Goal: Task Accomplishment & Management: Manage account settings

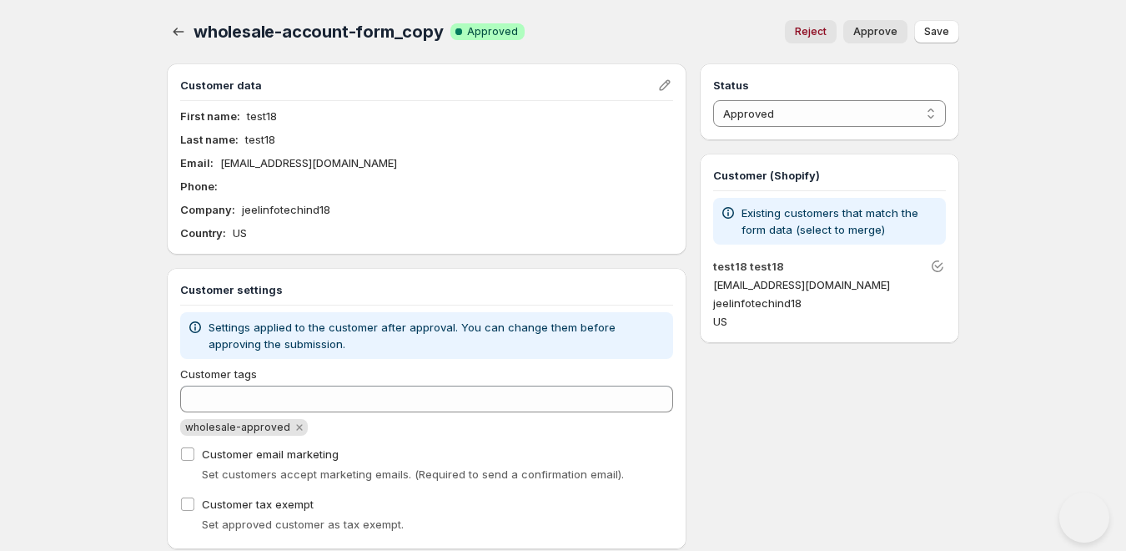
select select "1"
click at [176, 31] on icon "button" at bounding box center [178, 31] width 17 height 17
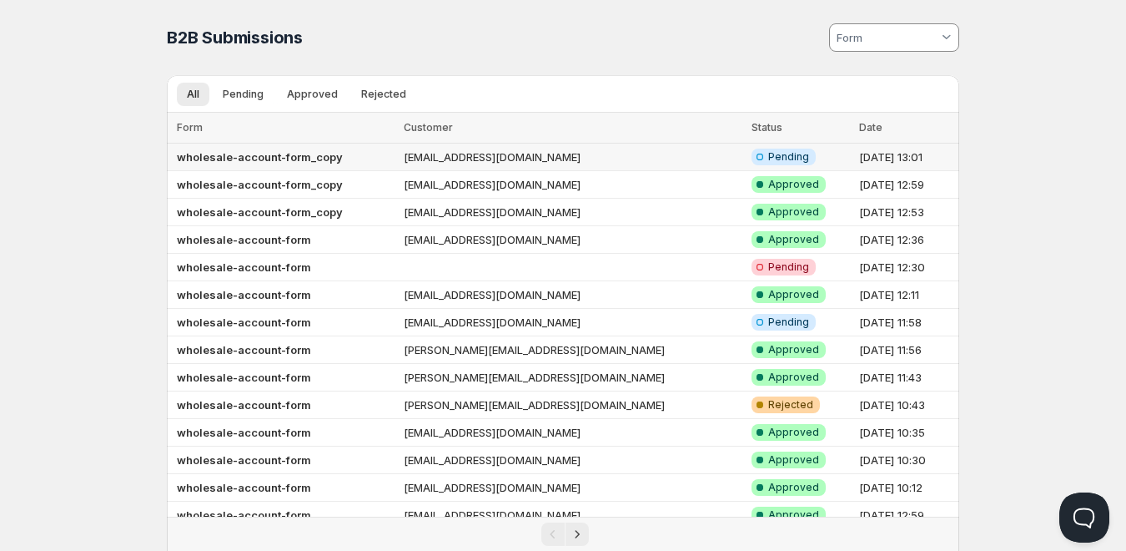
click at [399, 156] on td "wholesale-account-form_copy" at bounding box center [283, 157] width 232 height 28
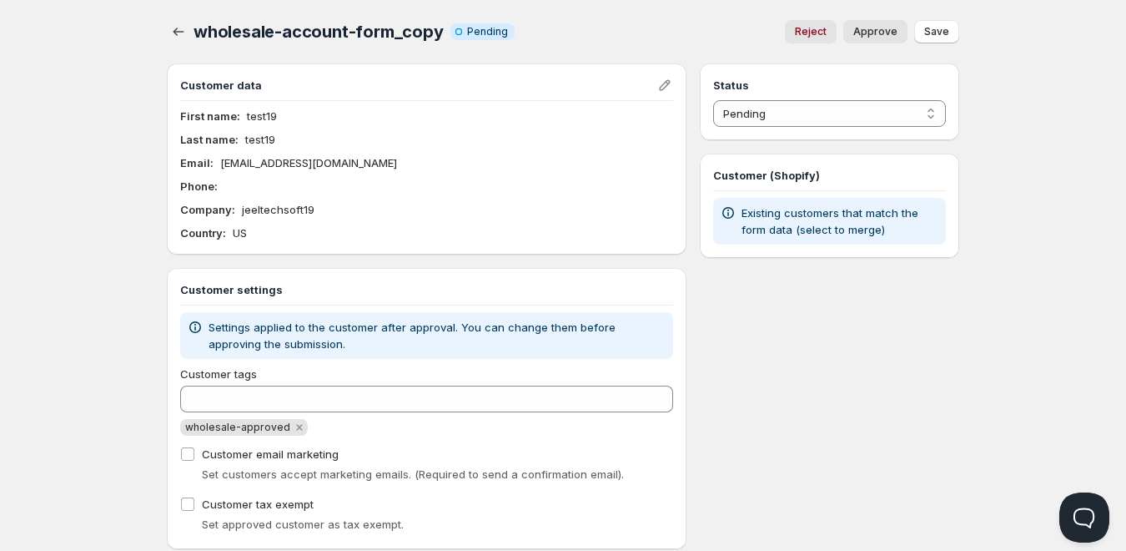
click at [888, 35] on span "Approve" at bounding box center [875, 31] width 44 height 13
select select "1"
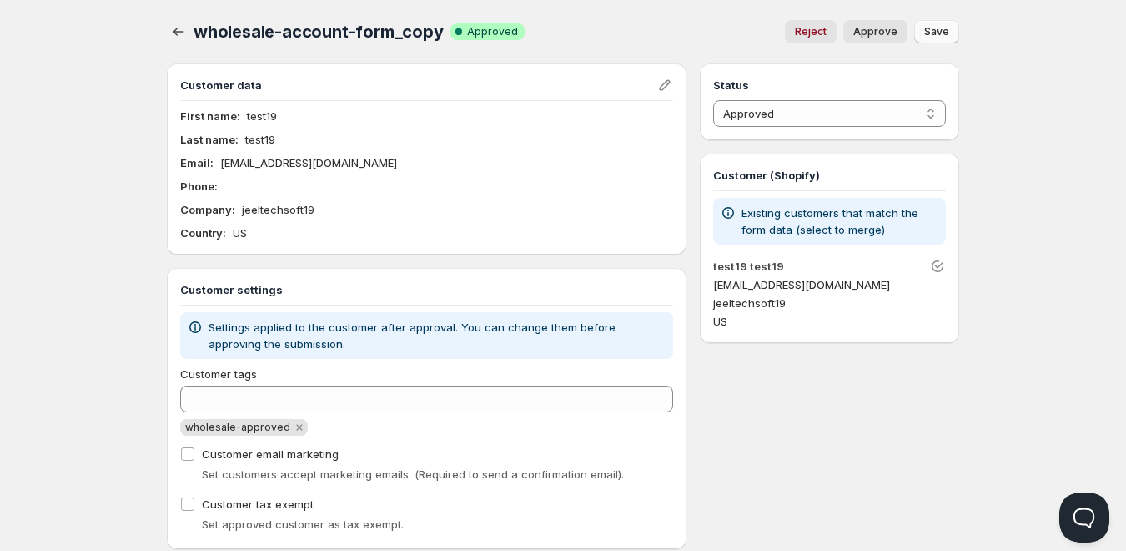
click at [925, 30] on span "Save" at bounding box center [936, 31] width 25 height 13
click at [172, 27] on icon "button" at bounding box center [178, 31] width 17 height 17
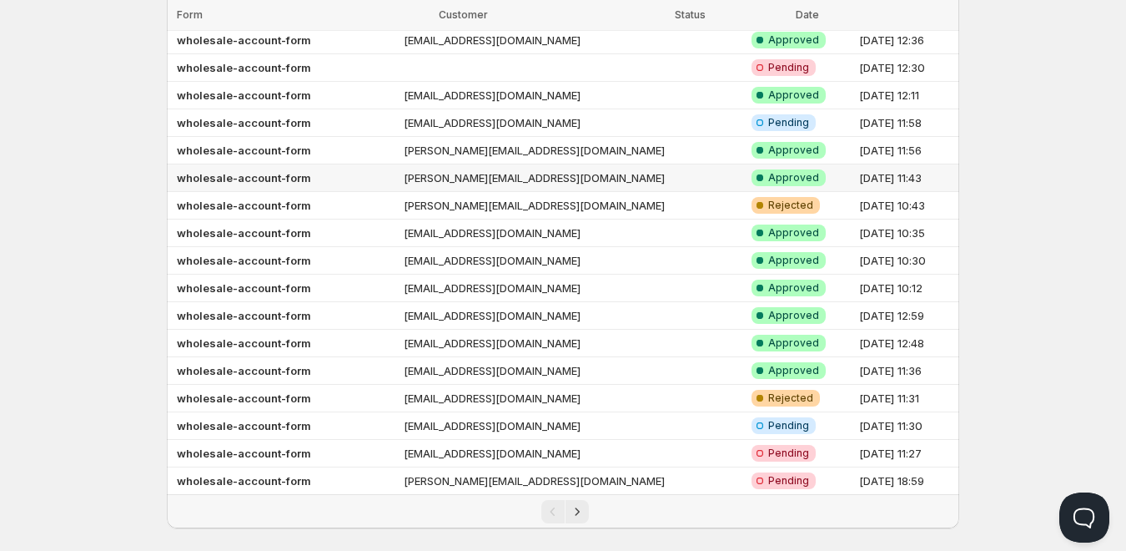
scroll to position [219, 0]
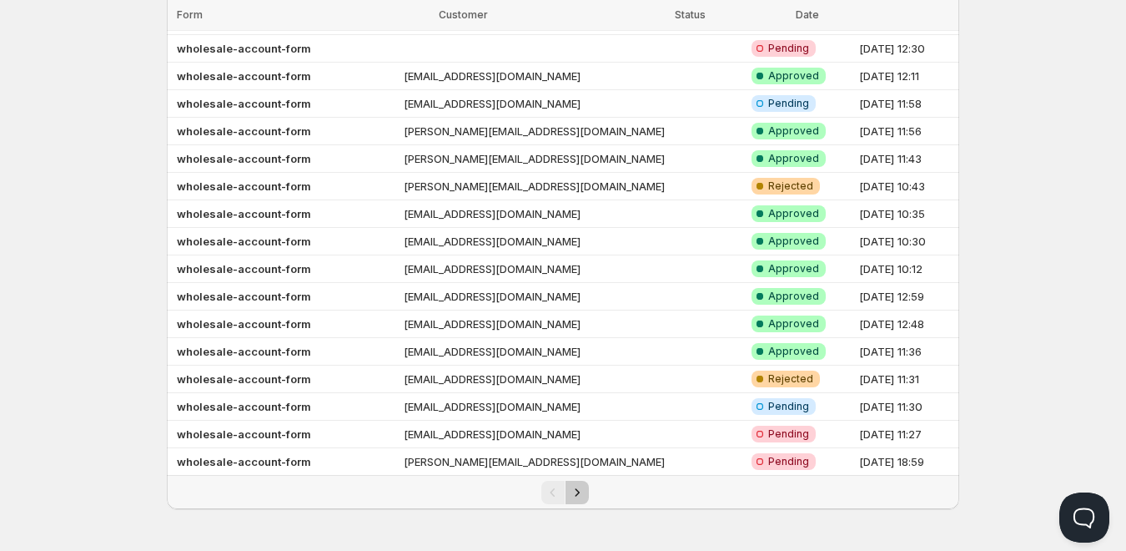
click at [580, 489] on icon "Next" at bounding box center [577, 492] width 17 height 17
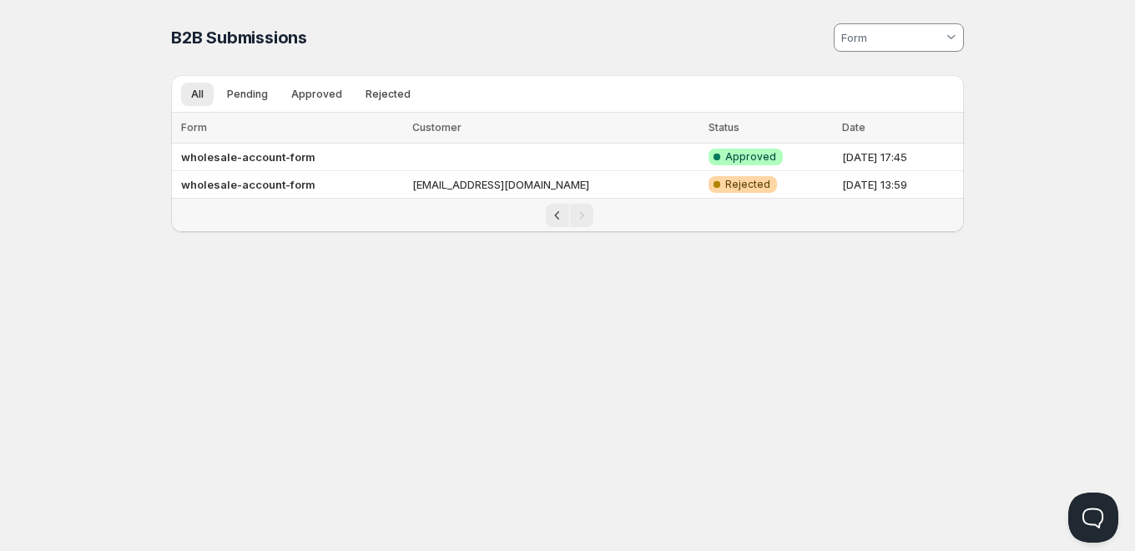
drag, startPoint x: 889, startPoint y: 186, endPoint x: 904, endPoint y: 138, distance: 49.9
drag, startPoint x: 904, startPoint y: 138, endPoint x: 920, endPoint y: 153, distance: 21.8
click at [920, 153] on td "9 Oct 2025, 17:45" at bounding box center [900, 157] width 127 height 28
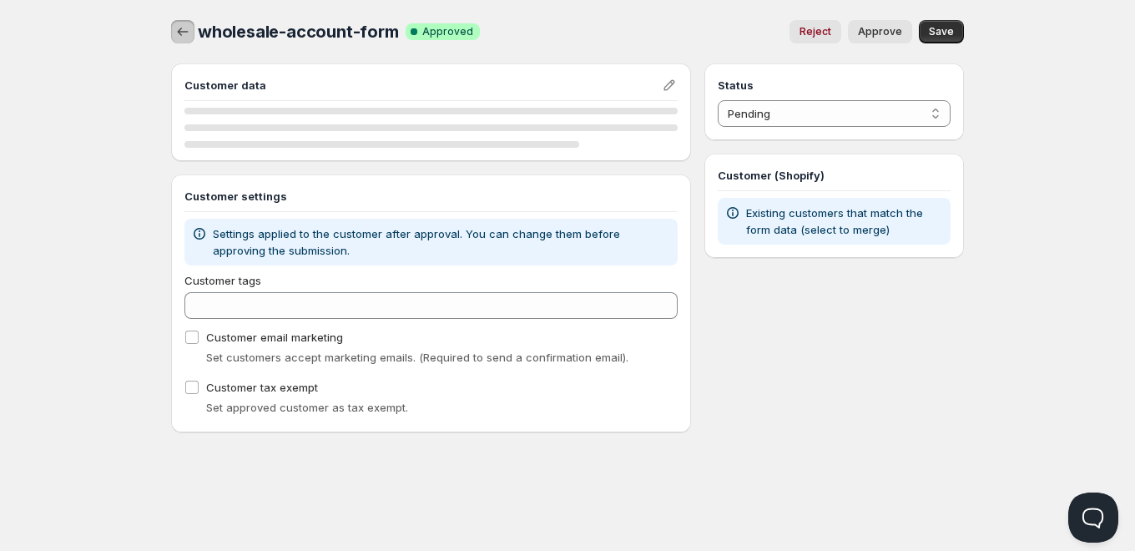
drag, startPoint x: 920, startPoint y: 153, endPoint x: 181, endPoint y: 30, distance: 749.4
click at [181, 30] on icon "button" at bounding box center [182, 31] width 17 height 17
click at [182, 31] on icon "button" at bounding box center [182, 31] width 17 height 17
click at [181, 36] on icon "button" at bounding box center [182, 31] width 17 height 17
click at [181, 33] on icon "button" at bounding box center [182, 31] width 17 height 17
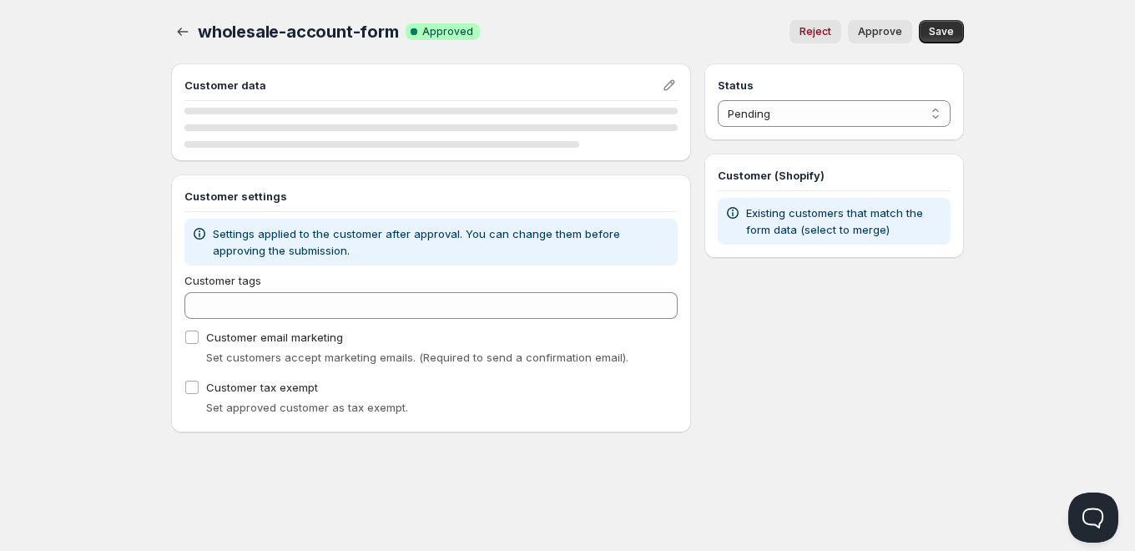
click at [897, 33] on span "Approve" at bounding box center [880, 31] width 44 height 13
select select "1"
click at [955, 32] on button "Save" at bounding box center [940, 31] width 45 height 23
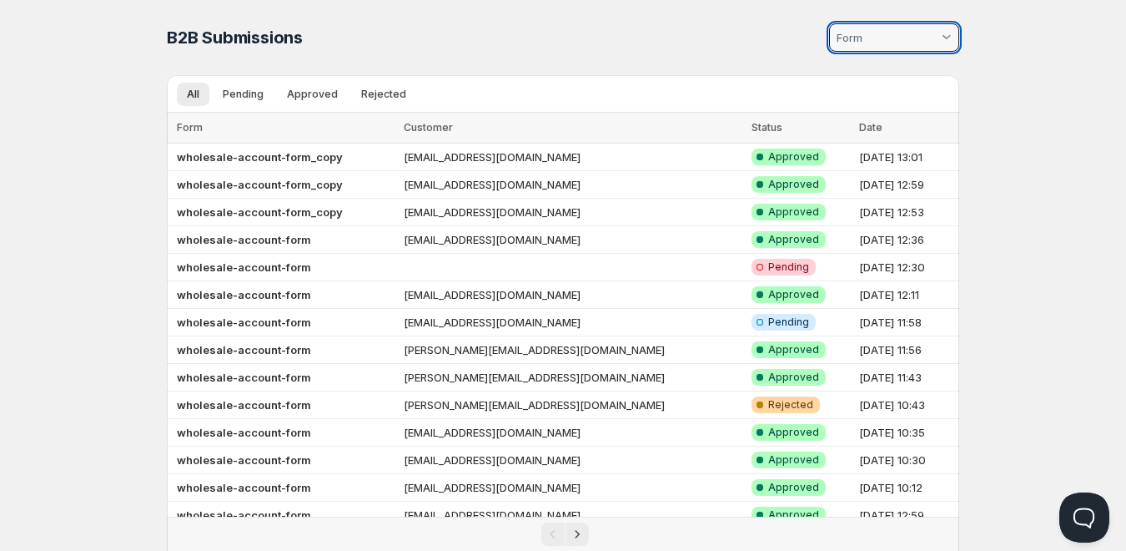
click at [898, 45] on input at bounding box center [886, 37] width 104 height 27
click at [919, 95] on div "wholesale-account-form_copy" at bounding box center [902, 87] width 86 height 41
type vaadin-combo-box "2110"
type input "wholesale-account-form_copy"
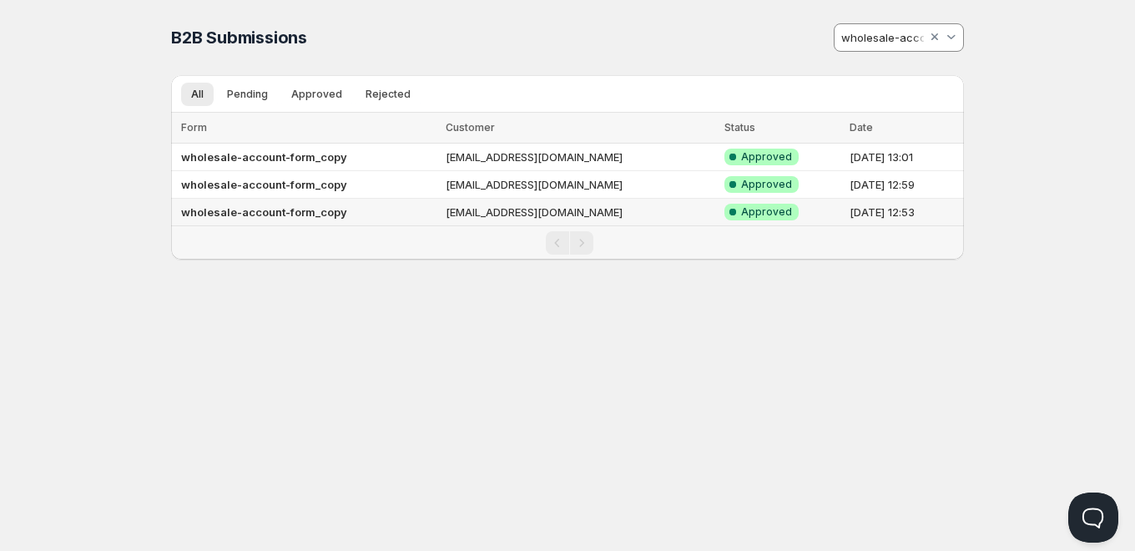
drag, startPoint x: 585, startPoint y: 218, endPoint x: 341, endPoint y: 244, distance: 245.1
click at [341, 244] on div "Pagination" at bounding box center [569, 242] width 776 height 23
click at [249, 77] on div "All Pending Approved Rejected More views All Pending Approved Rejected More vie…" at bounding box center [557, 93] width 773 height 37
click at [254, 88] on span "Pending" at bounding box center [247, 94] width 41 height 13
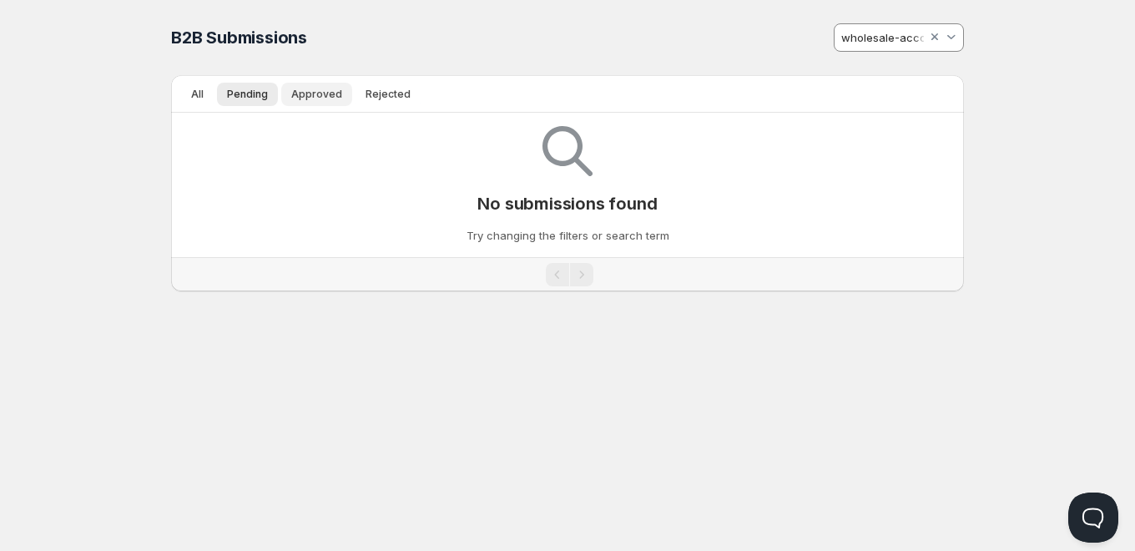
click at [308, 105] on button "Approved" at bounding box center [316, 94] width 71 height 23
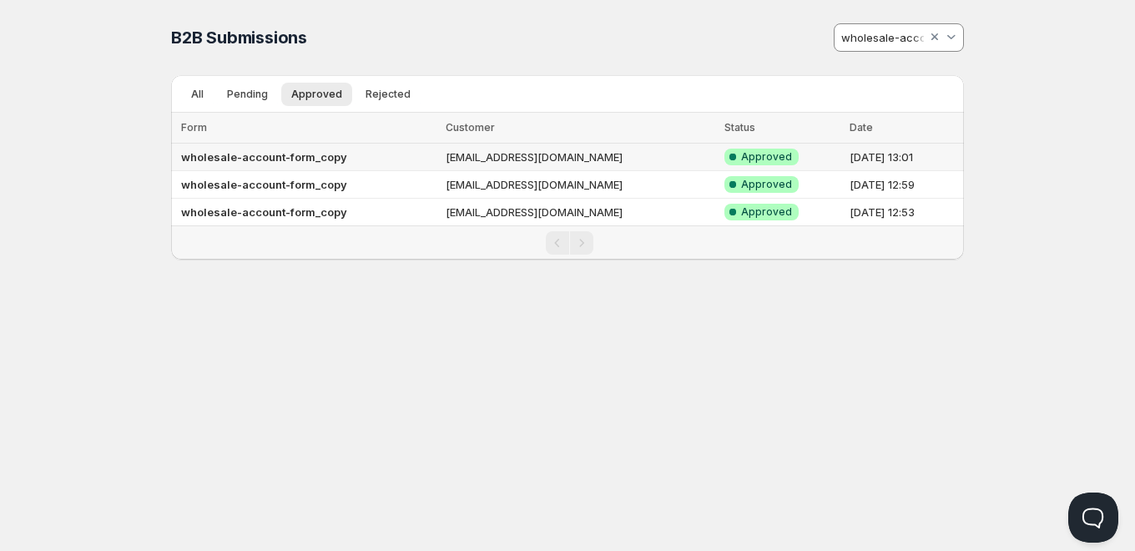
click at [918, 156] on td "[DATE] 13:01" at bounding box center [903, 157] width 119 height 28
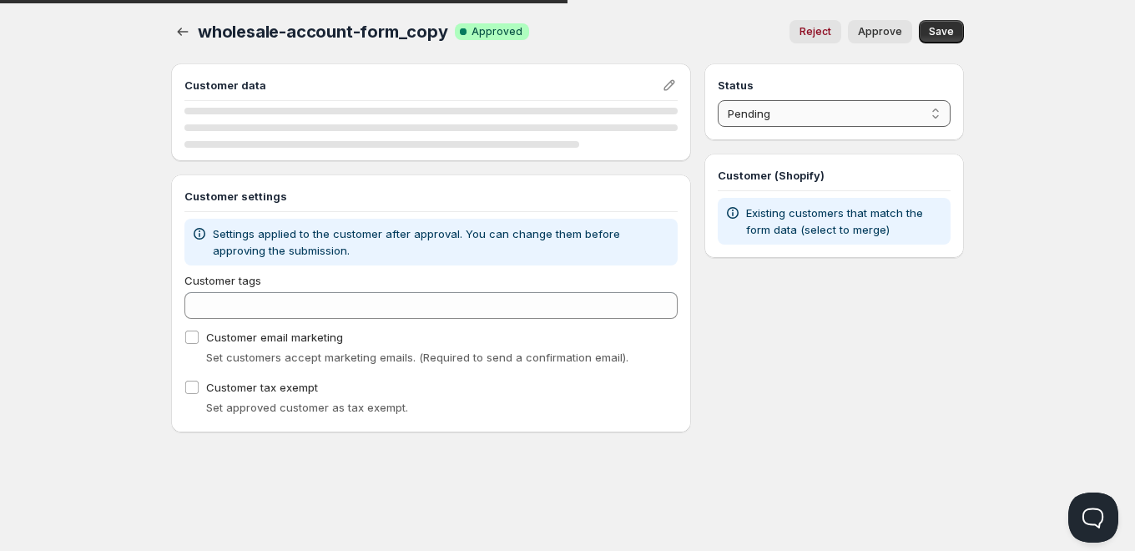
select select "1"
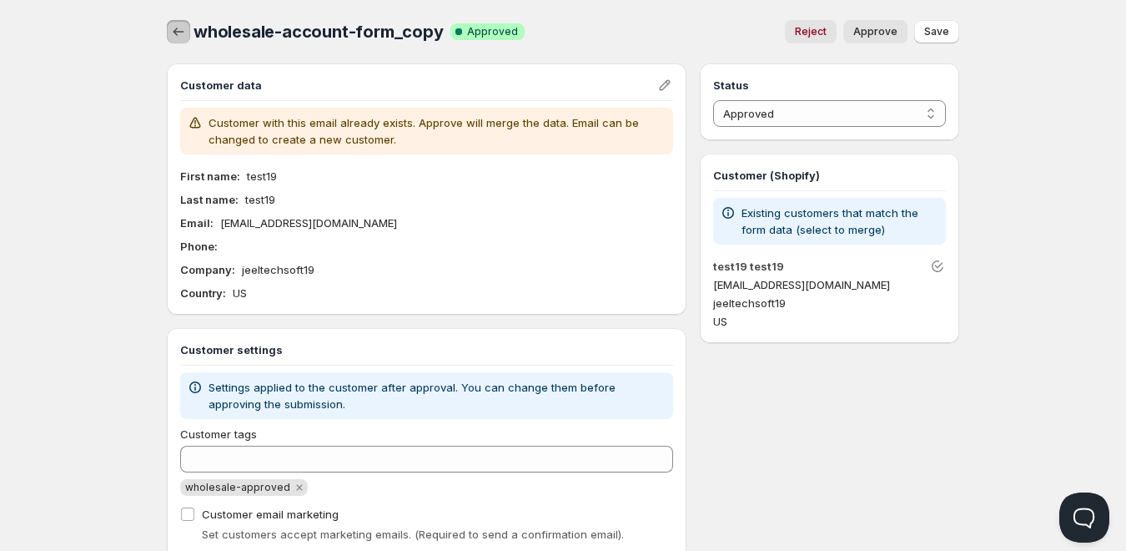
click at [171, 28] on icon "button" at bounding box center [178, 31] width 17 height 17
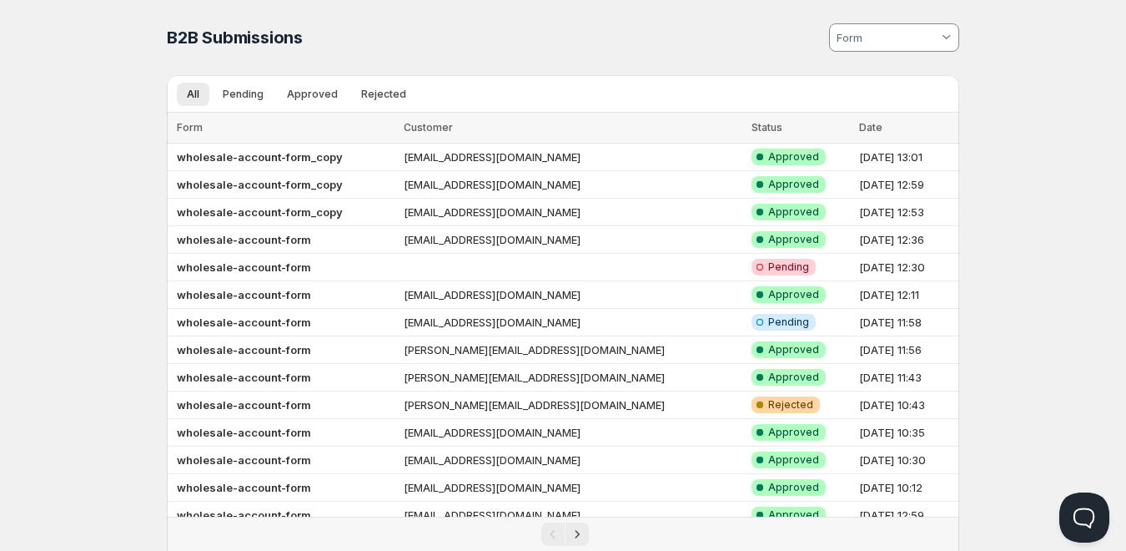
click at [871, 38] on input at bounding box center [886, 37] width 104 height 27
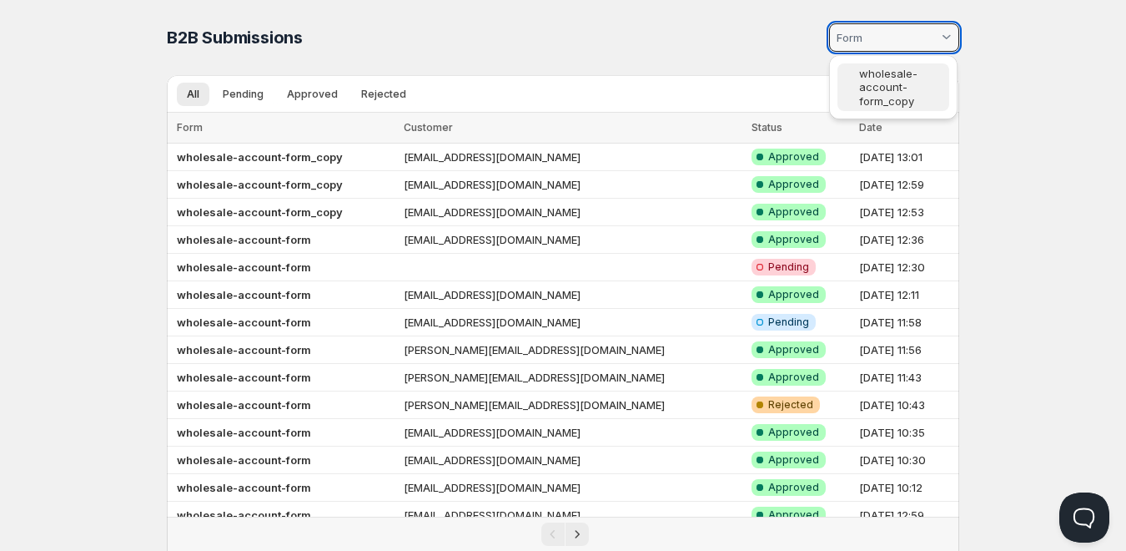
click at [854, 93] on span at bounding box center [851, 86] width 17 height 13
type vaadin-combo-box "2110"
type input "wholesale-account-form_copy"
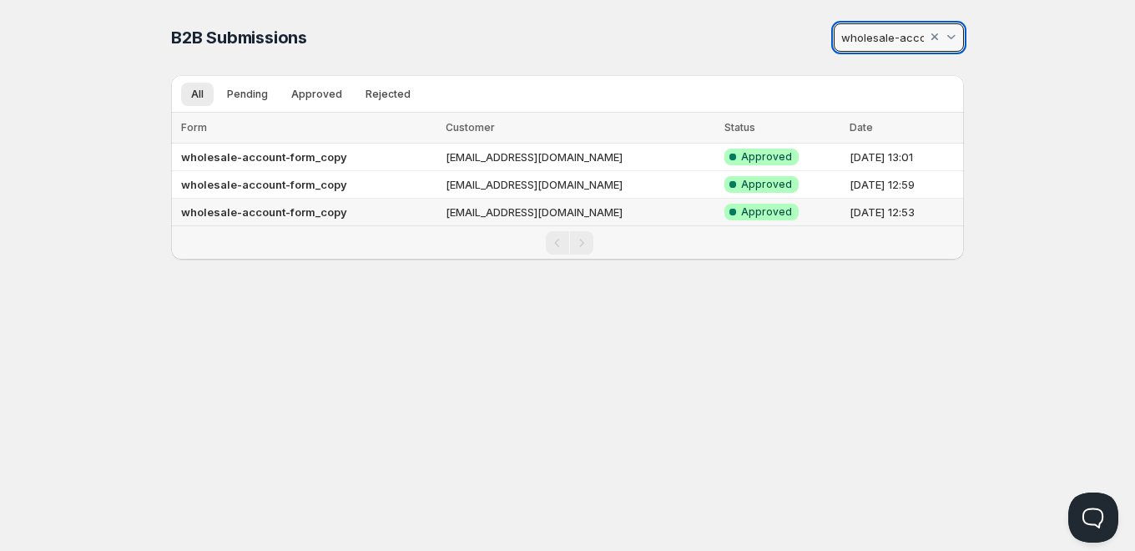
click at [320, 212] on b "wholesale-account-form_copy" at bounding box center [264, 211] width 166 height 13
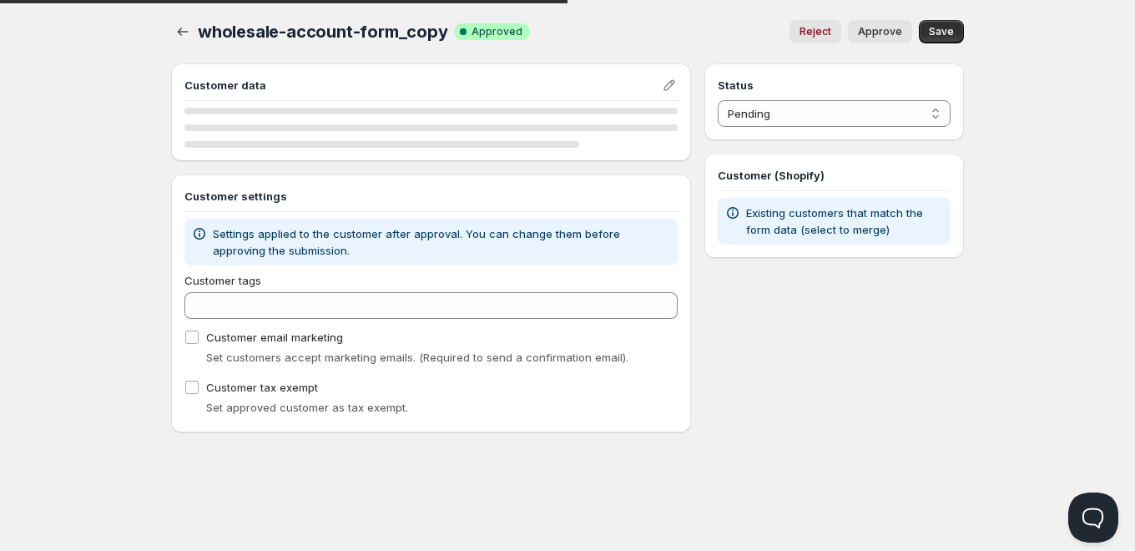
select select "1"
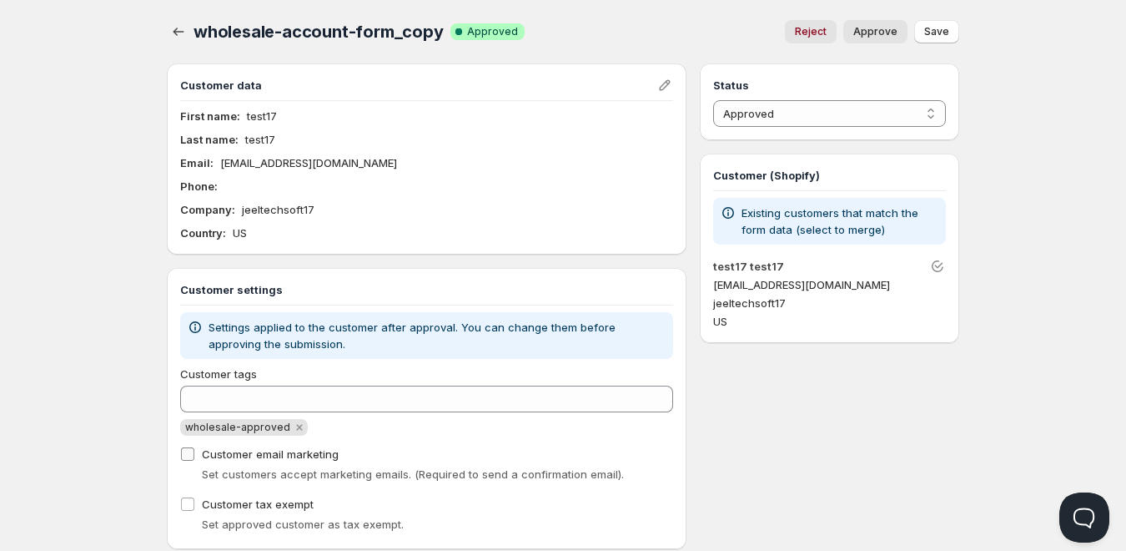
click at [189, 454] on input "Customer email marketing" at bounding box center [187, 453] width 13 height 13
checkbox input "true"
click at [177, 32] on icon "button" at bounding box center [178, 31] width 17 height 17
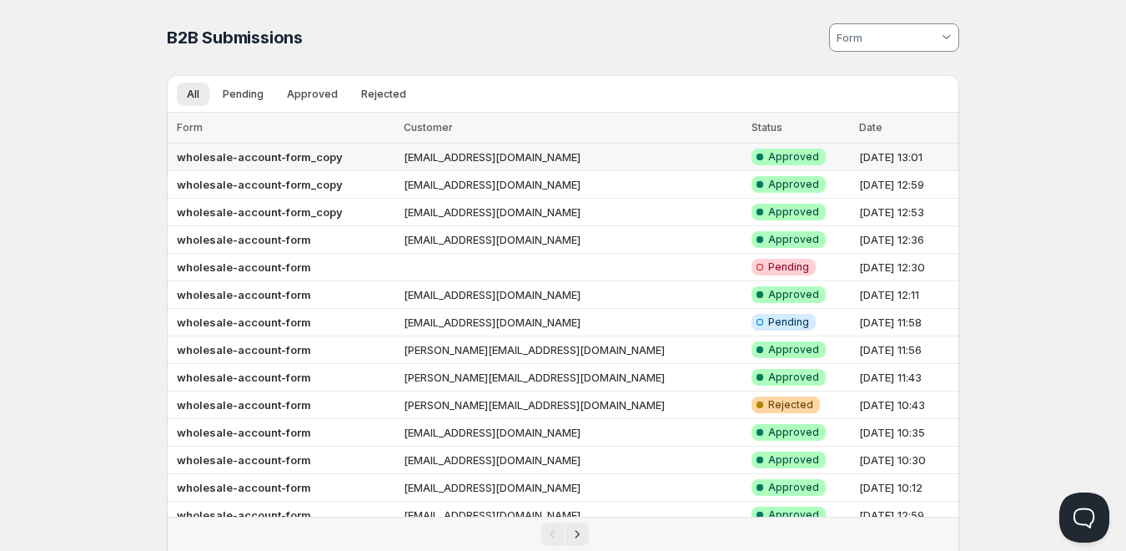
drag, startPoint x: 469, startPoint y: 148, endPoint x: 425, endPoint y: 150, distance: 44.2
drag, startPoint x: 425, startPoint y: 150, endPoint x: 403, endPoint y: 161, distance: 24.3
drag, startPoint x: 403, startPoint y: 161, endPoint x: 453, endPoint y: 98, distance: 80.8
click at [453, 98] on ul "All Pending Approved Rejected More views" at bounding box center [553, 93] width 759 height 23
drag, startPoint x: 635, startPoint y: 162, endPoint x: 430, endPoint y: 154, distance: 204.5
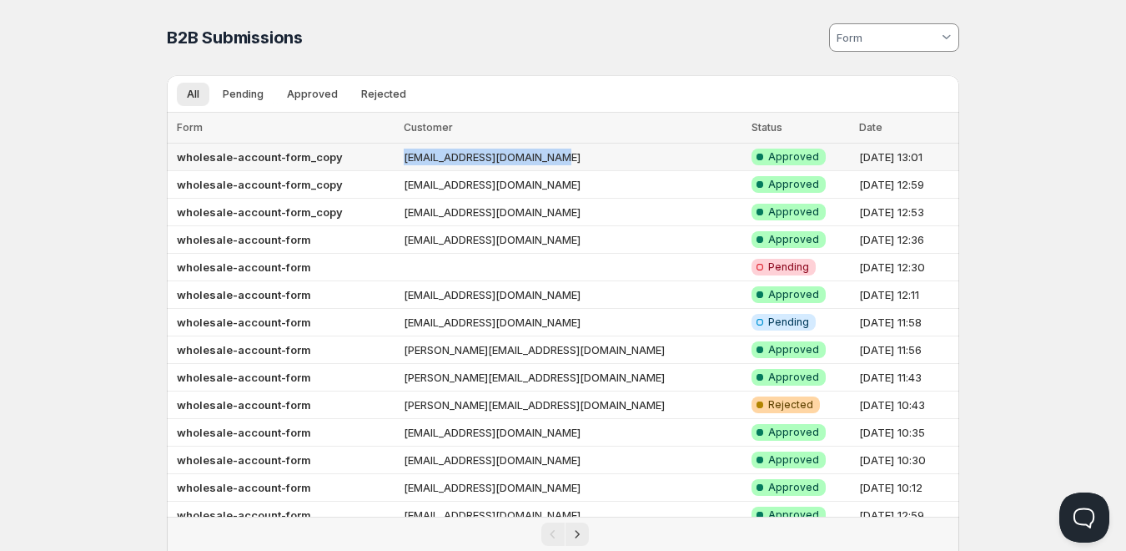
click at [430, 154] on tr "wholesale-account-form_copy mihir_seo@jeeltechsoft.com Success Complete Approve…" at bounding box center [563, 157] width 793 height 28
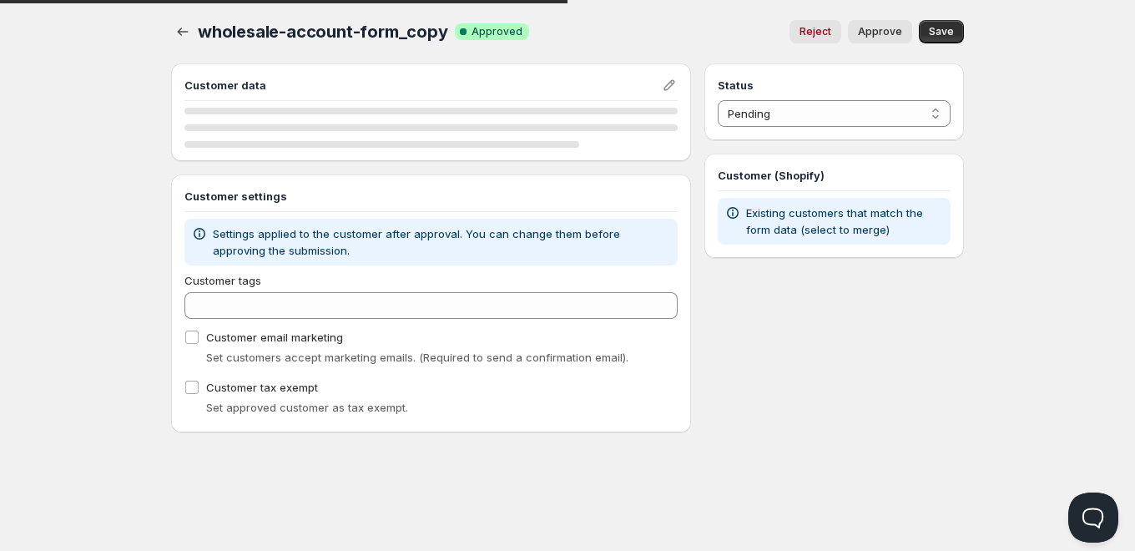
select select "1"
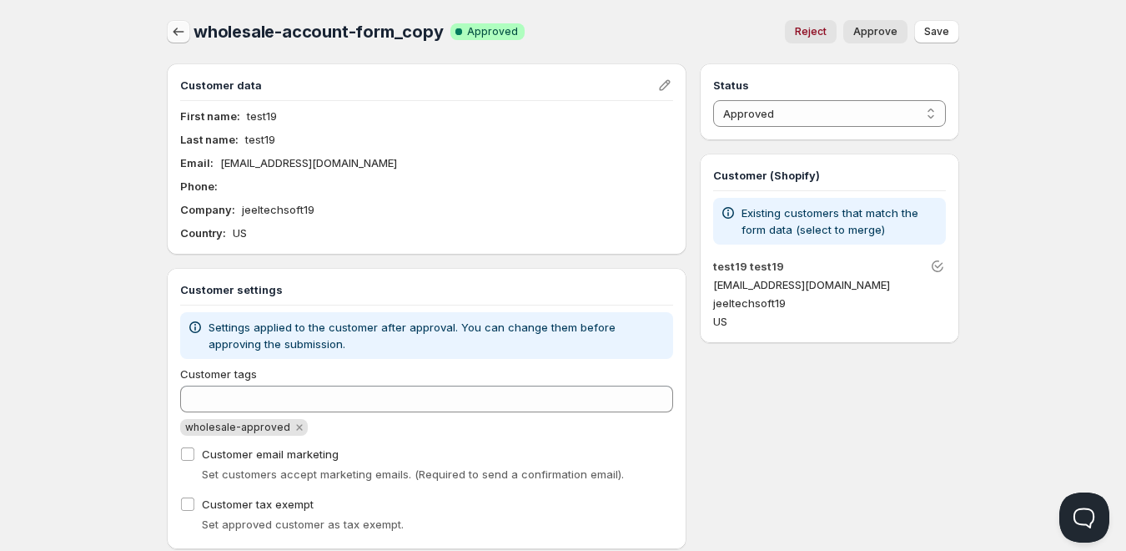
click at [184, 31] on icon "button" at bounding box center [178, 31] width 17 height 17
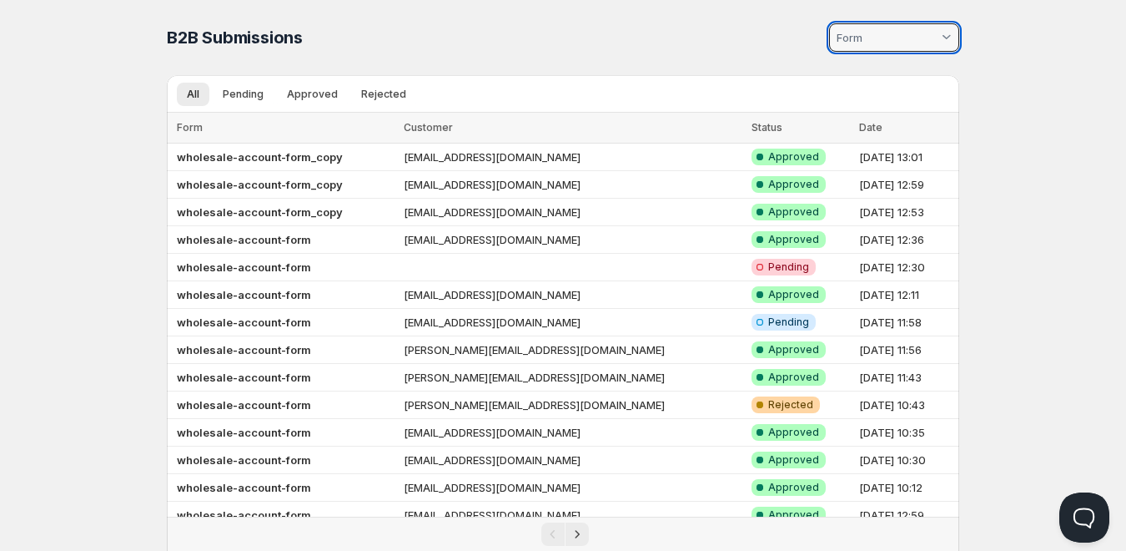
click at [860, 31] on input at bounding box center [886, 37] width 104 height 27
click at [0, 0] on slot "wholesale-account-form_copy" at bounding box center [0, 0] width 0 height 0
type vaadin-combo-box "2110"
type input "wholesale-account-form_copy"
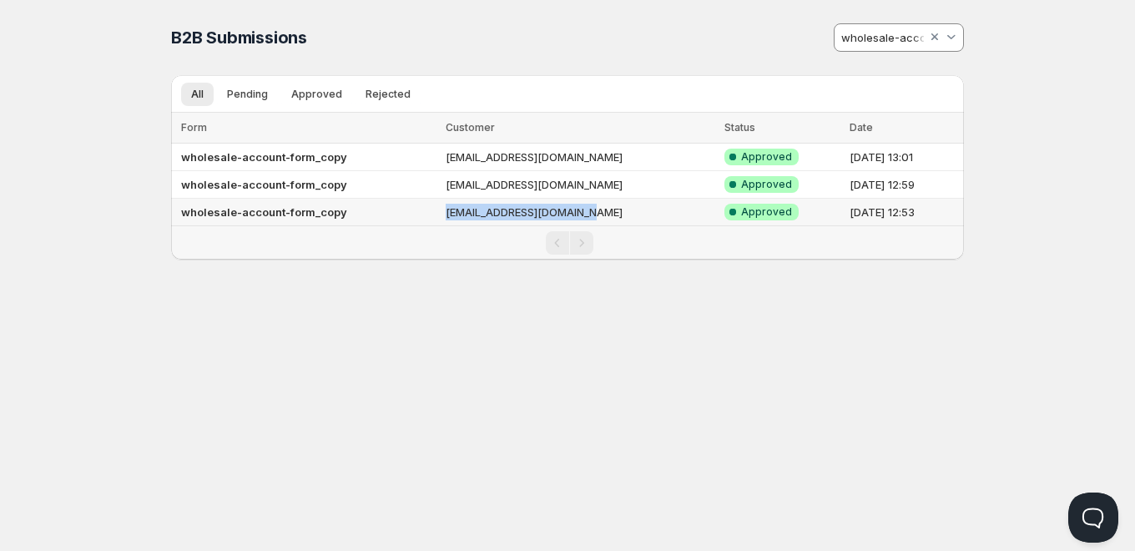
drag, startPoint x: 420, startPoint y: 219, endPoint x: 635, endPoint y: 222, distance: 215.2
click at [635, 222] on tr "wholesale-account-form_copy jeeltechsoftqa@gmail.com Success Complete Approved …" at bounding box center [567, 213] width 793 height 28
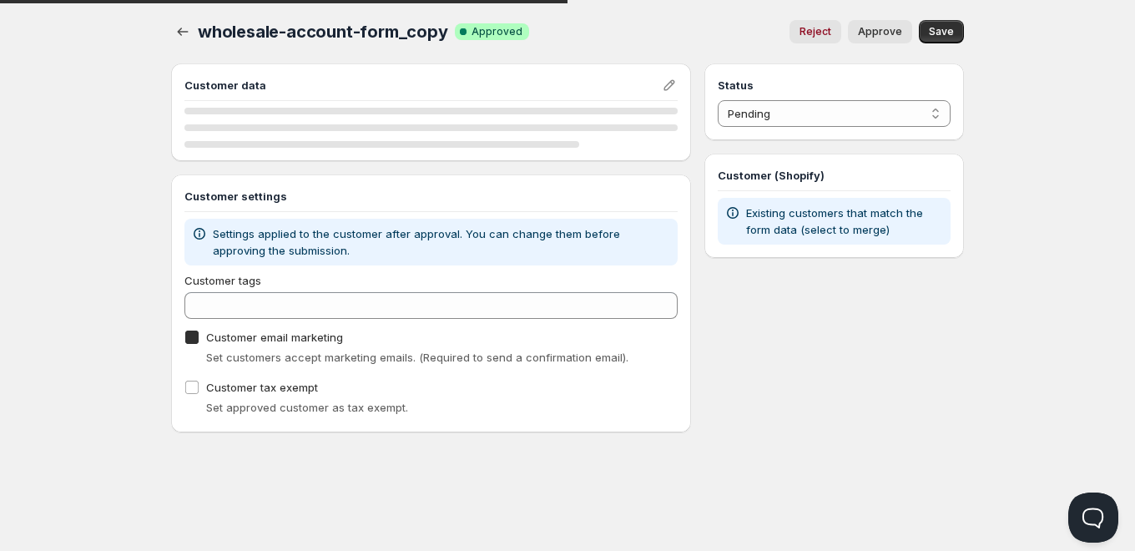
checkbox input "true"
select select "1"
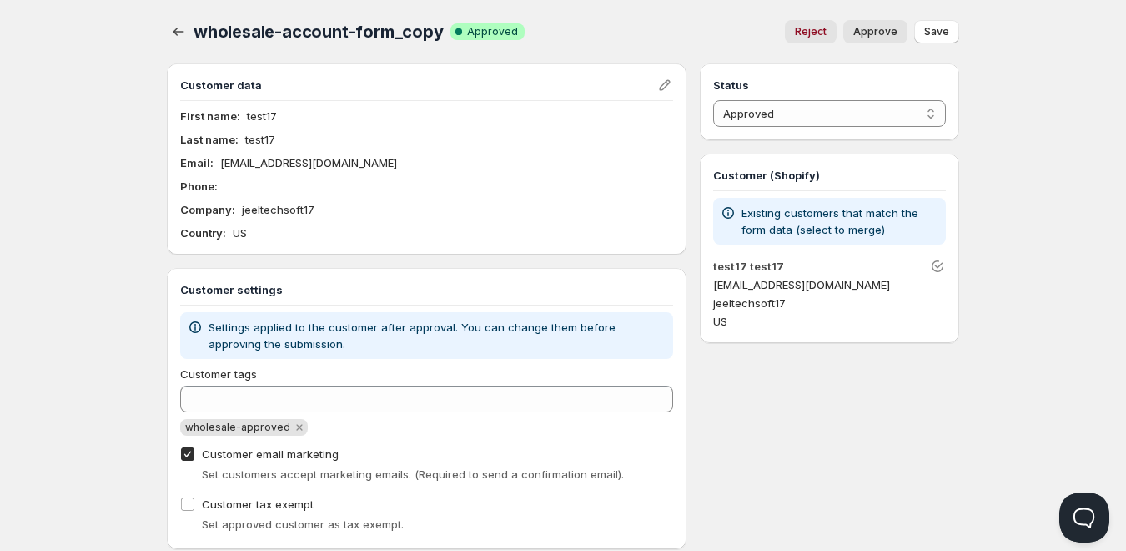
click at [641, 259] on div "Customer data First name : test17 Last name : test17 Email : jeeltechsoftqa@gma…" at bounding box center [427, 306] width 520 height 486
click at [660, 87] on icon "Edit" at bounding box center [664, 85] width 11 height 11
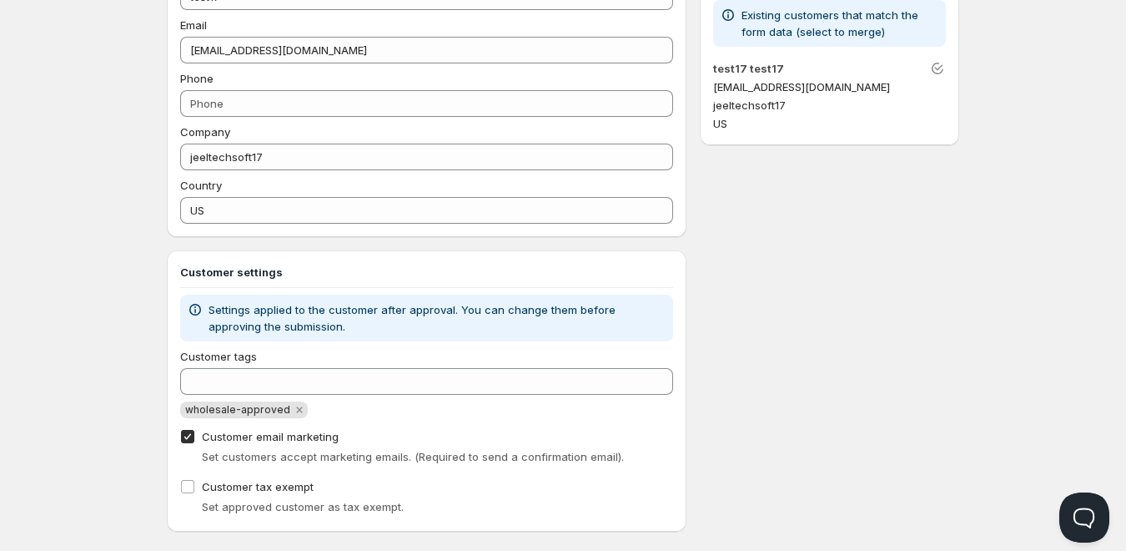
scroll to position [220, 0]
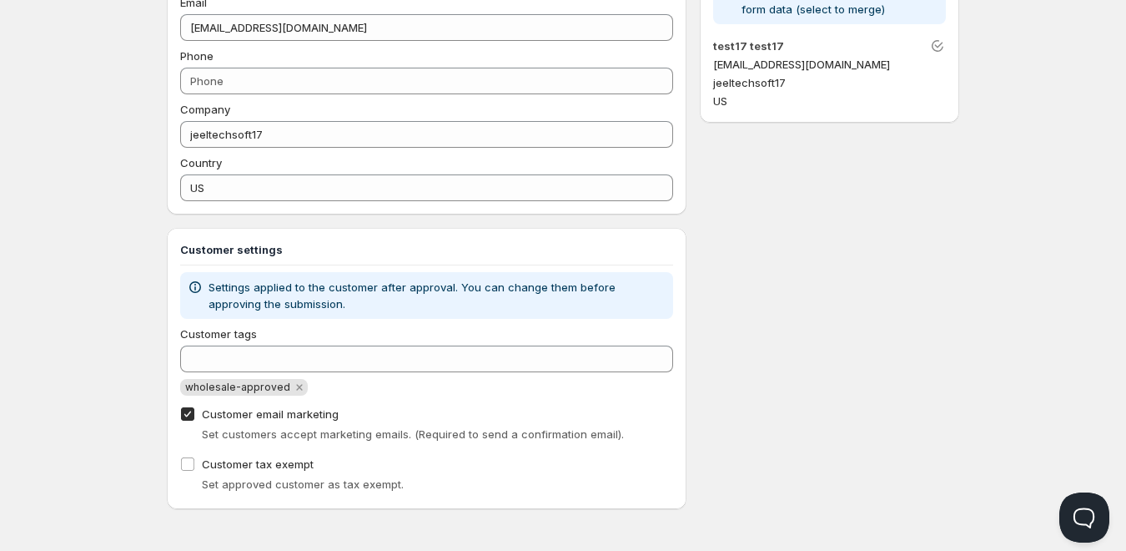
click at [401, 325] on div "Customer settings Settings applied to the customer after approval. You can chan…" at bounding box center [426, 368] width 493 height 254
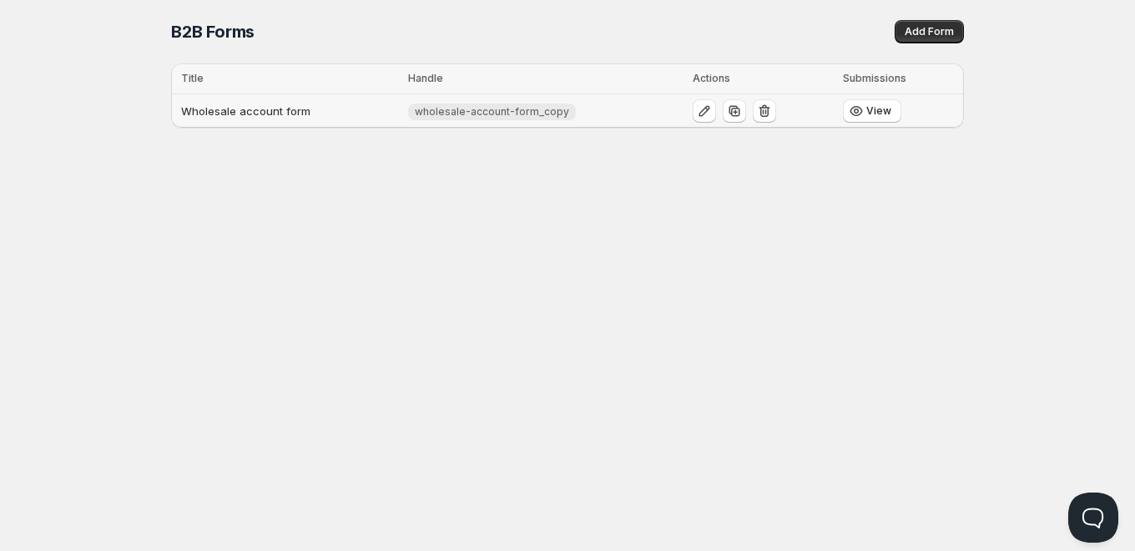
click at [310, 111] on td "Wholesale account form" at bounding box center [287, 111] width 232 height 34
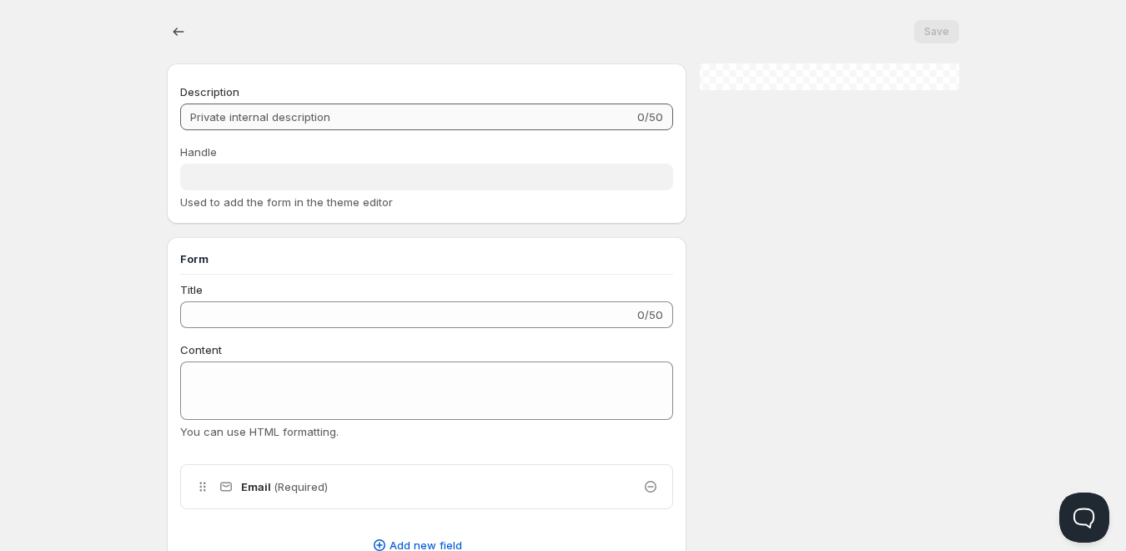
type input "Wholesale account form"
type input "wholesale-account-form_copy"
type input "Register as a Company Account"
type input "Create an Account"
radio input "true"
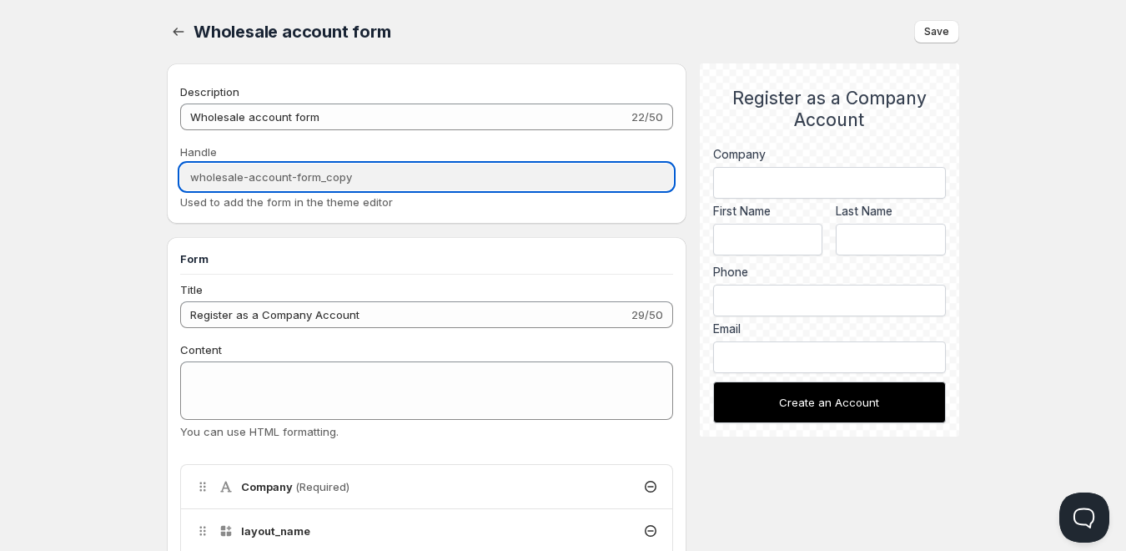
click at [327, 165] on input "wholesale-account-form_copy" at bounding box center [426, 177] width 493 height 27
click at [347, 173] on input "wholesale-account-form_copy" at bounding box center [426, 177] width 493 height 27
click at [351, 177] on input "wholesale-account-form_copy" at bounding box center [426, 177] width 493 height 27
click at [353, 177] on input "wholesale-account-form_copy" at bounding box center [426, 177] width 493 height 27
click at [355, 178] on input "wholesale-account-form_copy" at bounding box center [426, 177] width 493 height 27
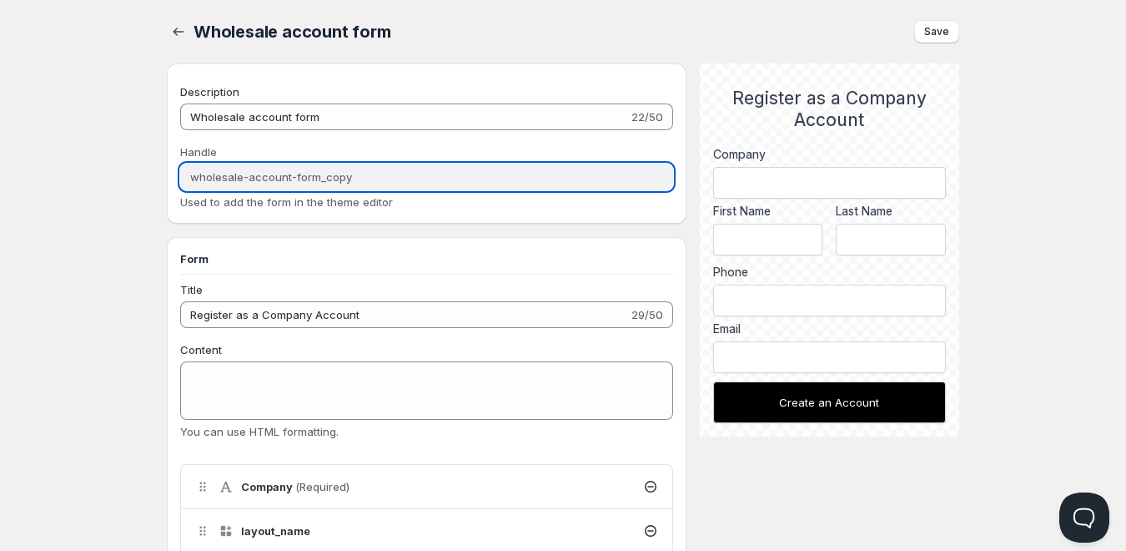
click at [335, 175] on input "wholesale-account-form_copy" at bounding box center [426, 177] width 493 height 27
click at [339, 174] on input "wholesale-account-form_copy" at bounding box center [426, 177] width 493 height 27
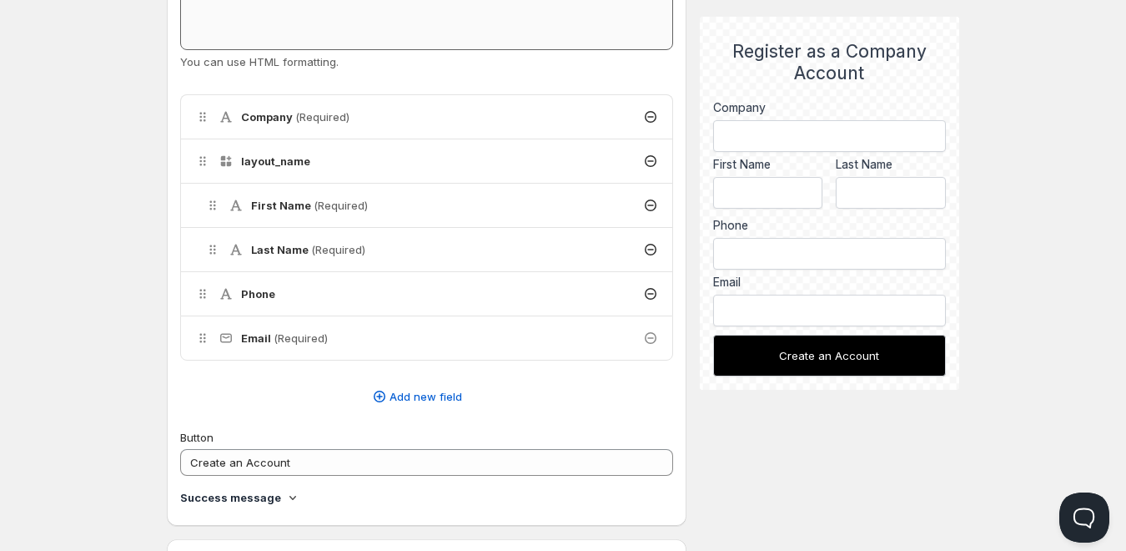
scroll to position [417, 0]
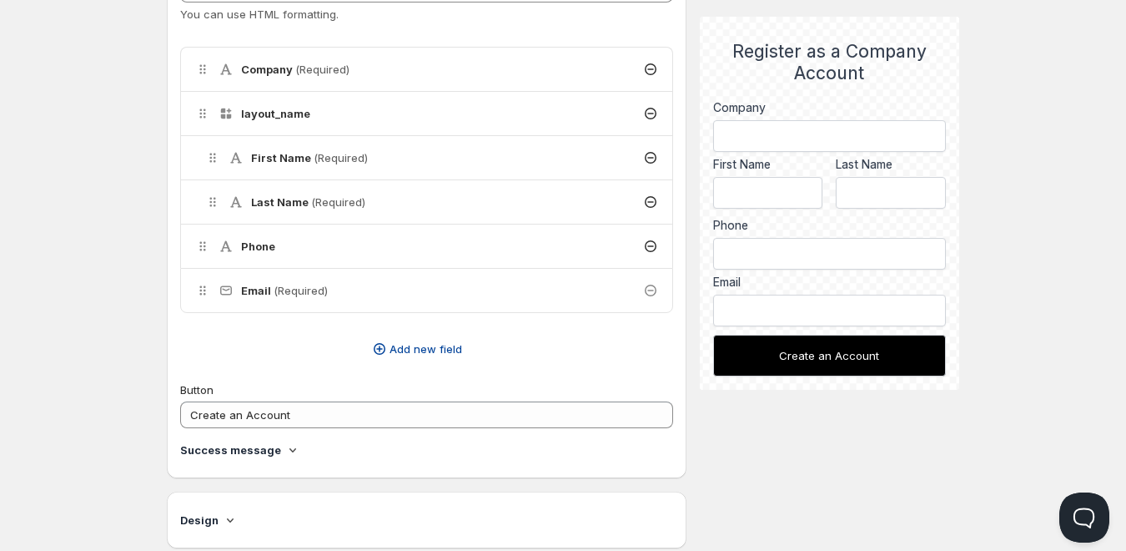
click at [419, 355] on span "Add new field" at bounding box center [426, 348] width 73 height 17
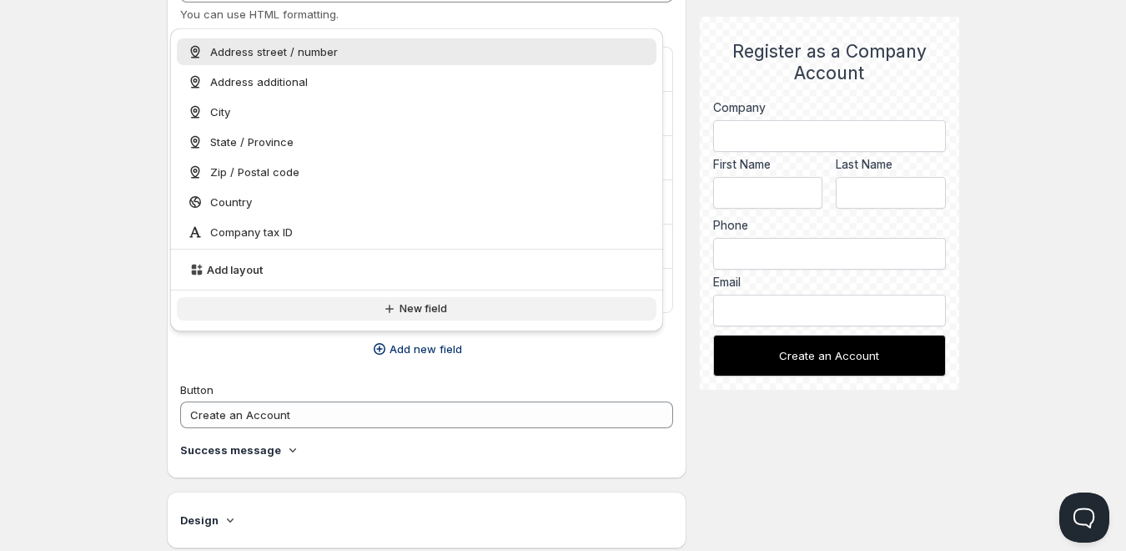
click at [431, 317] on button "New field" at bounding box center [417, 308] width 480 height 23
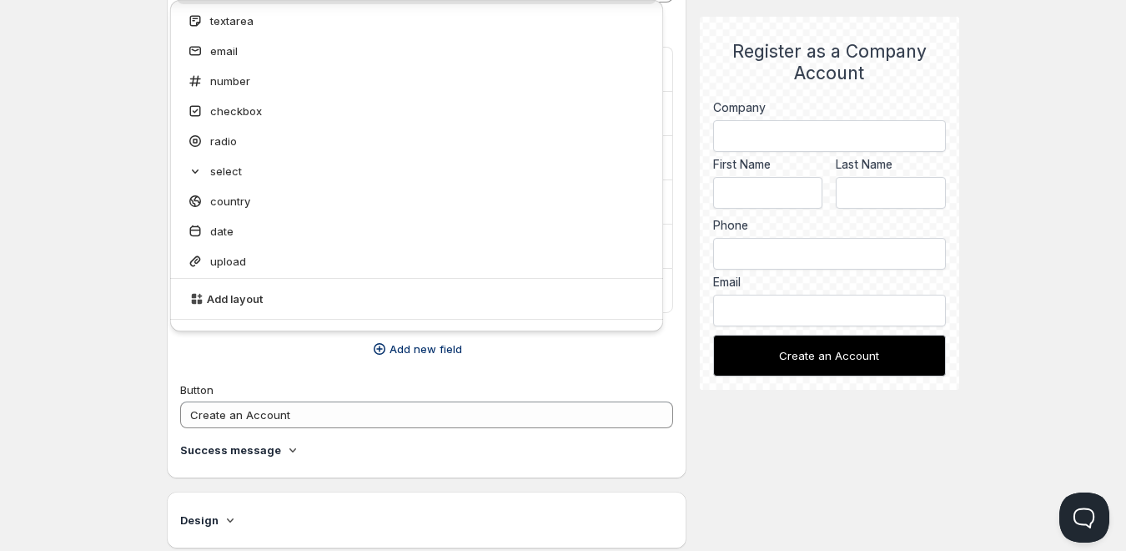
scroll to position [62, 0]
click at [130, 322] on div "Home Pricing Price lists Checkout Forms Submissions Settings Features Plans Who…" at bounding box center [563, 484] width 1126 height 1802
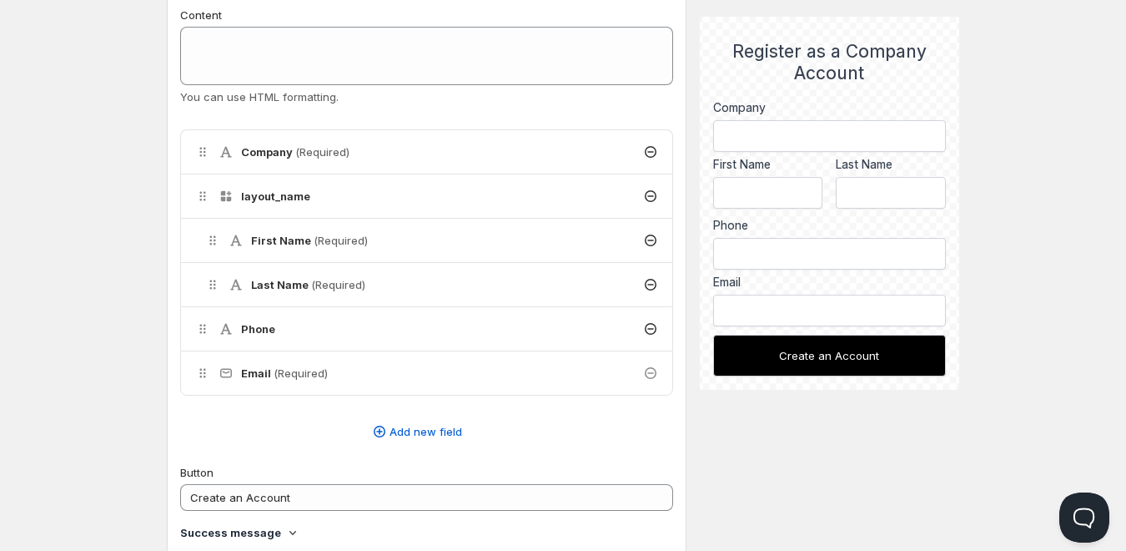
scroll to position [0, 0]
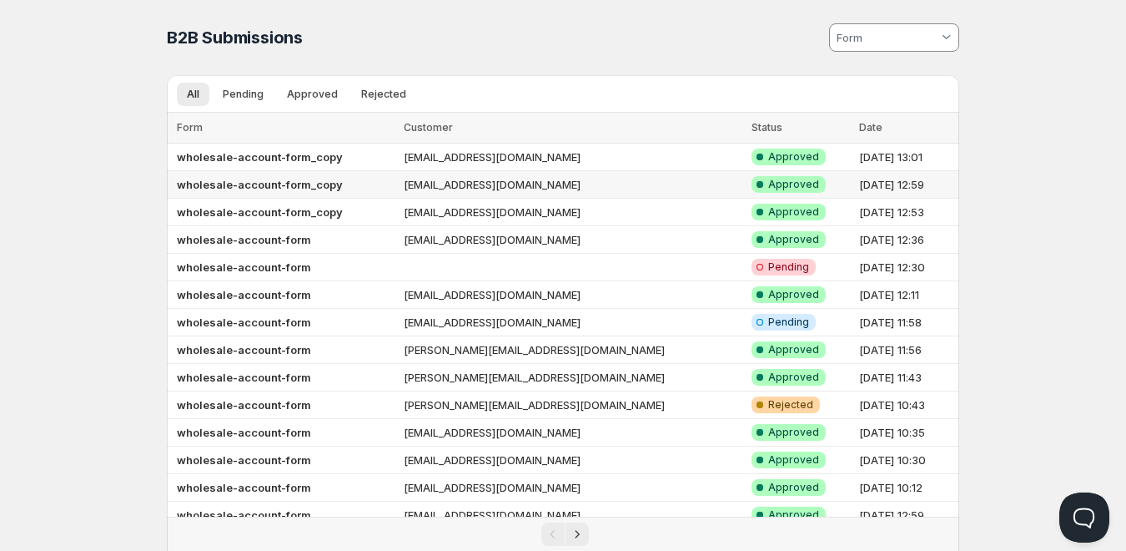
click at [460, 178] on td "[EMAIL_ADDRESS][DOMAIN_NAME]" at bounding box center [573, 185] width 348 height 28
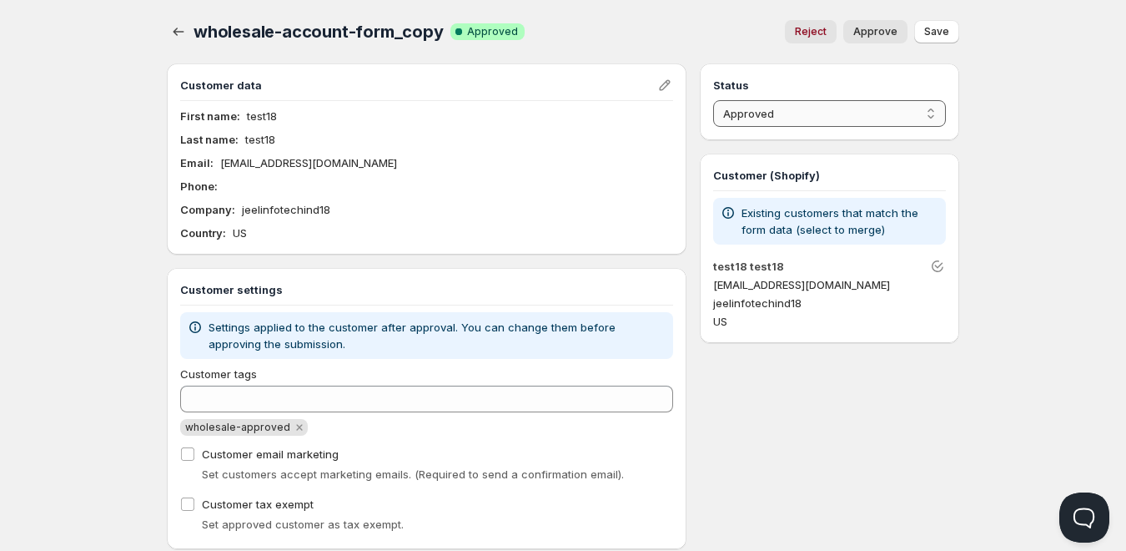
click at [813, 118] on select "Pending Approved Rejected Ignored Spam" at bounding box center [829, 113] width 233 height 27
select select "0"
click at [713, 100] on select "Pending Approved Rejected Ignored Spam" at bounding box center [829, 113] width 233 height 27
click at [948, 28] on span "Save" at bounding box center [936, 31] width 25 height 13
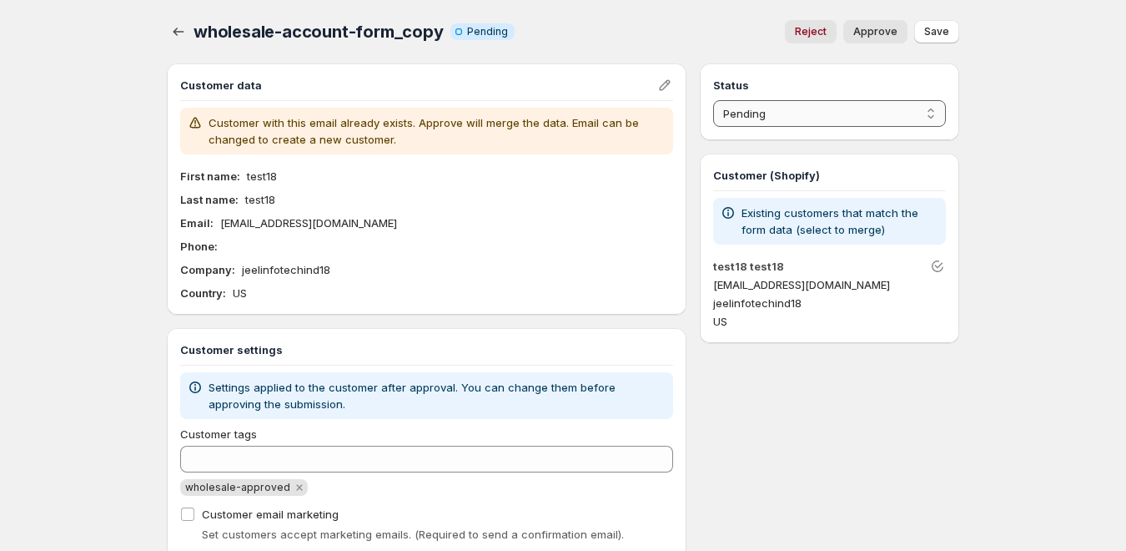
click at [751, 118] on select "Pending Approved Rejected Ignored Spam" at bounding box center [829, 113] width 233 height 27
select select "1"
click at [713, 100] on select "Pending Approved Rejected Ignored Spam" at bounding box center [829, 113] width 233 height 27
click at [929, 33] on span "Save" at bounding box center [936, 31] width 25 height 13
click at [182, 33] on icon "button" at bounding box center [178, 31] width 17 height 17
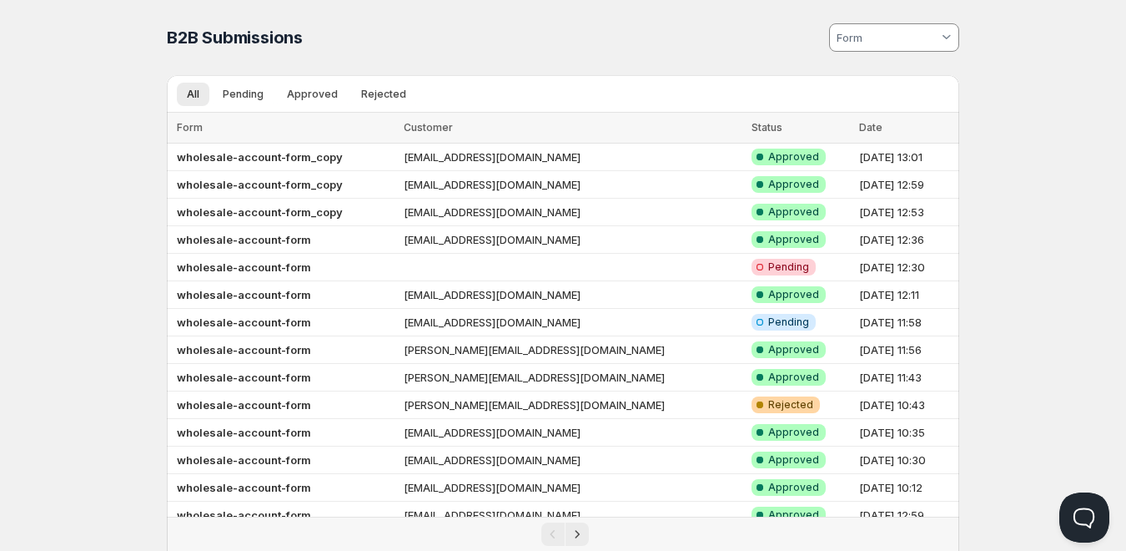
click at [847, 74] on div "B2B Submissions. This page is ready B2B Submissions" at bounding box center [563, 37] width 793 height 75
click at [856, 38] on input at bounding box center [886, 37] width 104 height 27
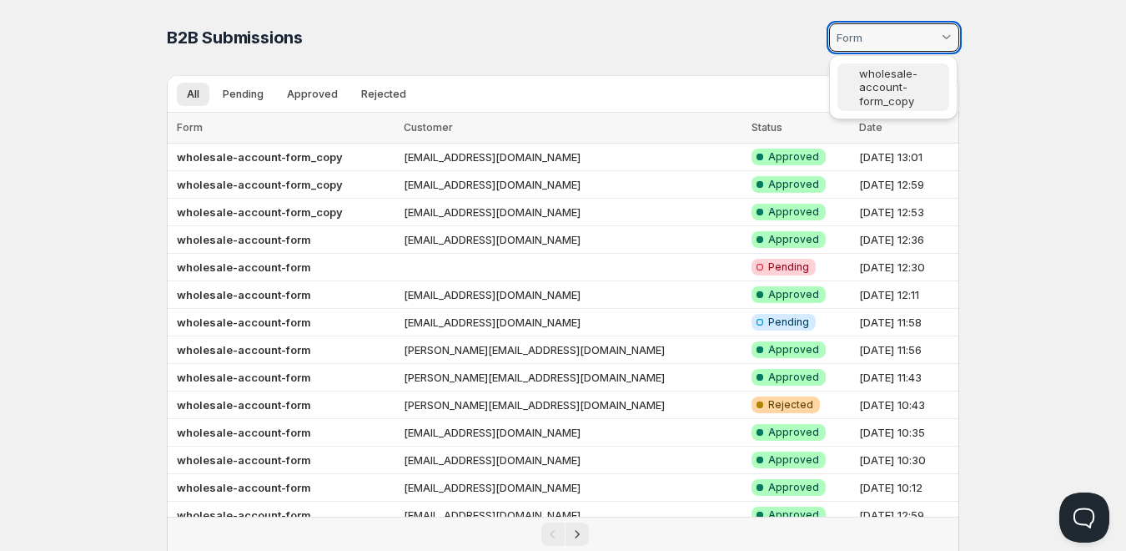
click at [0, 0] on slot "wholesale-account-form_copy" at bounding box center [0, 0] width 0 height 0
type vaadin-combo-box "2110"
type input "wholesale-account-form_copy"
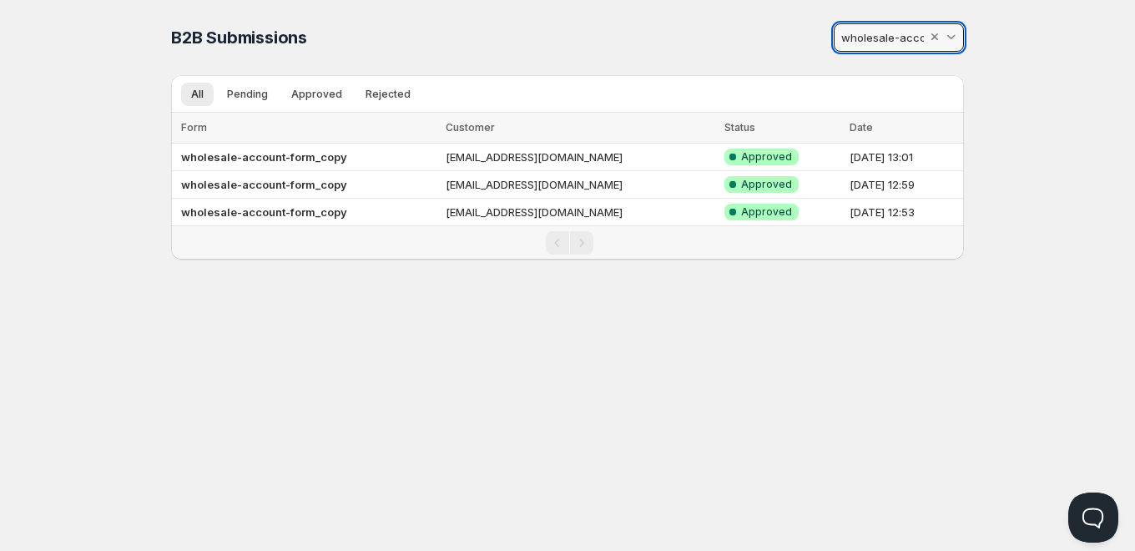
click at [215, 89] on ul "All Pending Approved Rejected More views" at bounding box center [557, 93] width 759 height 23
click at [1026, 207] on div "Home Pricing Price lists Checkout Forms Submissions Settings Features Plans B2B…" at bounding box center [567, 275] width 1135 height 551
click at [933, 38] on div at bounding box center [934, 37] width 17 height 17
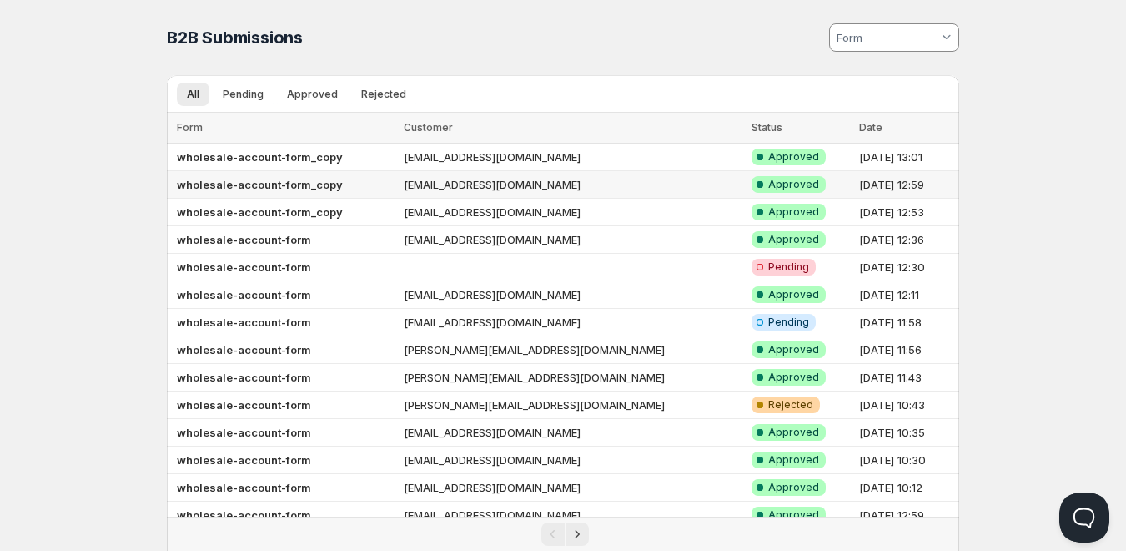
click at [445, 183] on td "[EMAIL_ADDRESS][DOMAIN_NAME]" at bounding box center [573, 185] width 348 height 28
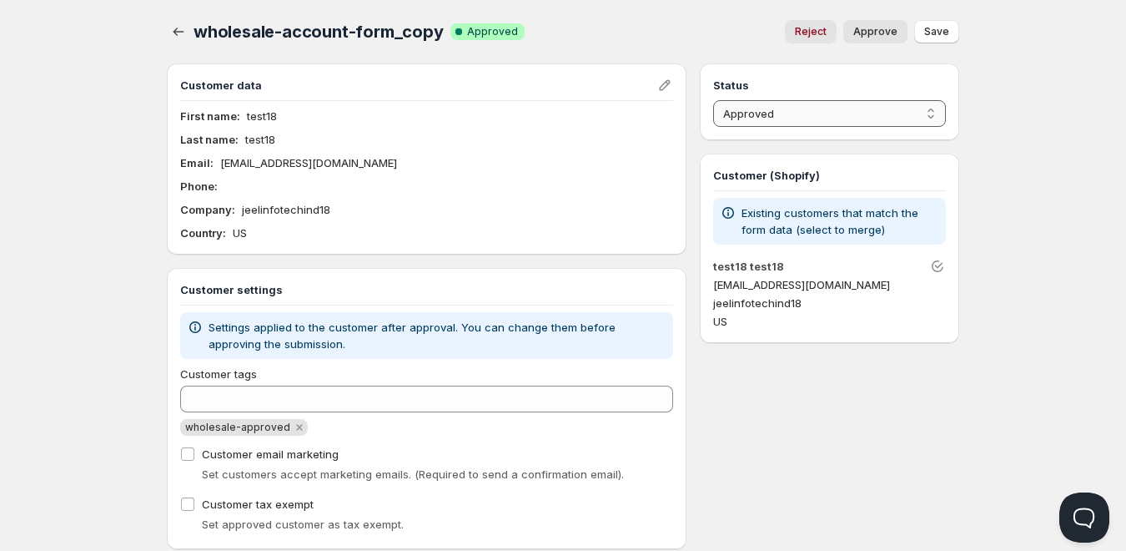
click at [783, 113] on select "Pending Approved Rejected Ignored Spam" at bounding box center [829, 113] width 233 height 27
click at [713, 100] on select "Pending Approved Rejected Ignored Spam" at bounding box center [829, 113] width 233 height 27
click at [934, 30] on span "Save" at bounding box center [936, 31] width 25 height 13
drag, startPoint x: 787, startPoint y: 114, endPoint x: 788, endPoint y: 123, distance: 9.3
click at [787, 114] on select "Pending Approved Rejected Ignored Spam" at bounding box center [829, 113] width 233 height 27
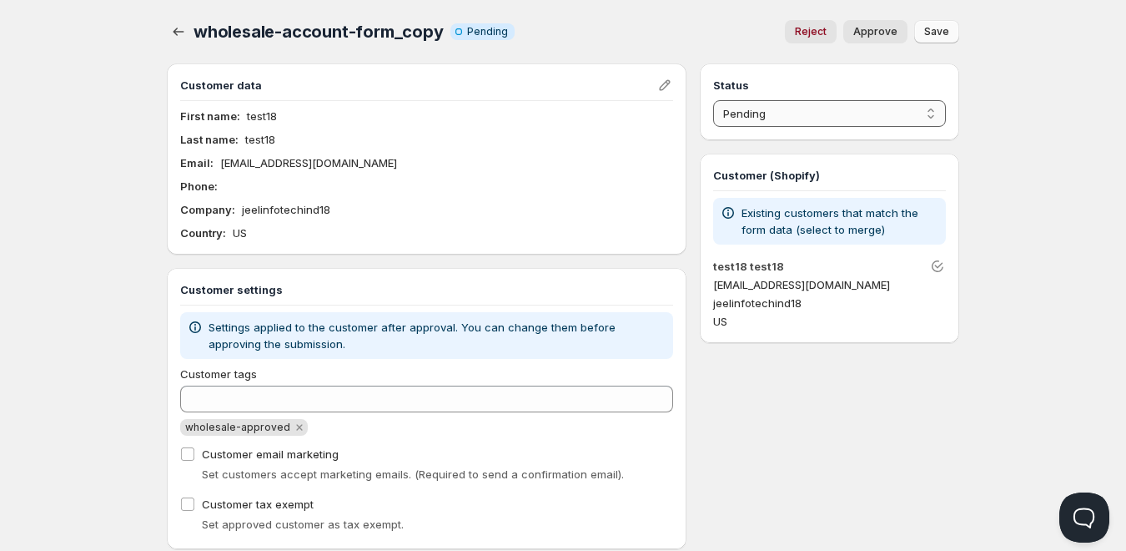
select select "1"
click at [713, 100] on select "Pending Approved Rejected Ignored Spam" at bounding box center [829, 113] width 233 height 27
click at [928, 40] on button "Save" at bounding box center [936, 31] width 45 height 23
click at [176, 37] on icon "button" at bounding box center [178, 31] width 17 height 17
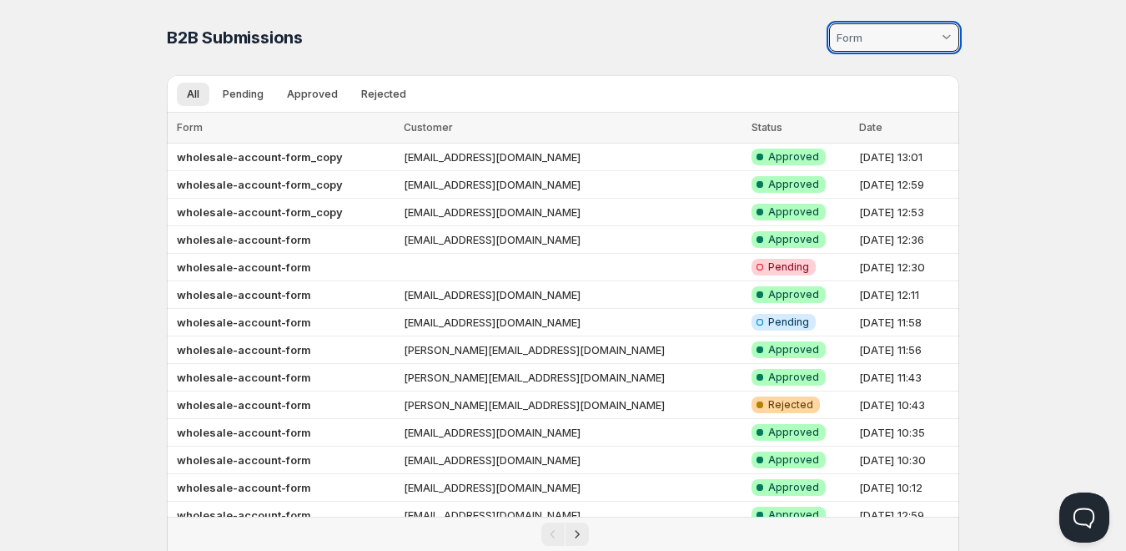
click at [867, 48] on input at bounding box center [886, 37] width 104 height 27
click at [0, 0] on slot "wholesale-account-form_copy" at bounding box center [0, 0] width 0 height 0
type vaadin-combo-box "2110"
type input "wholesale-account-form_copy"
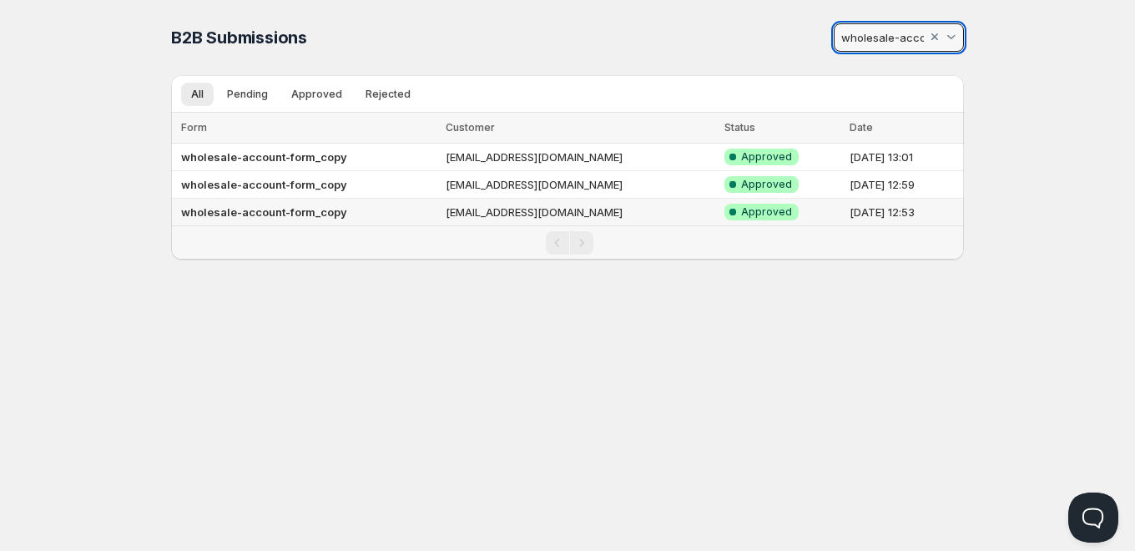
click at [381, 209] on td "wholesale-account-form_copy" at bounding box center [305, 213] width 269 height 28
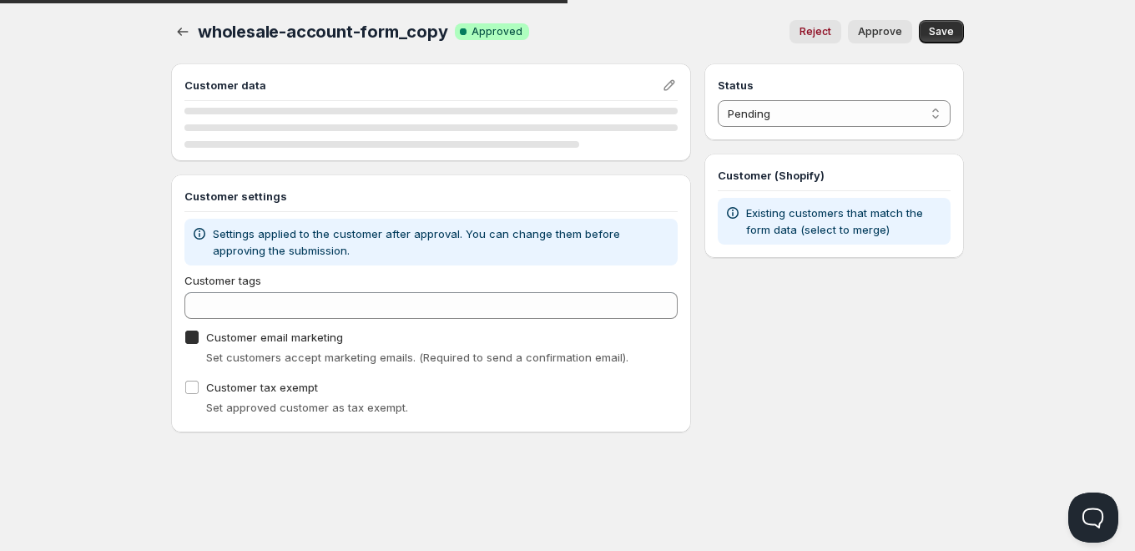
checkbox input "true"
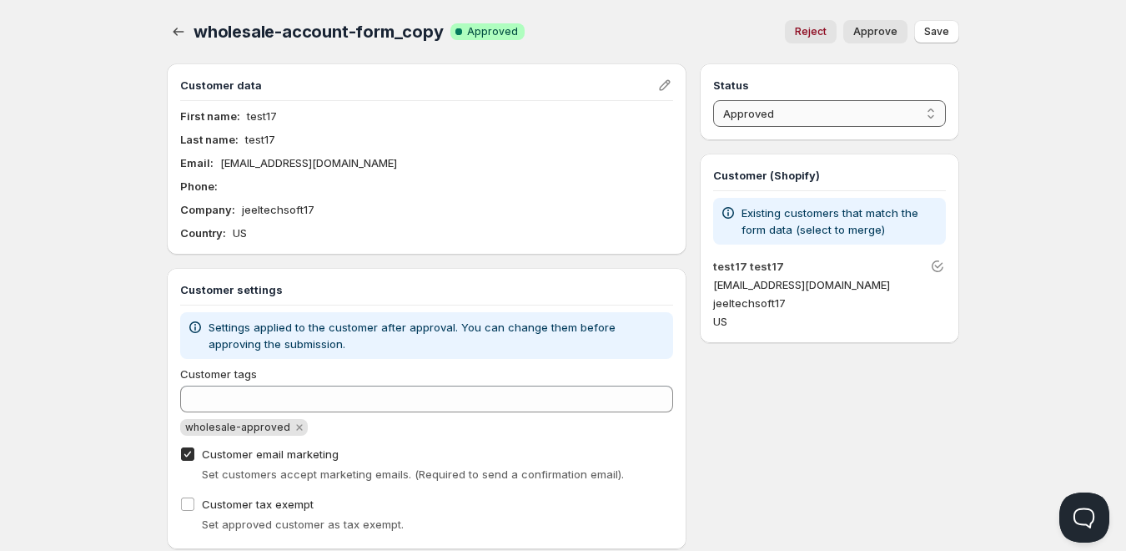
click at [808, 103] on select "Pending Approved Rejected Ignored Spam" at bounding box center [829, 113] width 233 height 27
click at [713, 100] on select "Pending Approved Rejected Ignored Spam" at bounding box center [829, 113] width 233 height 27
click at [939, 28] on span "Save" at bounding box center [936, 31] width 25 height 13
click at [870, 33] on span "Approve" at bounding box center [875, 31] width 44 height 13
select select "1"
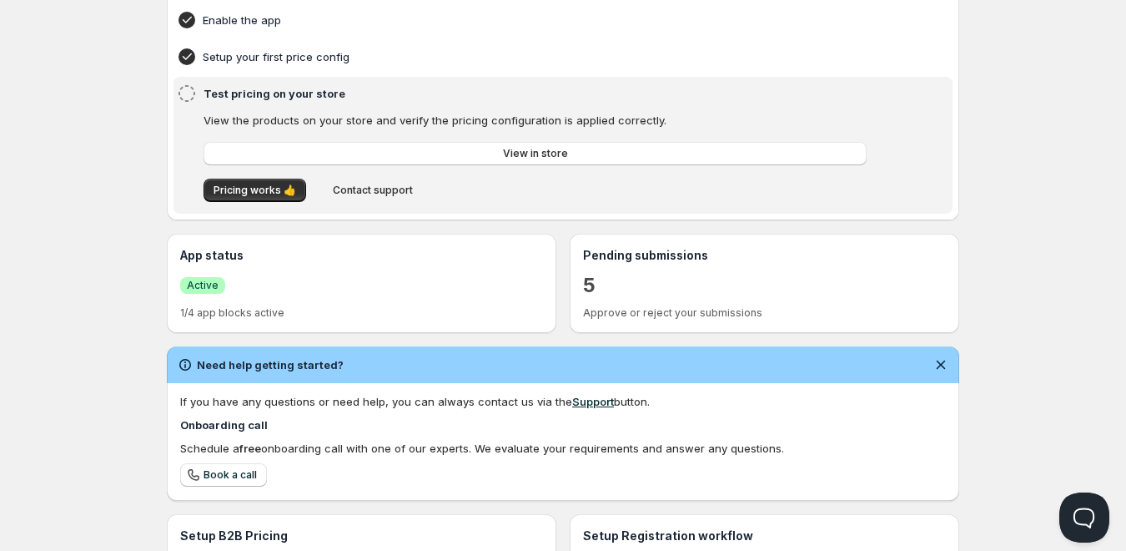
scroll to position [167, 0]
drag, startPoint x: 765, startPoint y: 308, endPoint x: 620, endPoint y: 301, distance: 145.3
click at [620, 301] on div "Pending submissions 5 Approve or reject your submissions" at bounding box center [764, 282] width 363 height 73
click at [698, 279] on div "5" at bounding box center [764, 283] width 363 height 29
click at [269, 312] on p "1/4 app blocks active" at bounding box center [361, 311] width 363 height 13
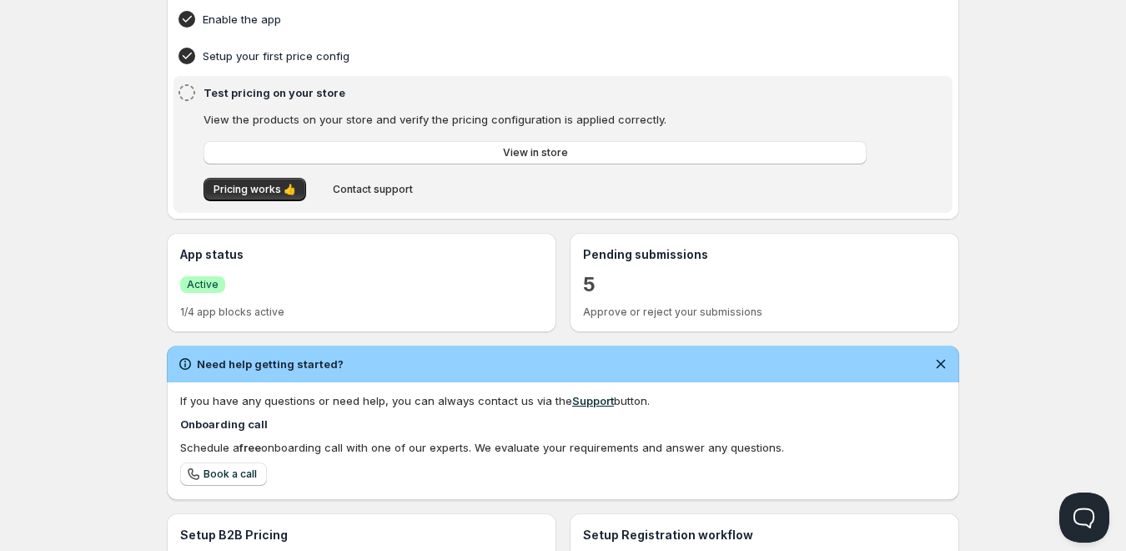
click at [234, 289] on div "Success Active" at bounding box center [361, 283] width 363 height 29
click at [220, 281] on span "Success Active" at bounding box center [202, 284] width 45 height 17
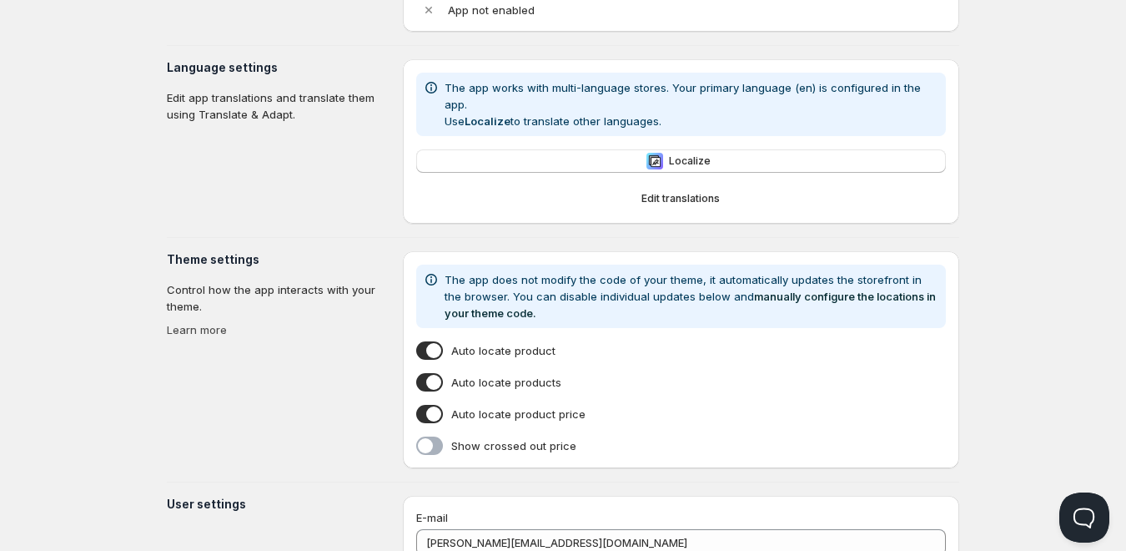
type input "Gameday Sports - Staging Dev"
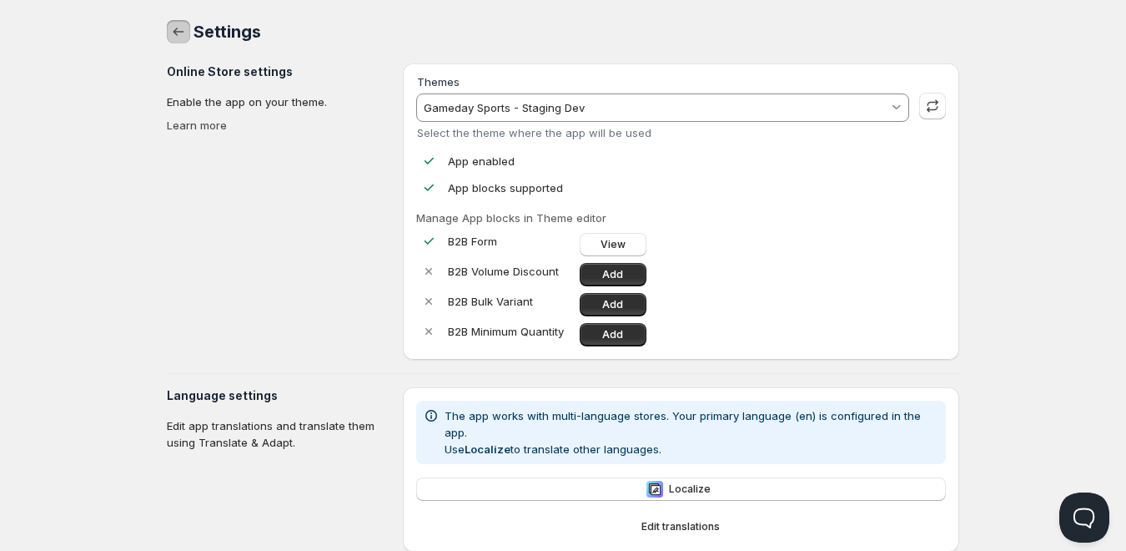
click at [186, 27] on icon "button" at bounding box center [178, 31] width 17 height 17
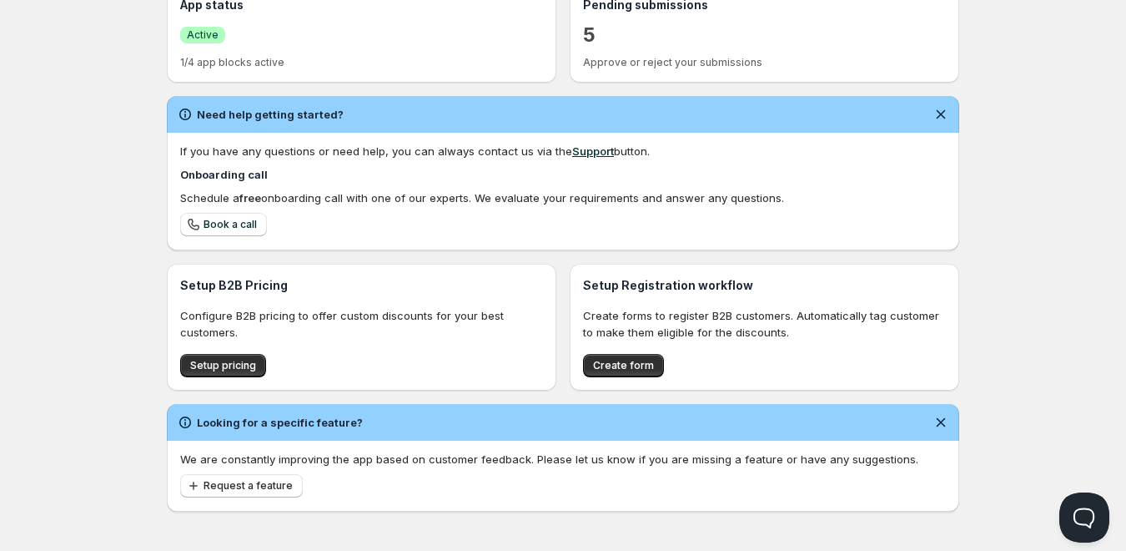
scroll to position [419, 0]
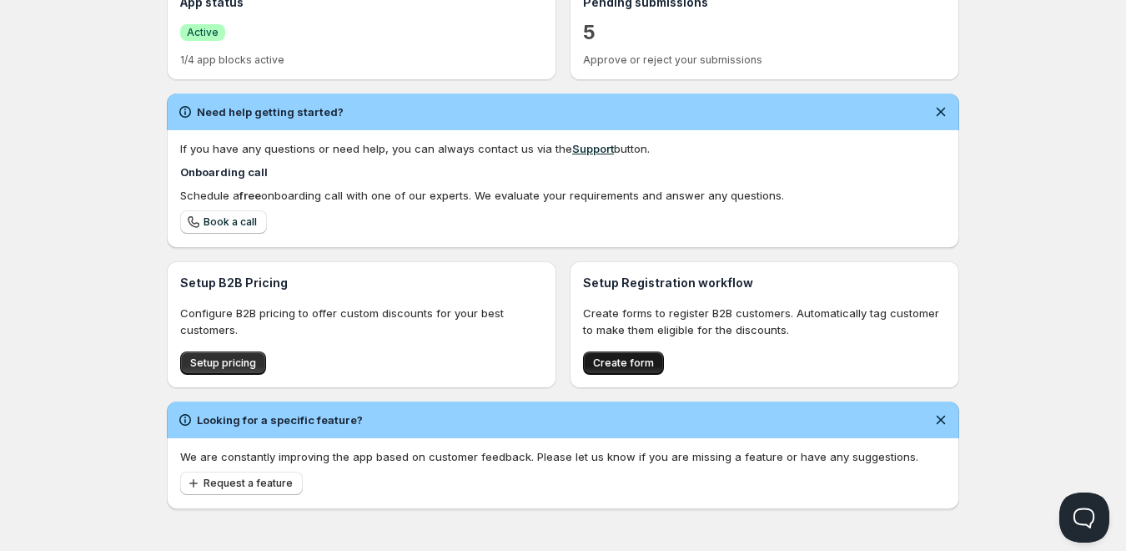
click at [636, 373] on button "Create form" at bounding box center [623, 362] width 81 height 23
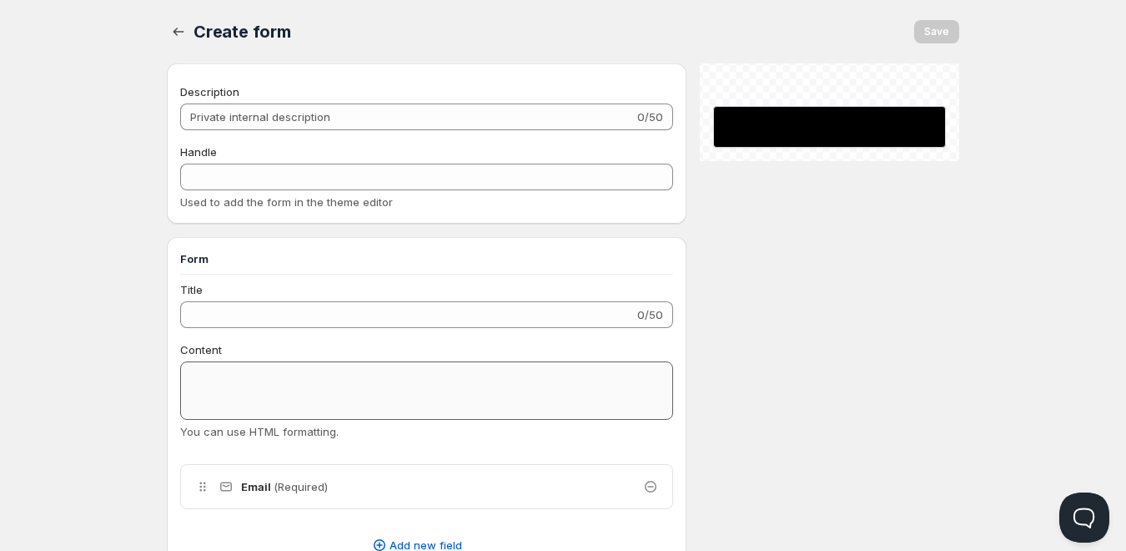
checkbox input "true"
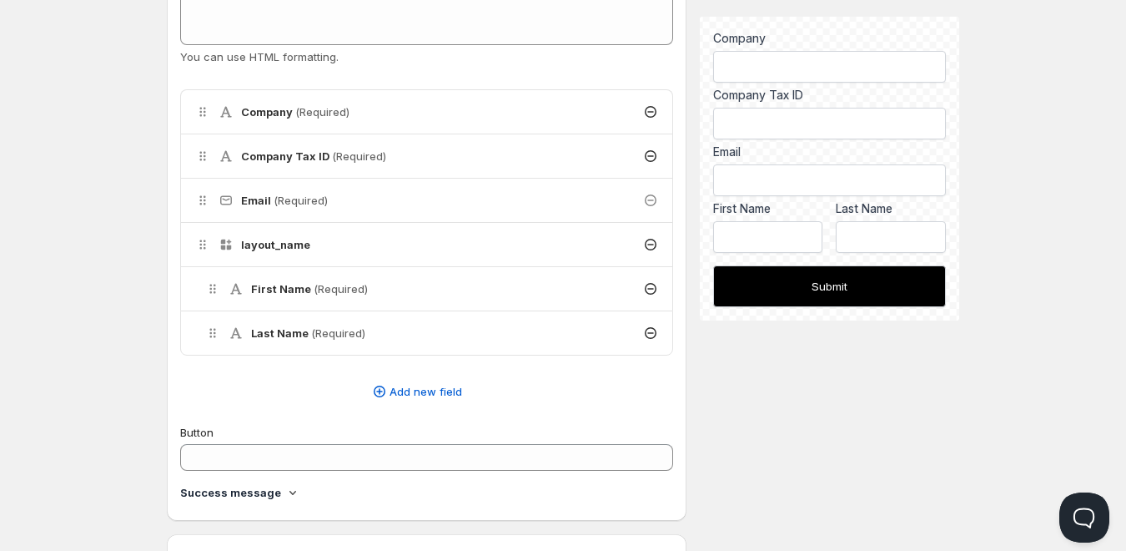
scroll to position [417, 0]
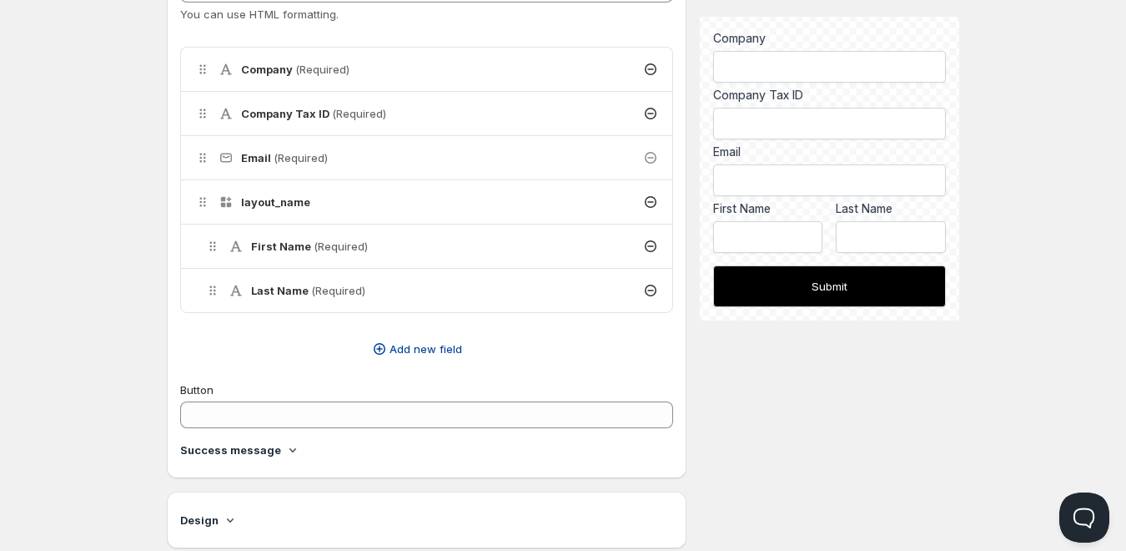
click at [428, 354] on span "Add new field" at bounding box center [426, 348] width 73 height 17
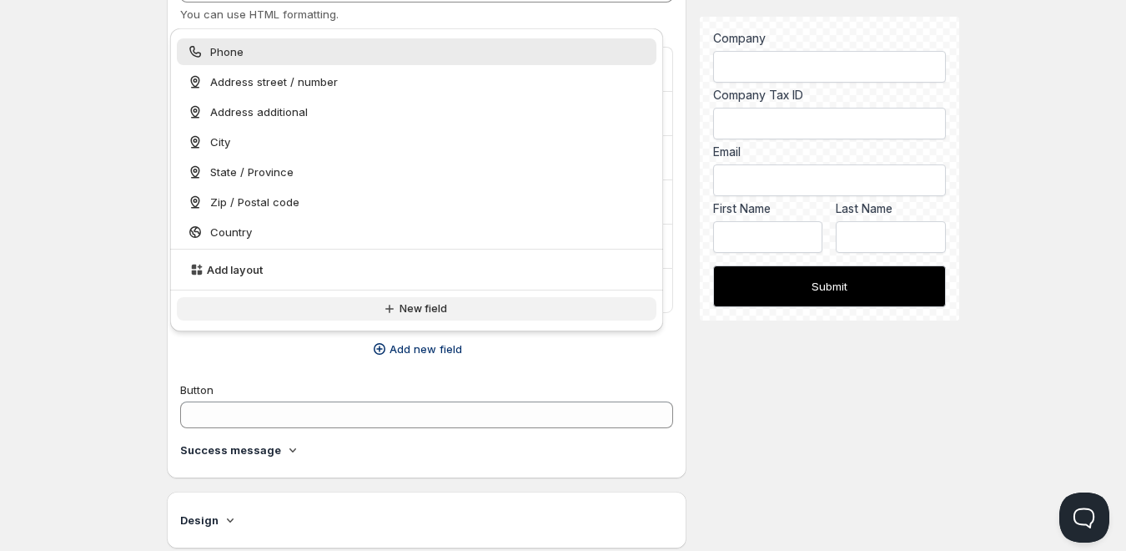
click at [401, 299] on button "New field" at bounding box center [417, 308] width 480 height 23
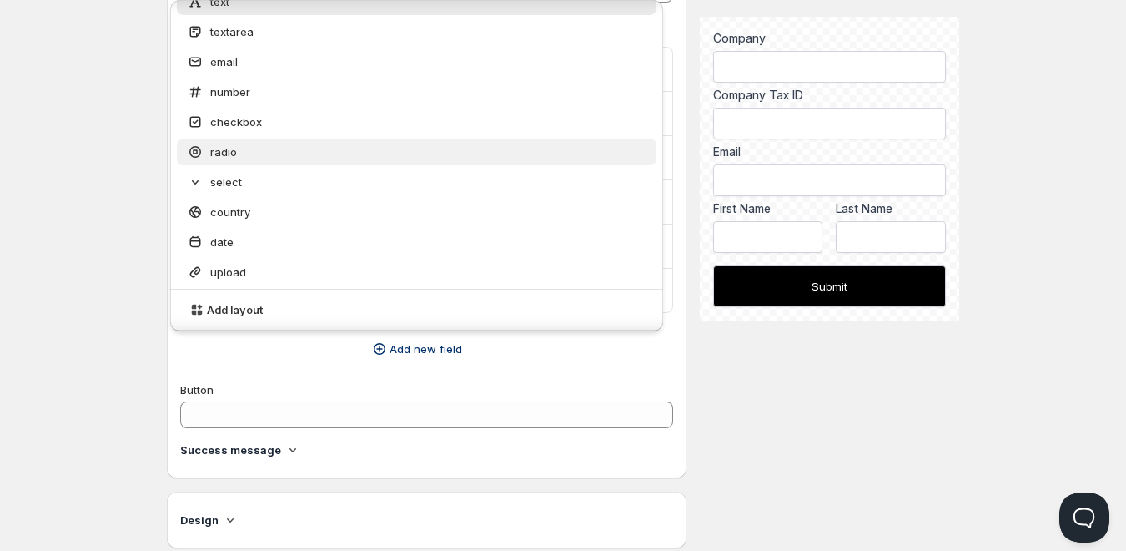
scroll to position [0, 0]
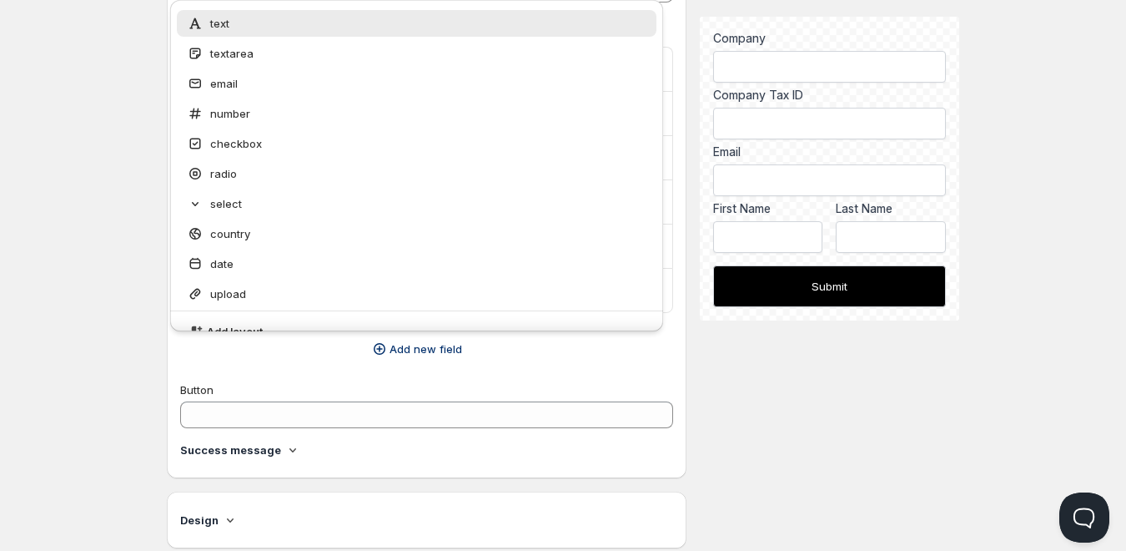
click at [100, 211] on div "Home Pricing Price lists Checkout Forms Submissions Settings Features Plans Cre…" at bounding box center [563, 472] width 1126 height 1779
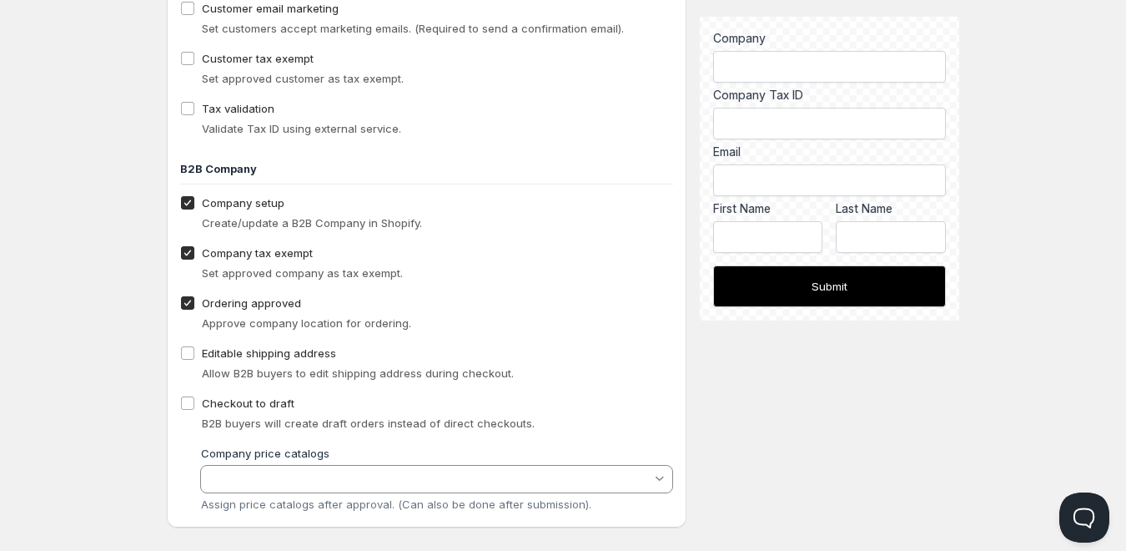
scroll to position [1229, 0]
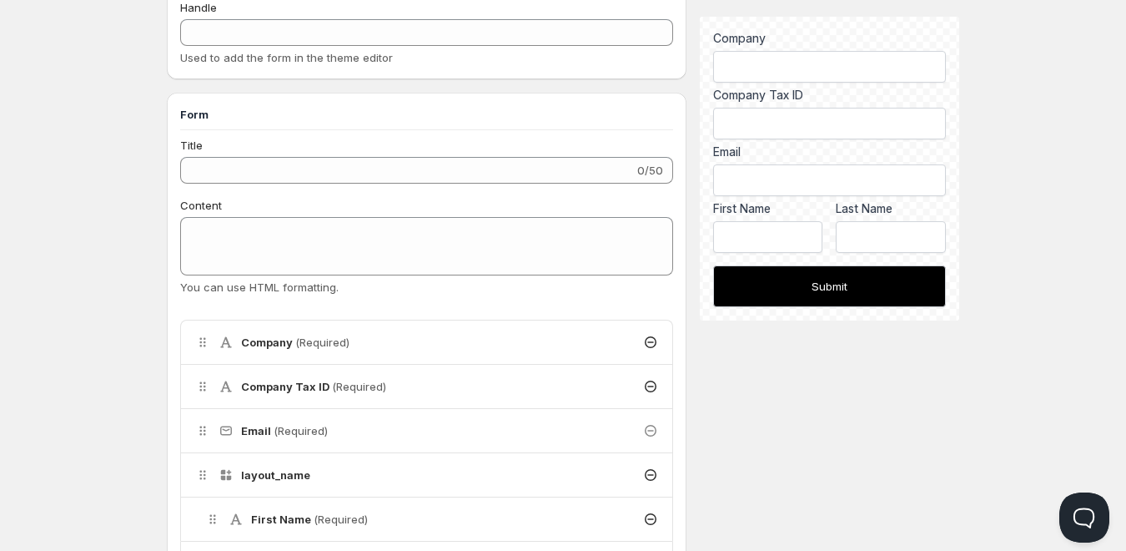
scroll to position [1, 0]
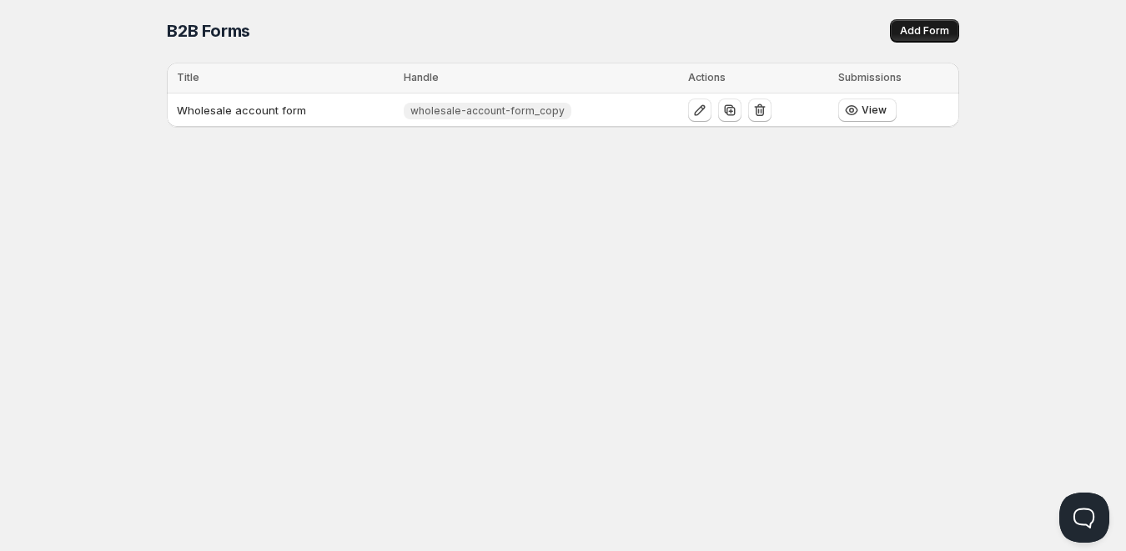
click at [914, 29] on span "Add Form" at bounding box center [924, 30] width 49 height 13
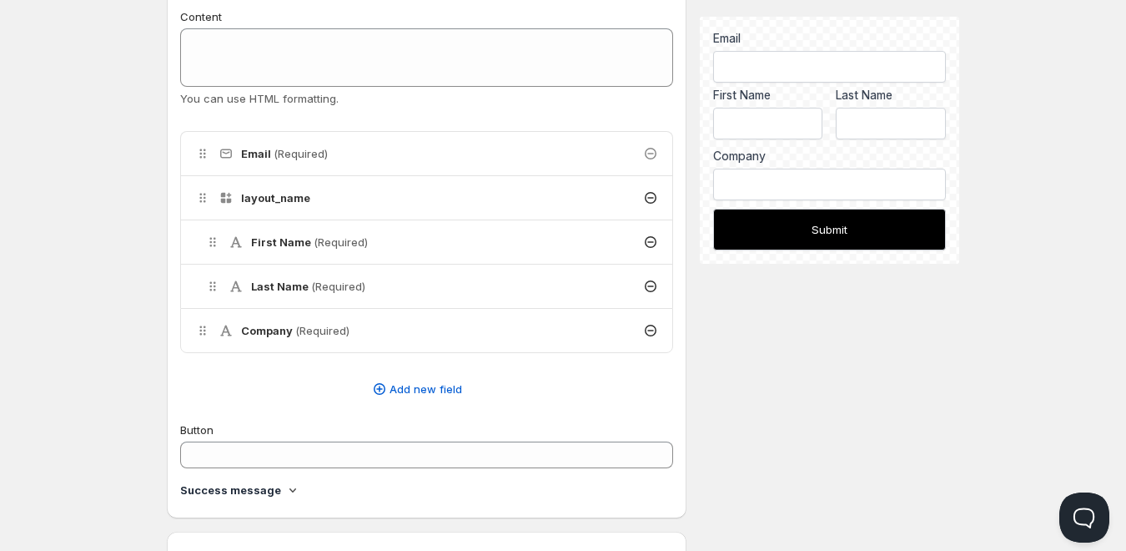
scroll to position [335, 0]
drag, startPoint x: 297, startPoint y: 327, endPoint x: 289, endPoint y: 147, distance: 180.4
click at [289, 147] on ul "Email (Required) layout_name First Name (Required) Last Name (Required) Company…" at bounding box center [426, 240] width 493 height 222
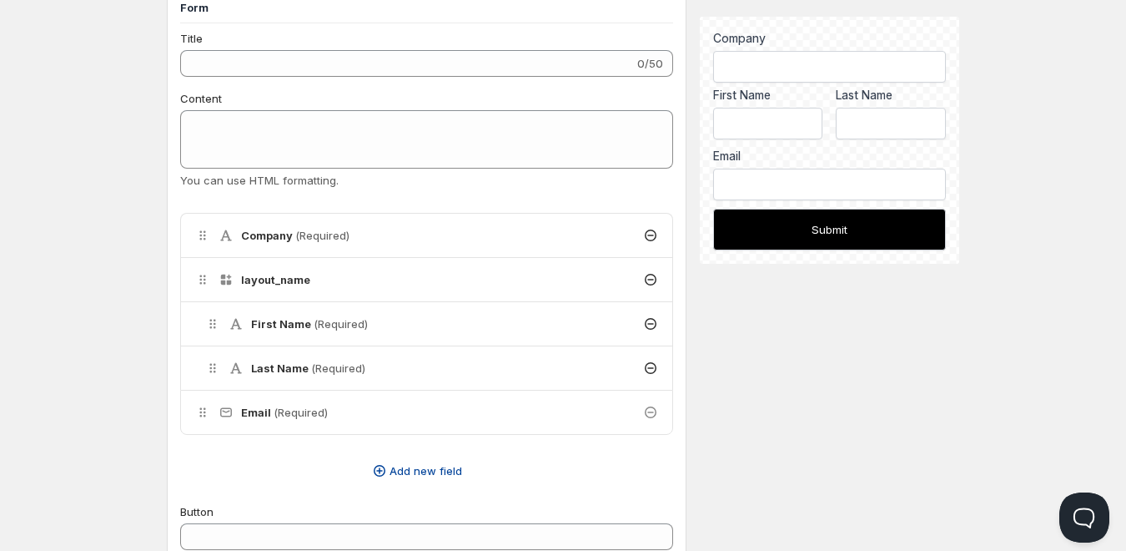
click at [427, 471] on span "Add new field" at bounding box center [426, 470] width 73 height 17
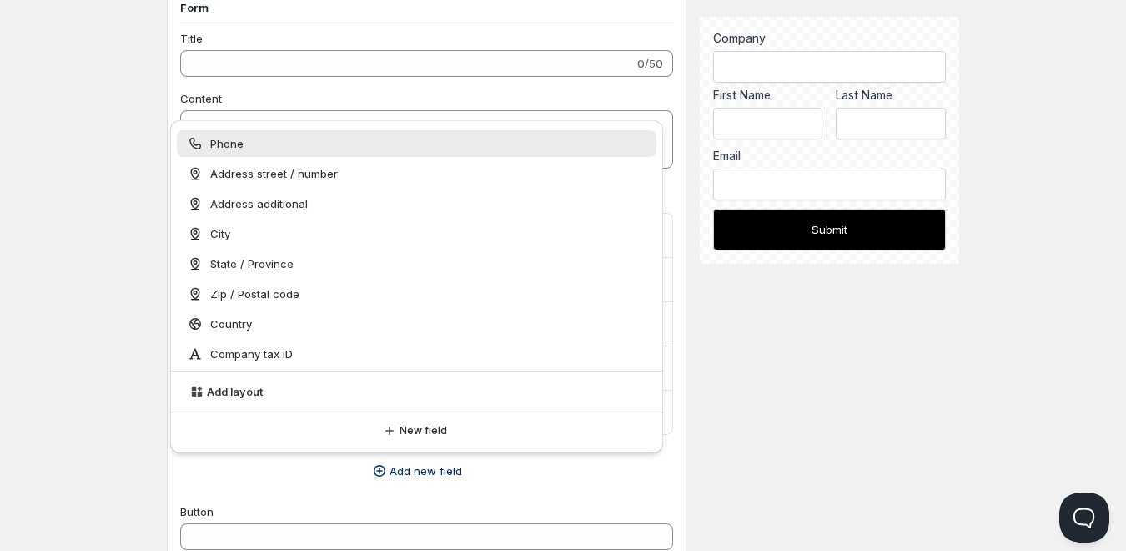
drag, startPoint x: 395, startPoint y: 431, endPoint x: 324, endPoint y: 460, distance: 76.7
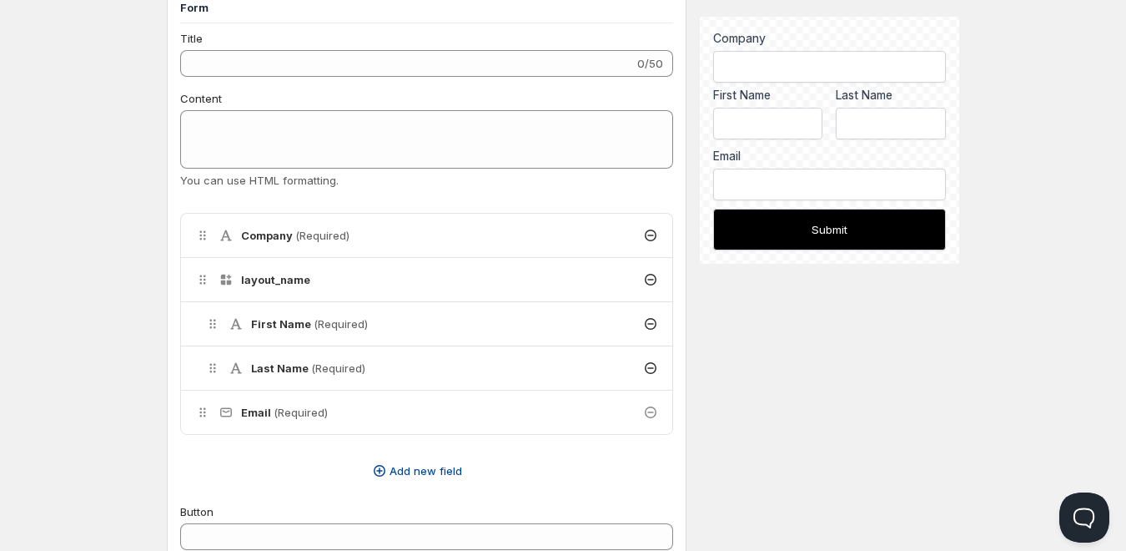
click at [387, 469] on icon "button" at bounding box center [379, 470] width 17 height 17
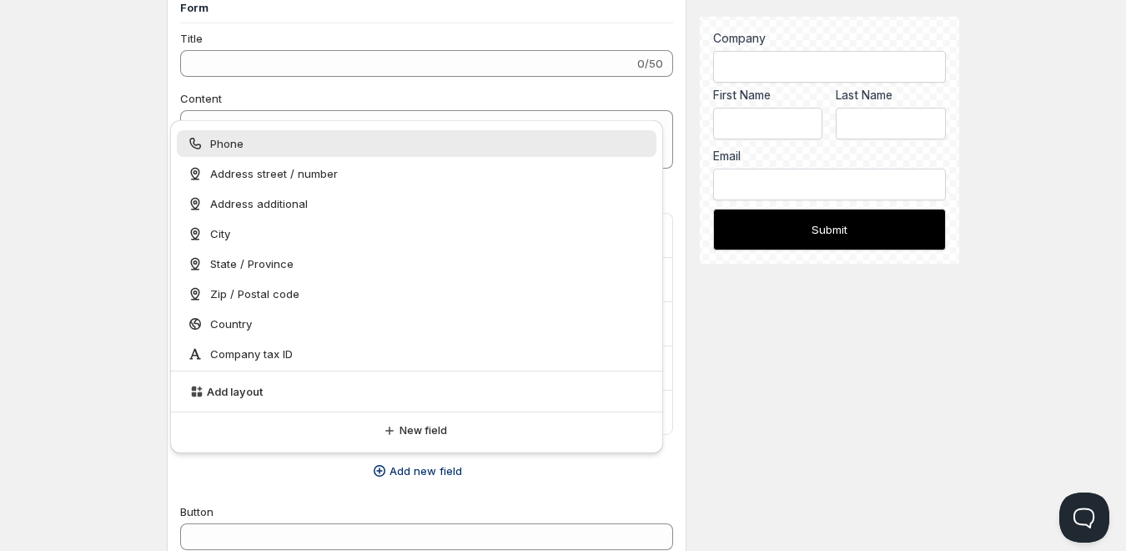
click at [235, 142] on span "Phone" at bounding box center [226, 143] width 33 height 17
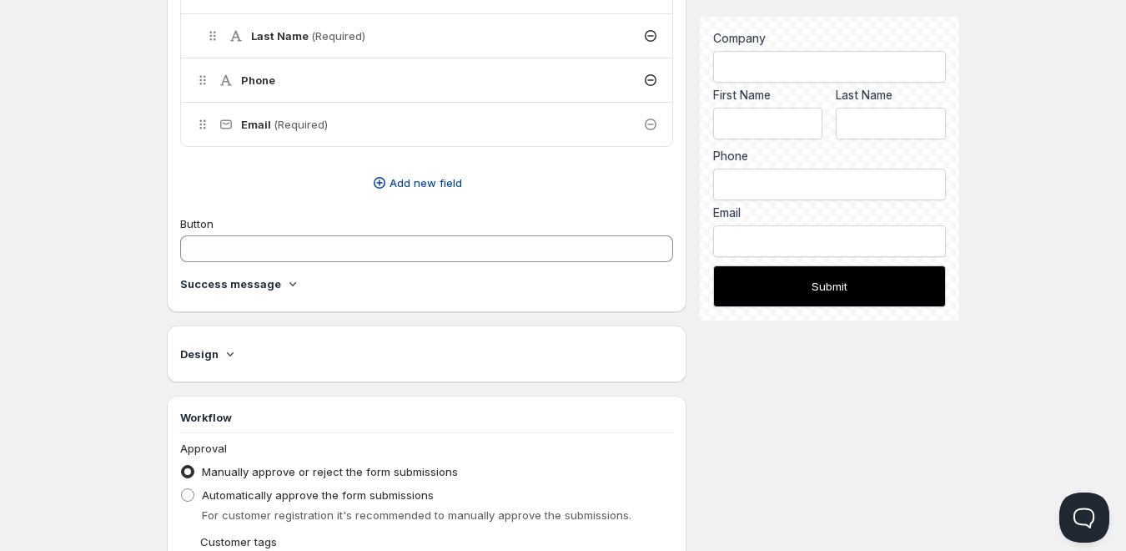
scroll to position [585, 0]
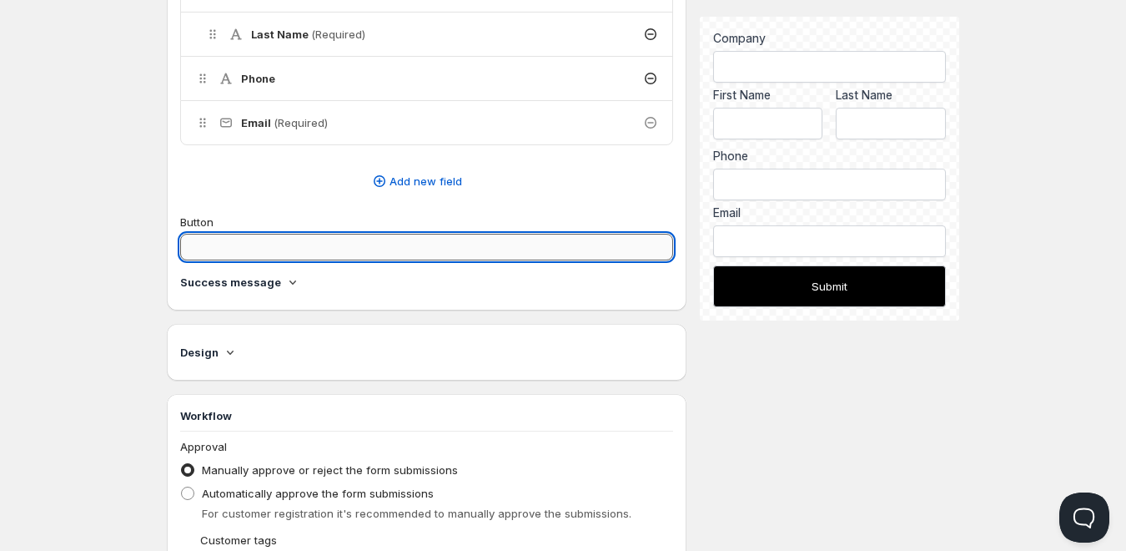
click at [234, 249] on input "Button" at bounding box center [426, 247] width 493 height 27
paste input "Register as a wholesaler"
drag, startPoint x: 330, startPoint y: 243, endPoint x: 189, endPoint y: 235, distance: 141.2
click at [189, 235] on input "Register as a wholesaler" at bounding box center [426, 247] width 493 height 27
type input "Register"
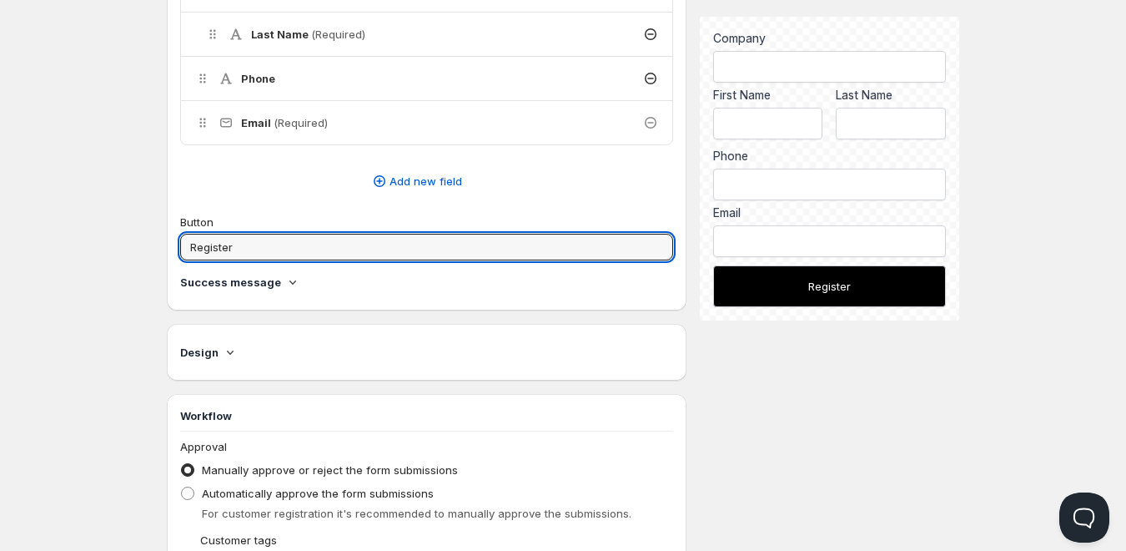
click at [357, 289] on div "Success message" at bounding box center [426, 282] width 493 height 17
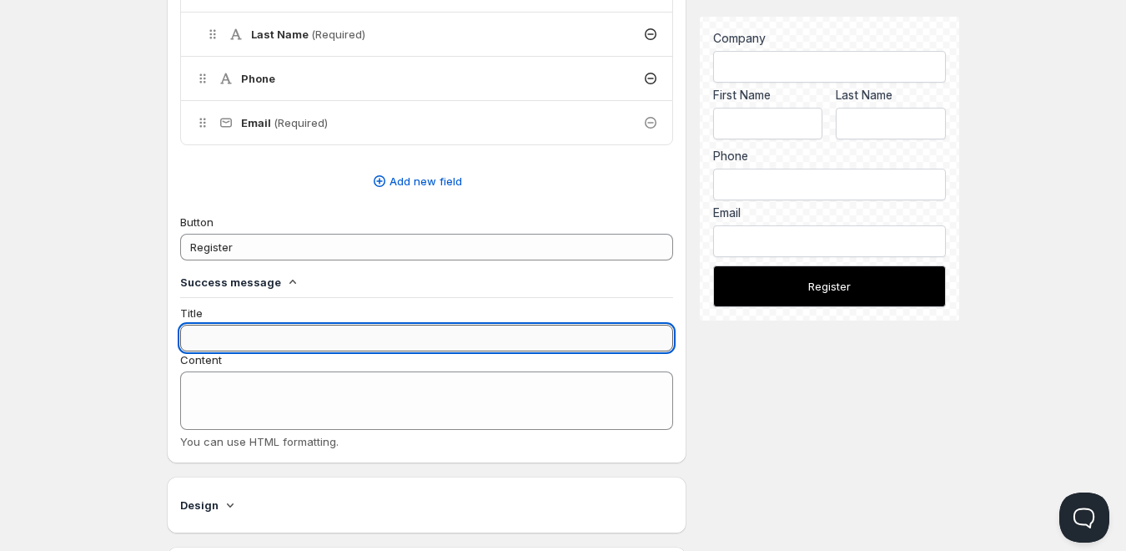
click at [257, 345] on input "Title" at bounding box center [426, 338] width 493 height 27
type input "s"
type input "thank you"
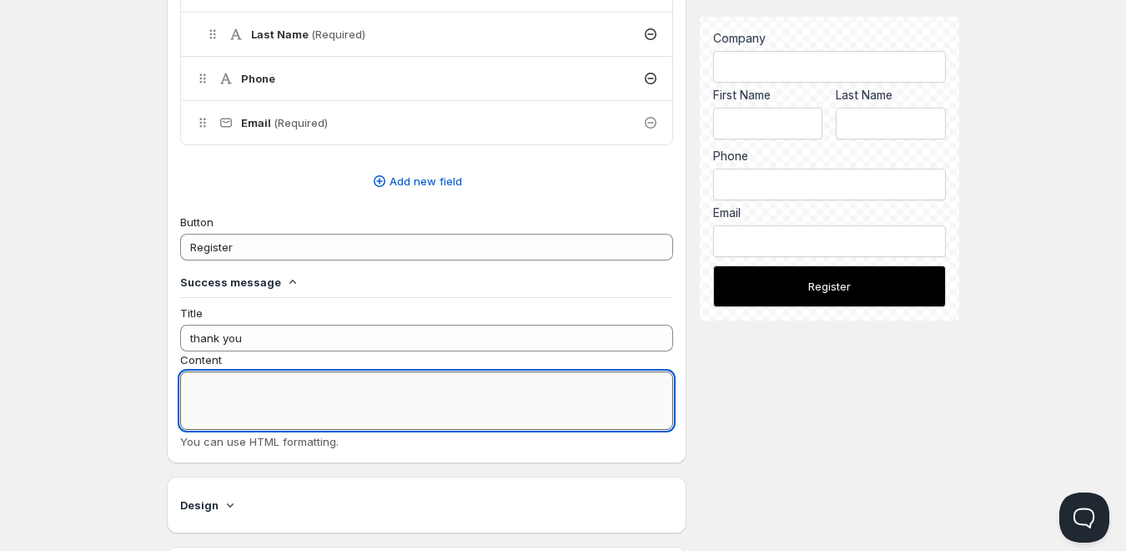
click at [257, 416] on textarea "Content" at bounding box center [426, 400] width 493 height 58
type textarea "contact you after appoval"
click at [494, 360] on div "Content" at bounding box center [426, 359] width 493 height 17
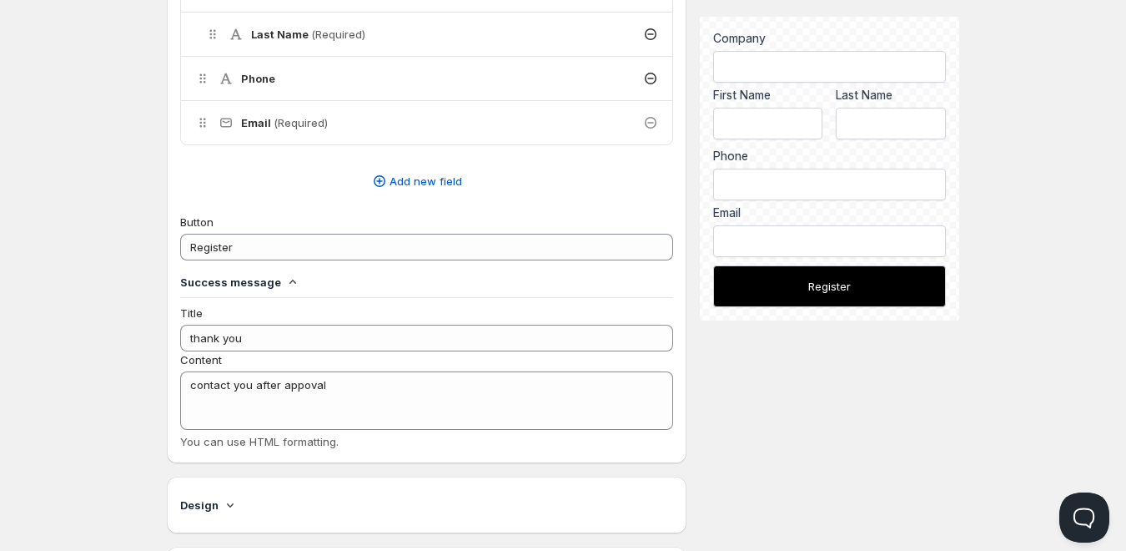
scroll to position [752, 0]
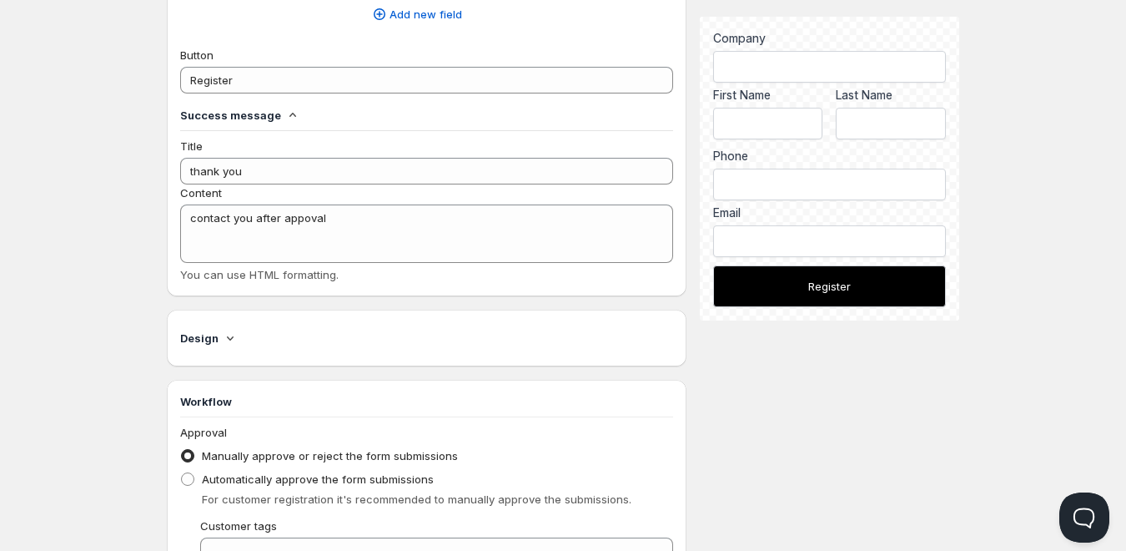
click at [274, 109] on h4 "Success message" at bounding box center [230, 115] width 101 height 17
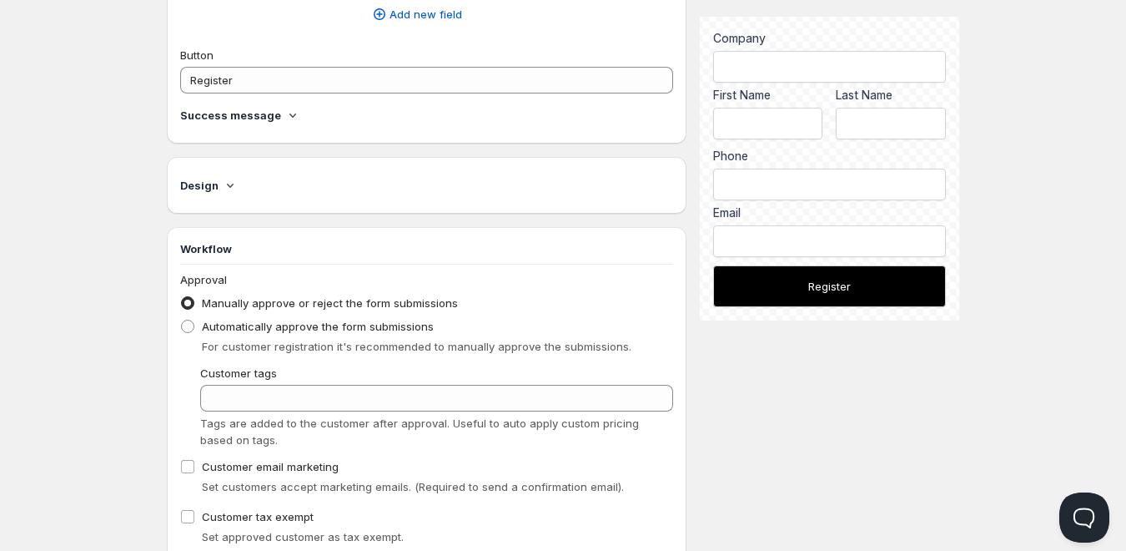
click at [215, 191] on h4 "Design" at bounding box center [199, 185] width 38 height 17
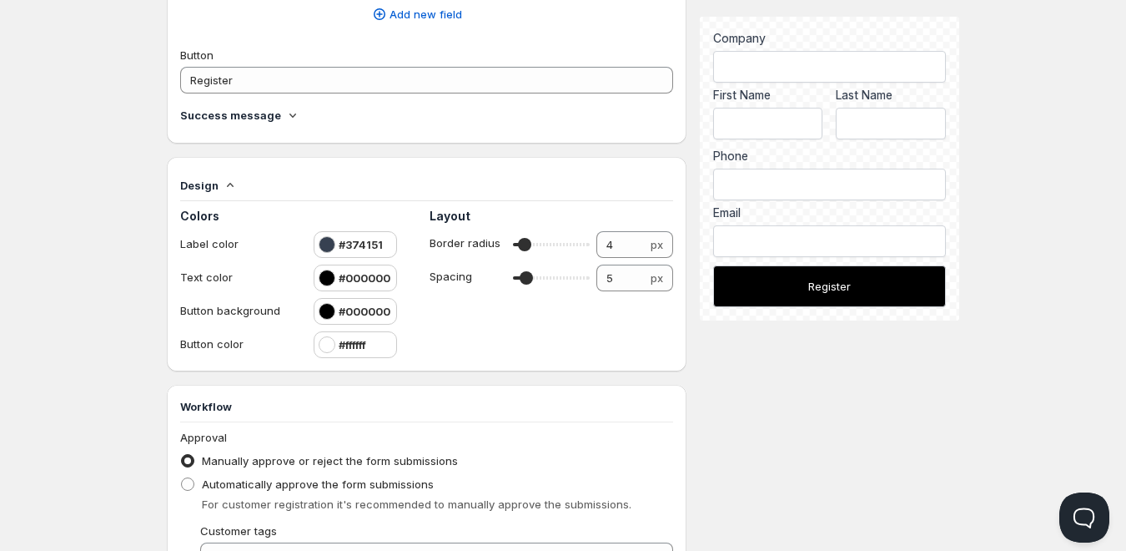
click at [222, 190] on icon at bounding box center [230, 185] width 17 height 17
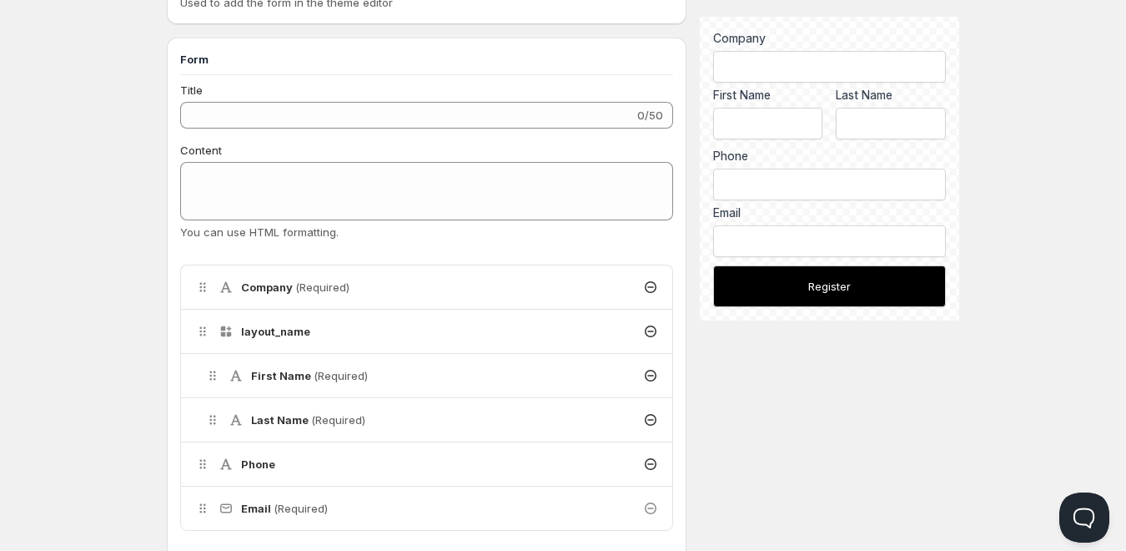
scroll to position [0, 0]
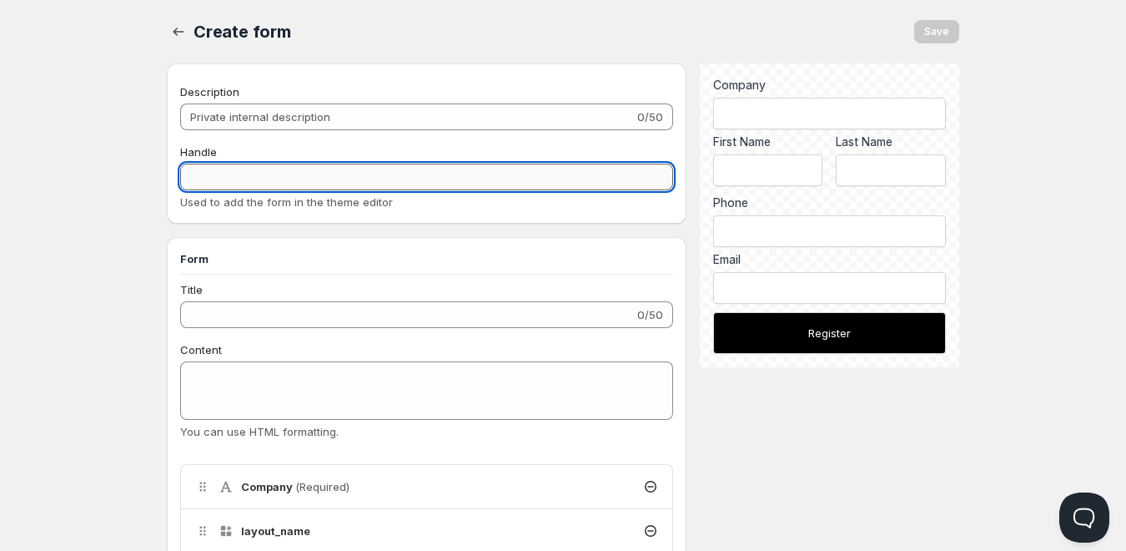
click at [286, 182] on input "Handle" at bounding box center [426, 177] width 493 height 27
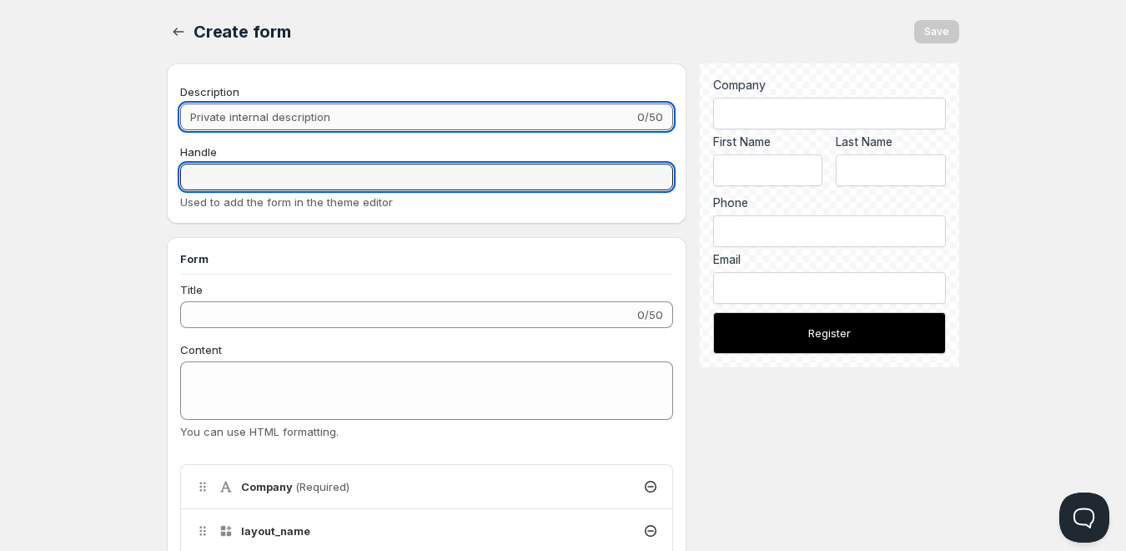
click at [304, 113] on input "Description" at bounding box center [407, 116] width 454 height 27
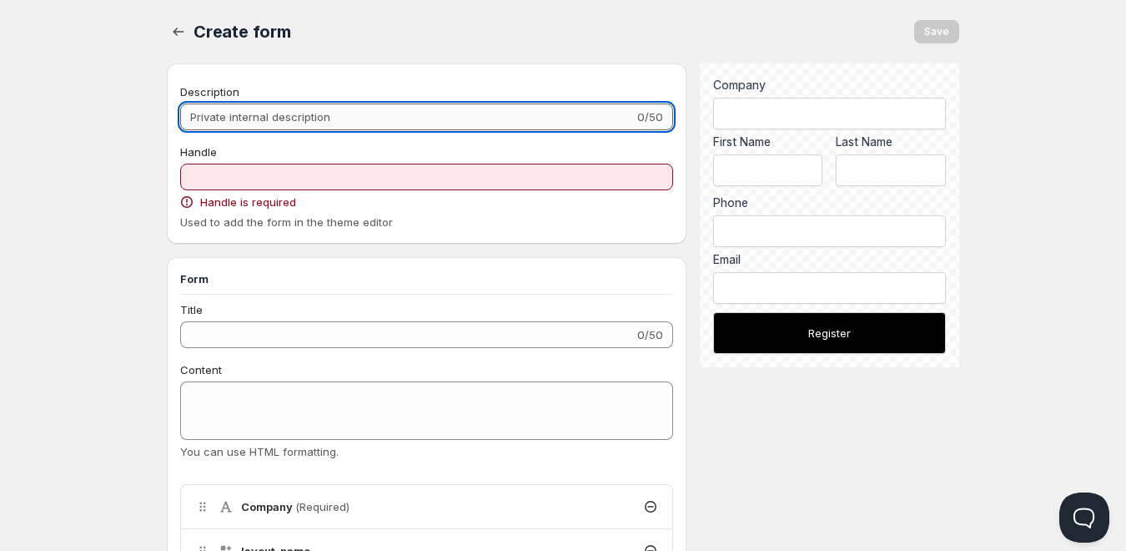
type input "d"
type input "de"
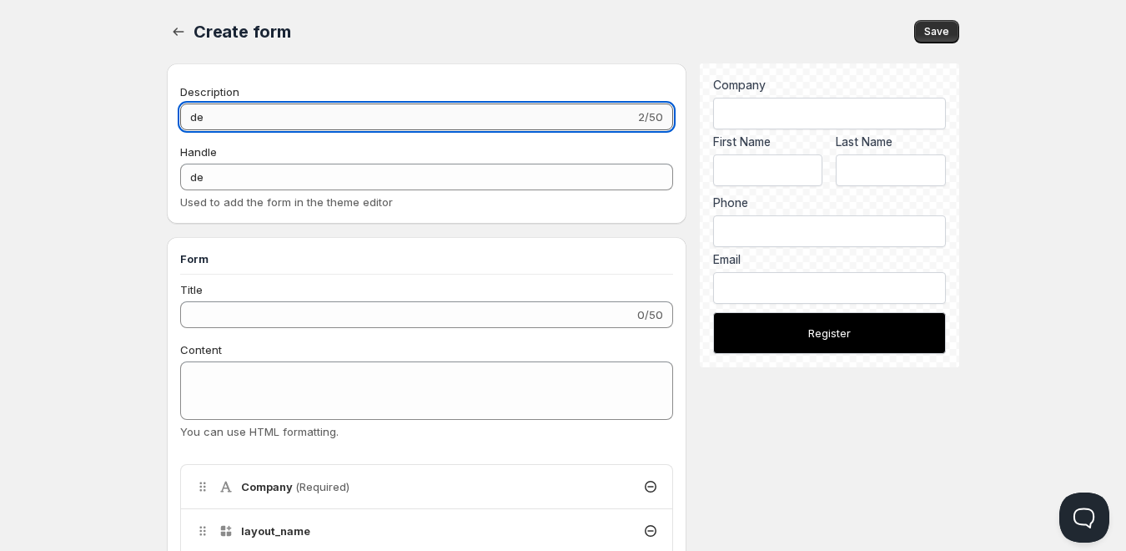
type input "dem"
type input "demo"
type input "dem"
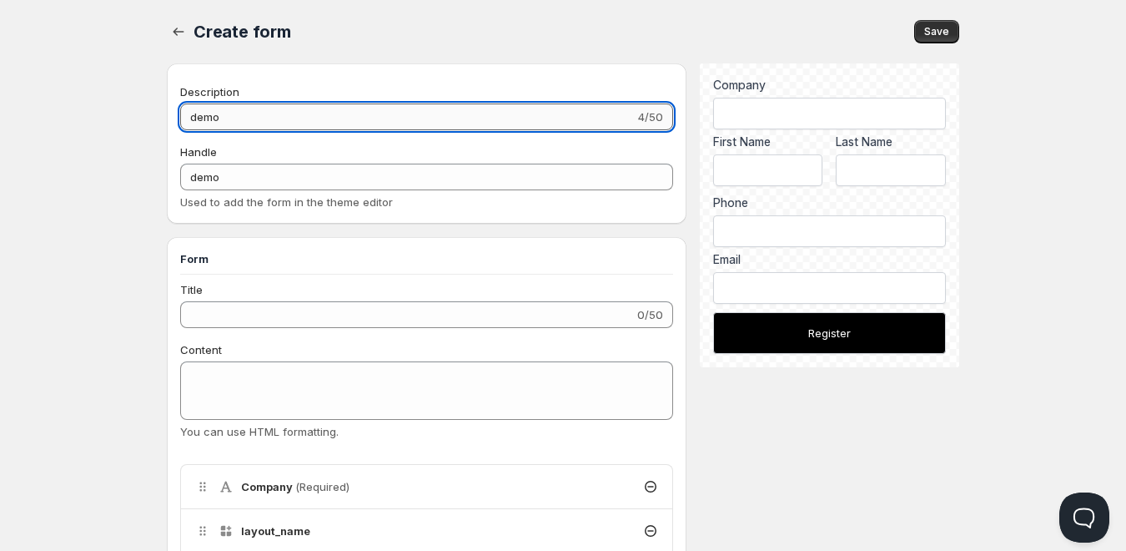
type input "dem"
type input "de"
type input "d"
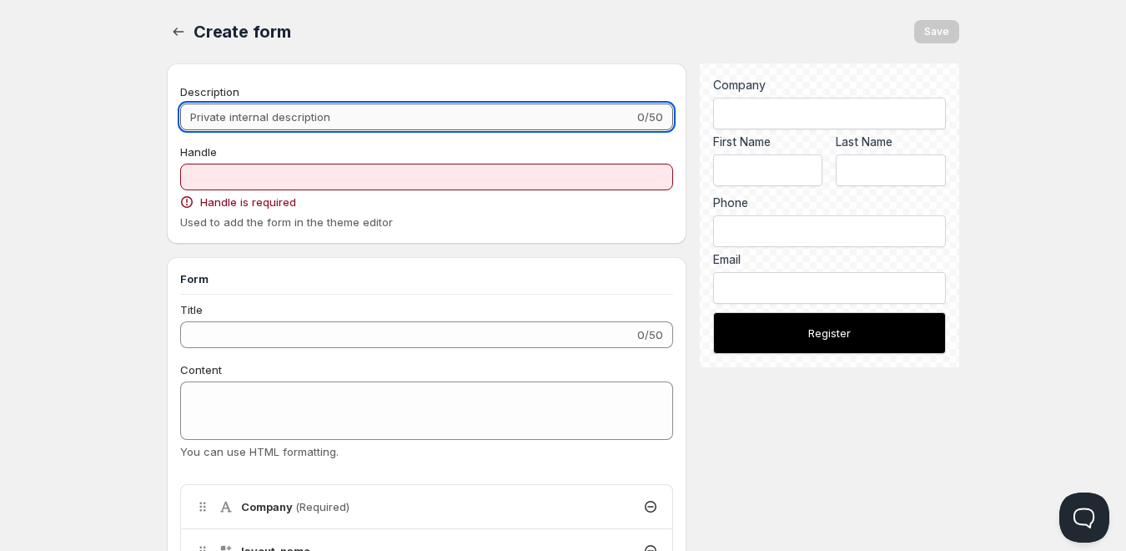
type input "w"
type input "wh"
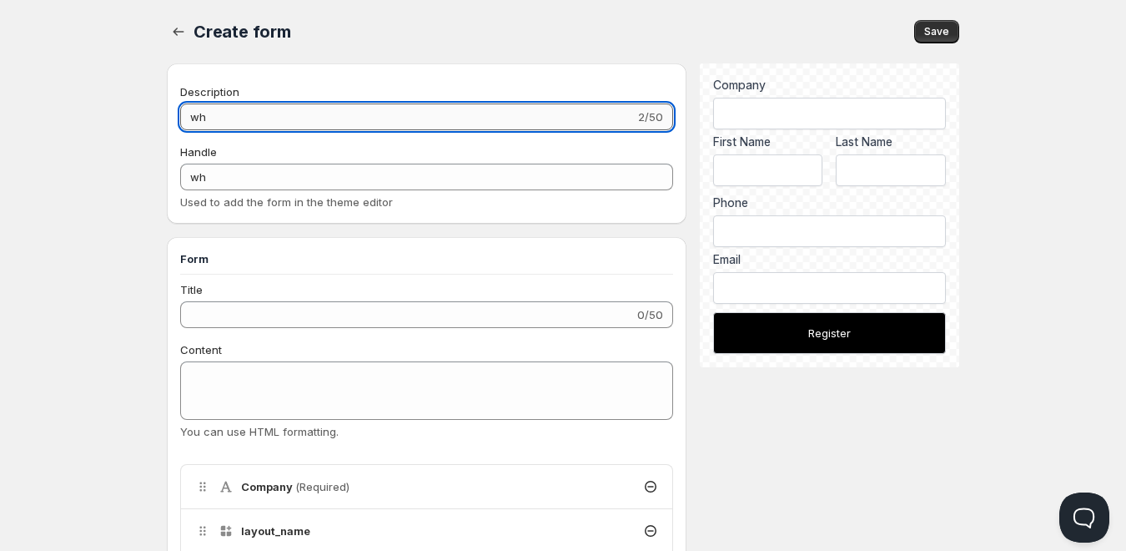
type input "who"
type input "whol"
type input "whole"
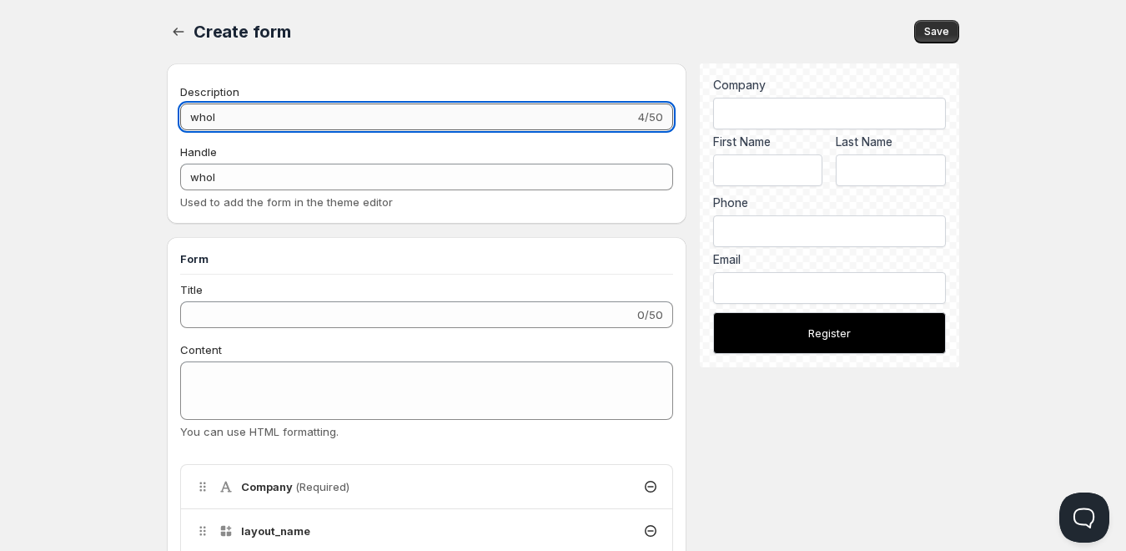
type input "whole"
type input "wholes"
type input "wholesa"
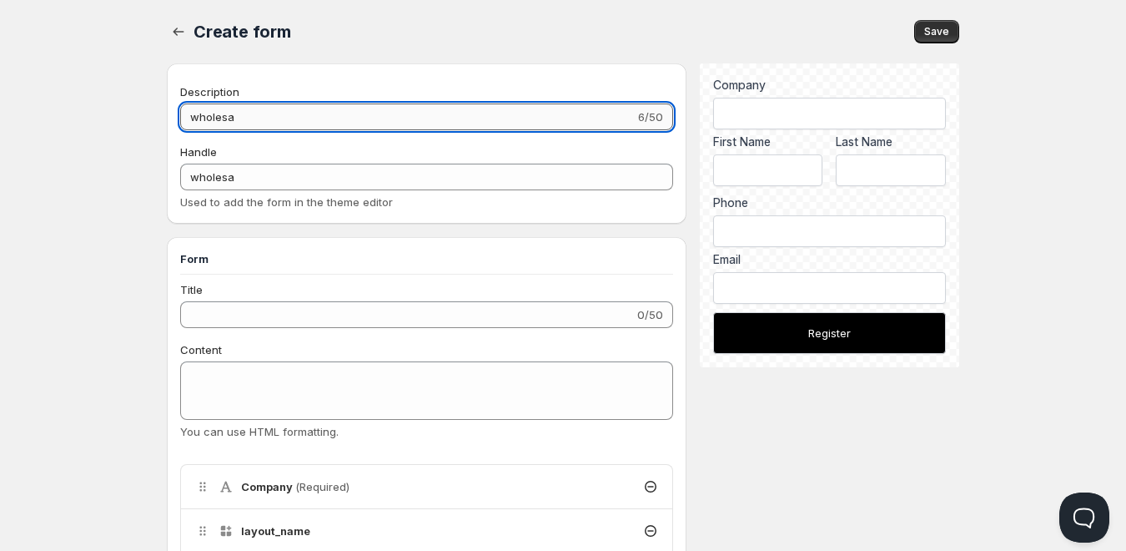
type input "wholesal"
type input "wholesale"
type input "wholesale-"
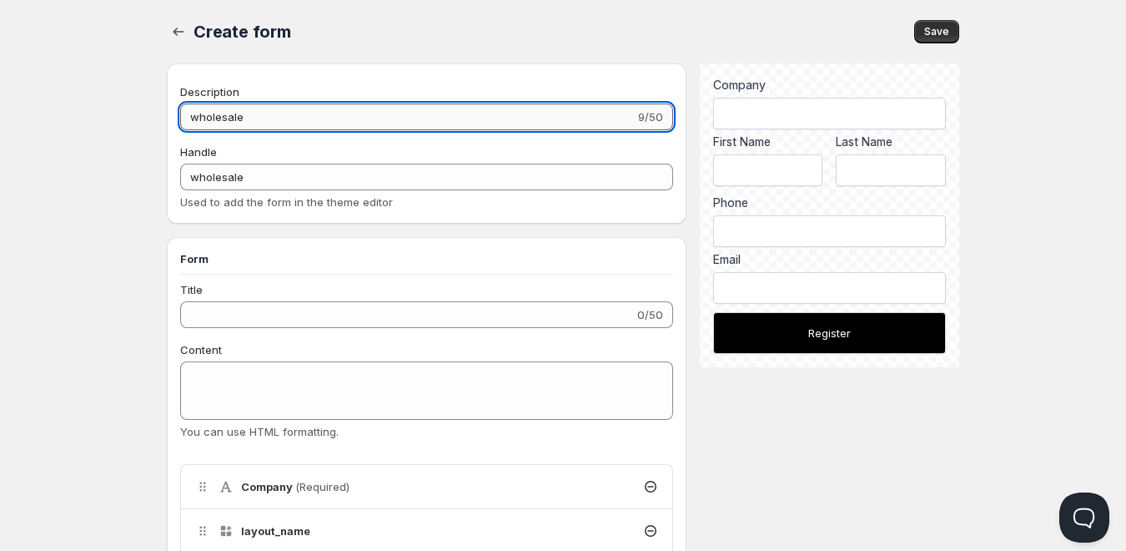
type input "wholesale-"
type input "wholesale-d"
type input "wholesale-dem"
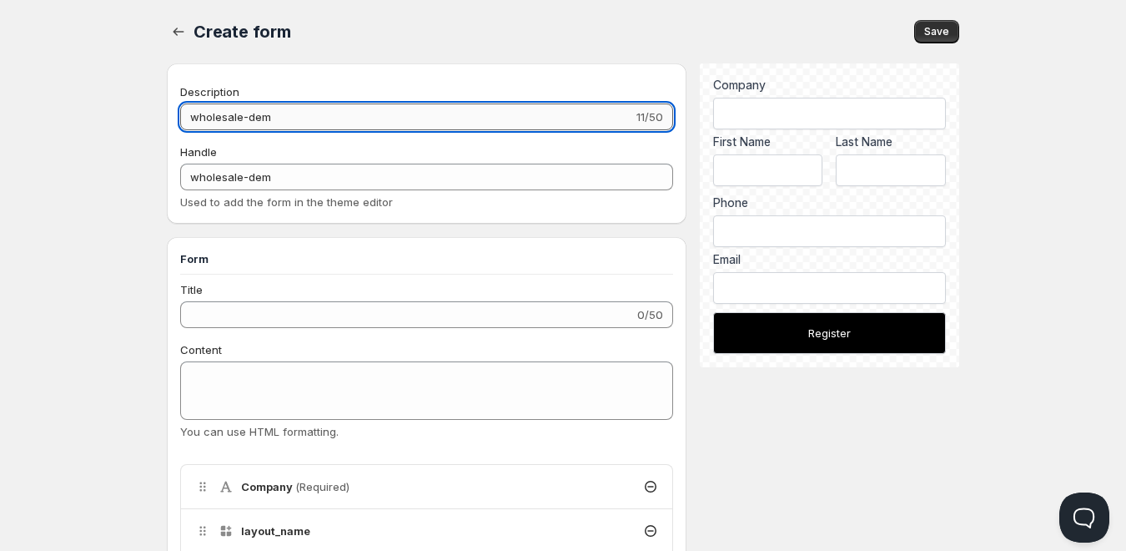
type input "wholesale-demo"
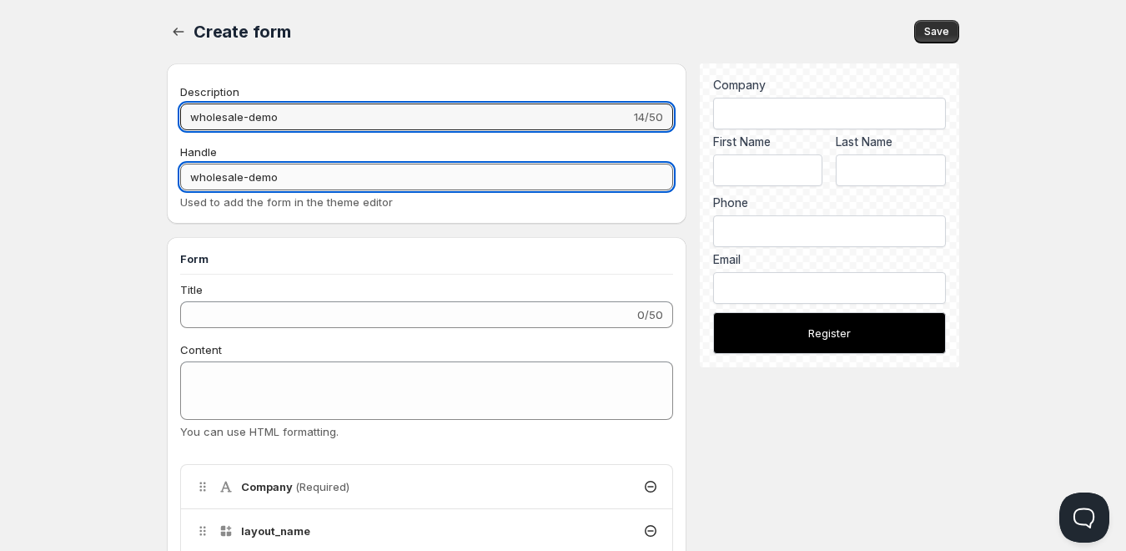
click at [332, 166] on input "wholesale-demo" at bounding box center [426, 177] width 493 height 27
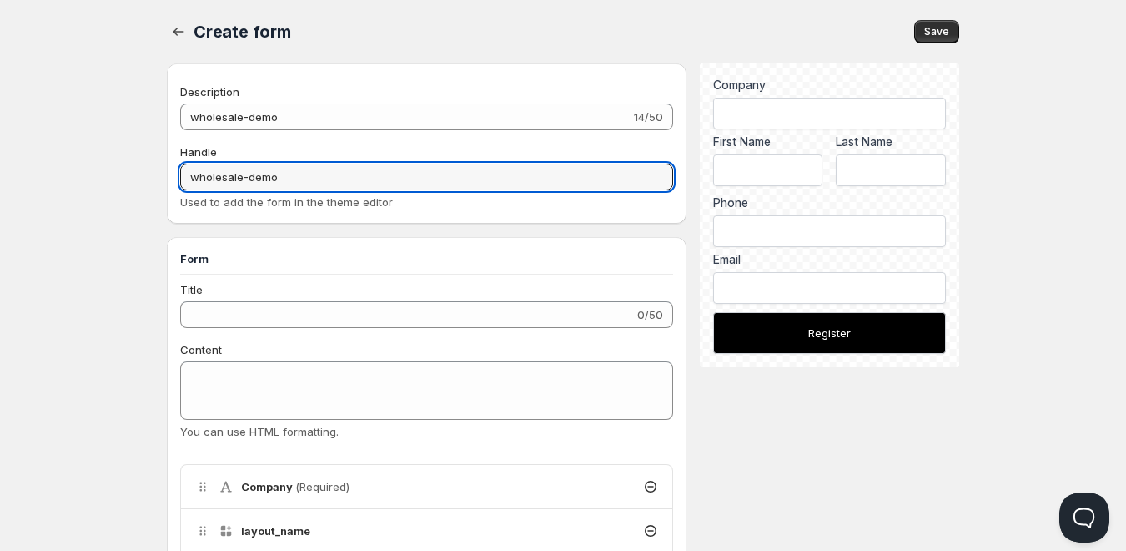
click at [367, 159] on div "Handle" at bounding box center [426, 151] width 493 height 17
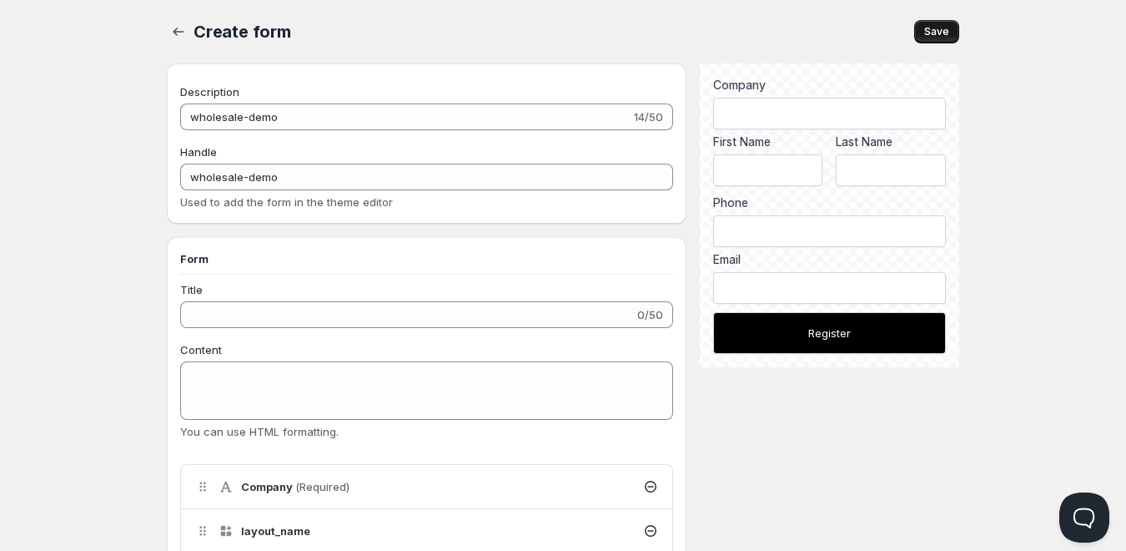
click at [926, 34] on span "Save" at bounding box center [936, 31] width 25 height 13
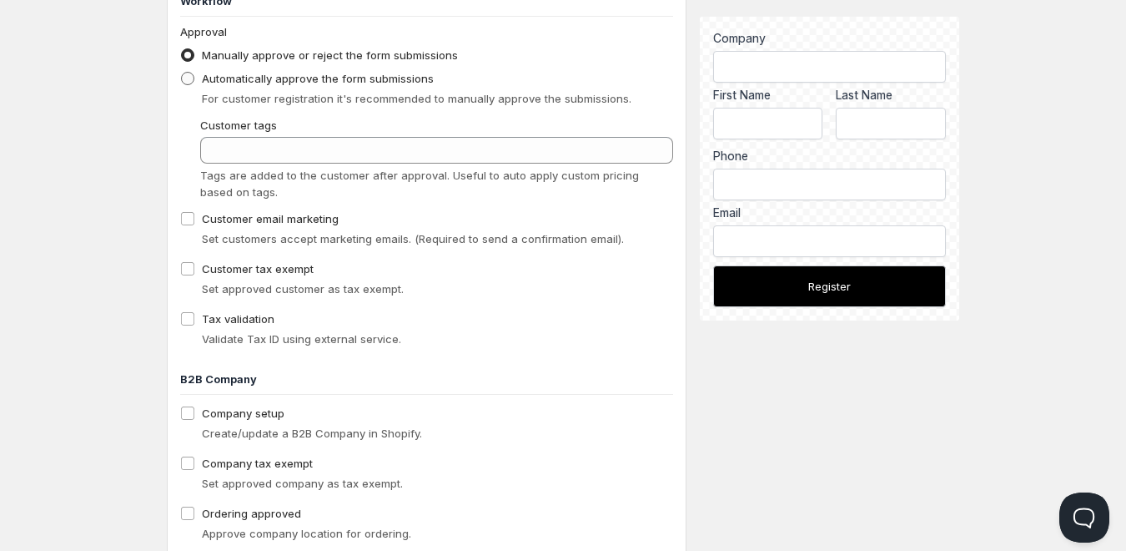
scroll to position [1001, 0]
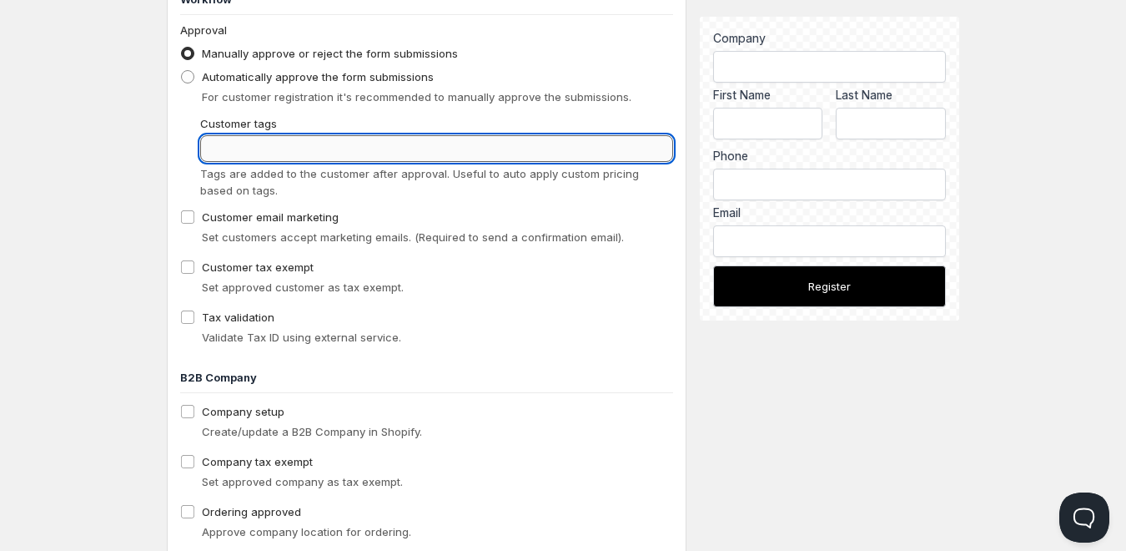
click at [286, 143] on input "Customer tags" at bounding box center [436, 148] width 473 height 27
click at [287, 142] on input "Customer tags" at bounding box center [436, 148] width 473 height 27
click at [433, 148] on input "wholesale-approved" at bounding box center [421, 148] width 443 height 27
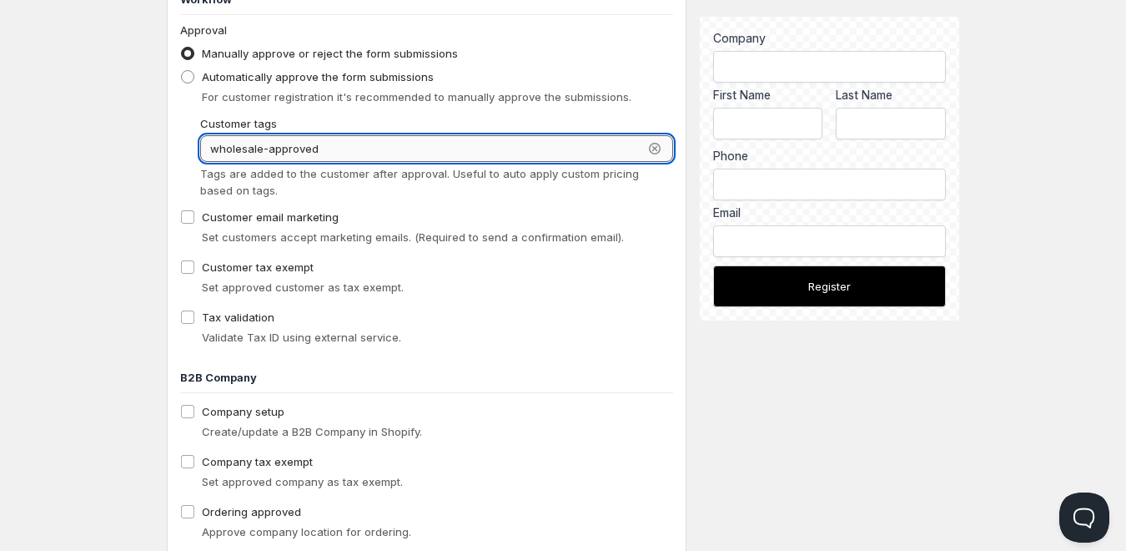
click at [360, 159] on input "wholesale-approved" at bounding box center [421, 148] width 443 height 27
click at [359, 156] on input "wholesale-approved-demo" at bounding box center [421, 148] width 443 height 27
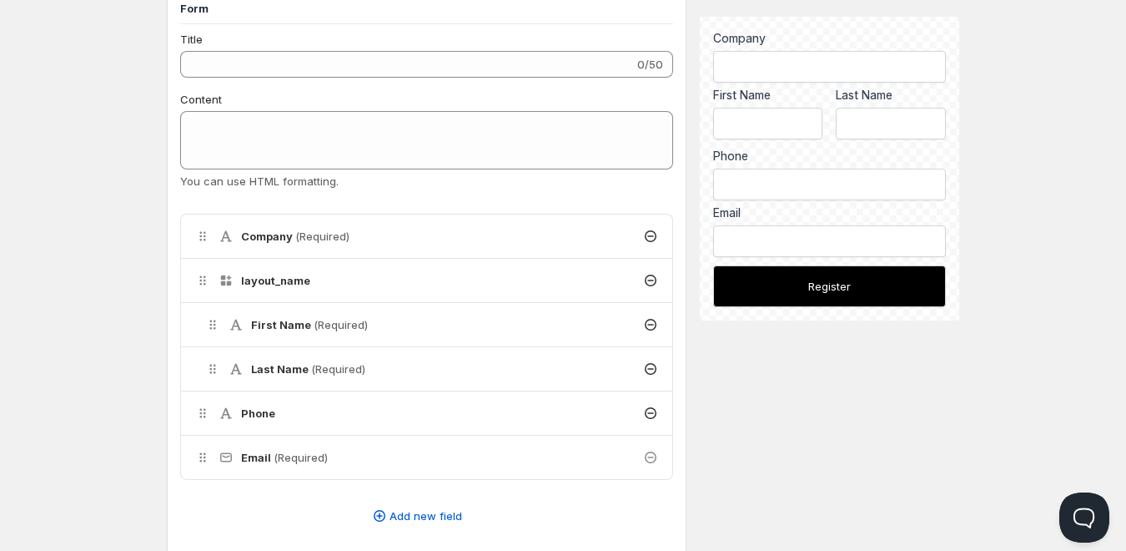
scroll to position [0, 0]
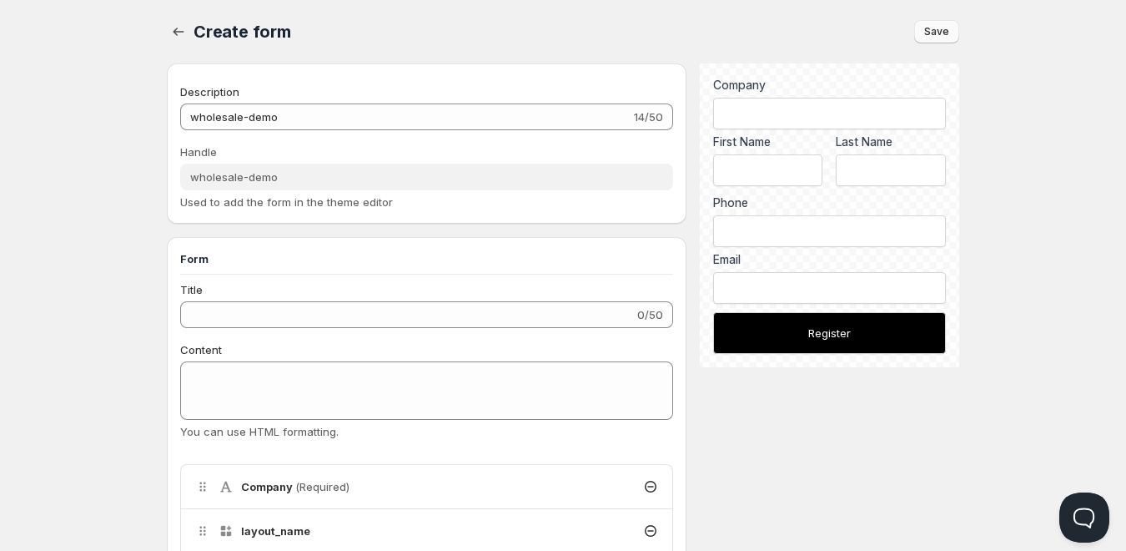
type input "wholesale-approved-demo"
click at [929, 35] on span "Save" at bounding box center [936, 31] width 25 height 13
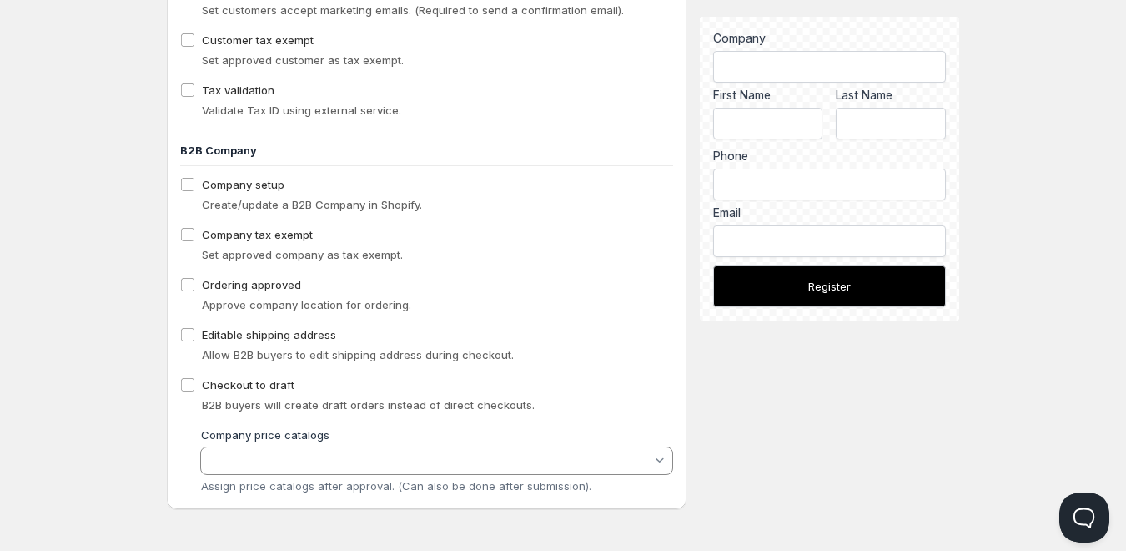
scroll to position [1252, 0]
click at [345, 470] on vaadin-multi-select-combo-box-container at bounding box center [436, 459] width 473 height 28
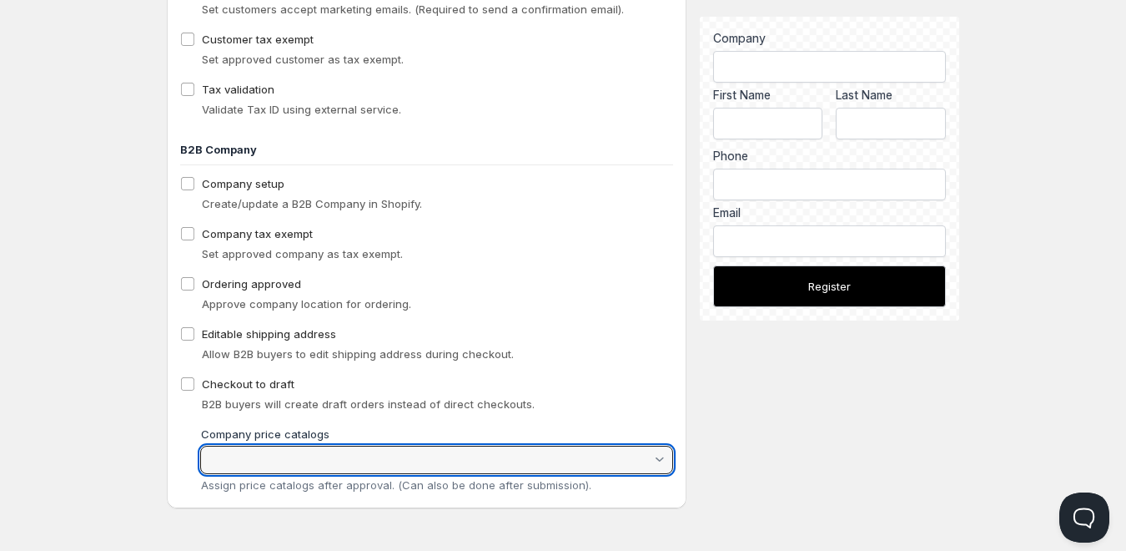
drag, startPoint x: 511, startPoint y: 397, endPoint x: 546, endPoint y: 378, distance: 40.7
click at [512, 397] on span "B2B buyers will create draft orders instead of direct checkouts." at bounding box center [368, 403] width 333 height 13
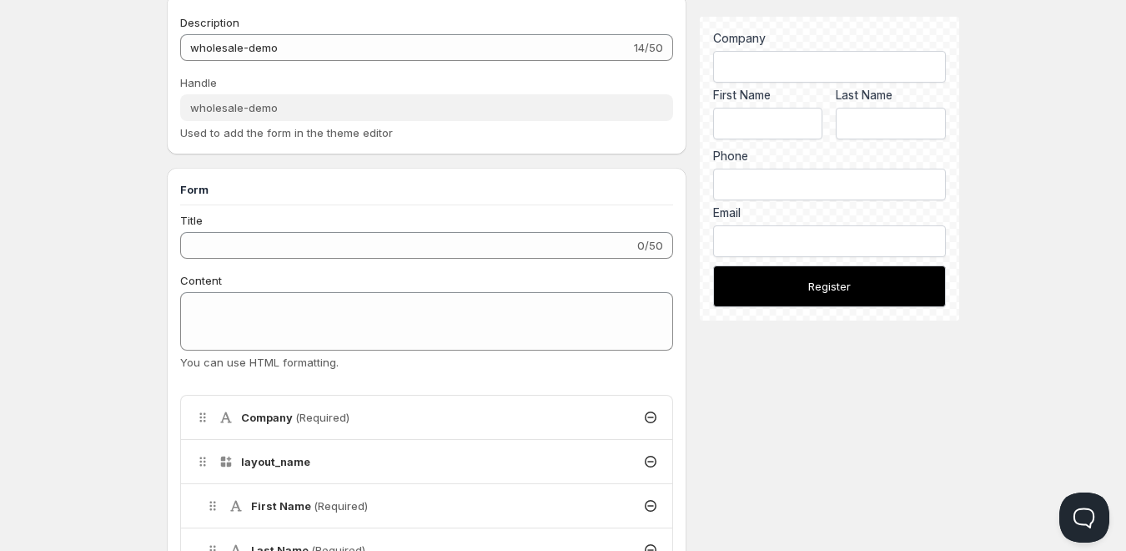
scroll to position [0, 0]
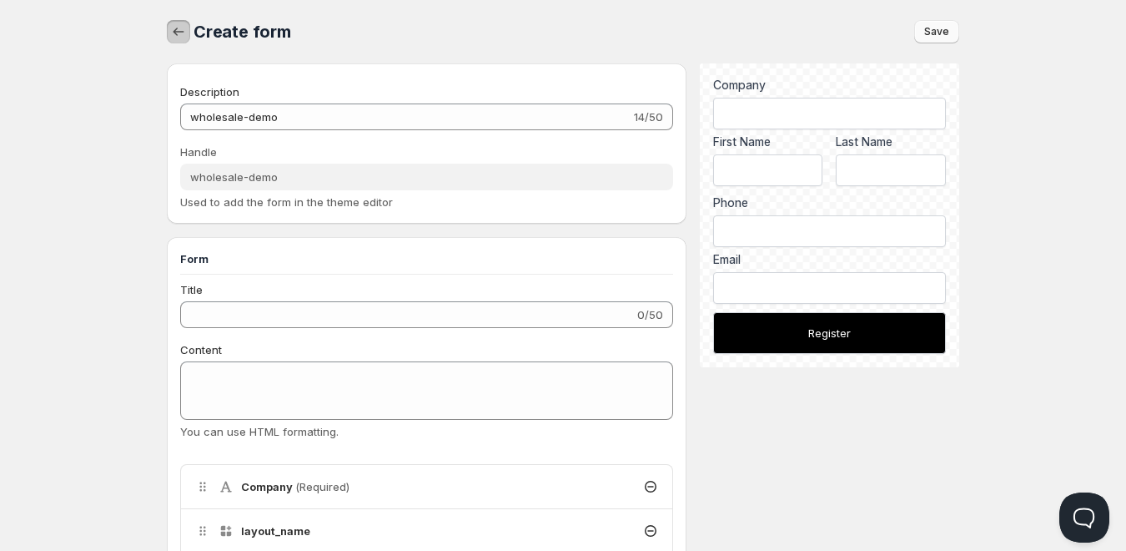
click at [174, 29] on icon "button" at bounding box center [178, 31] width 17 height 17
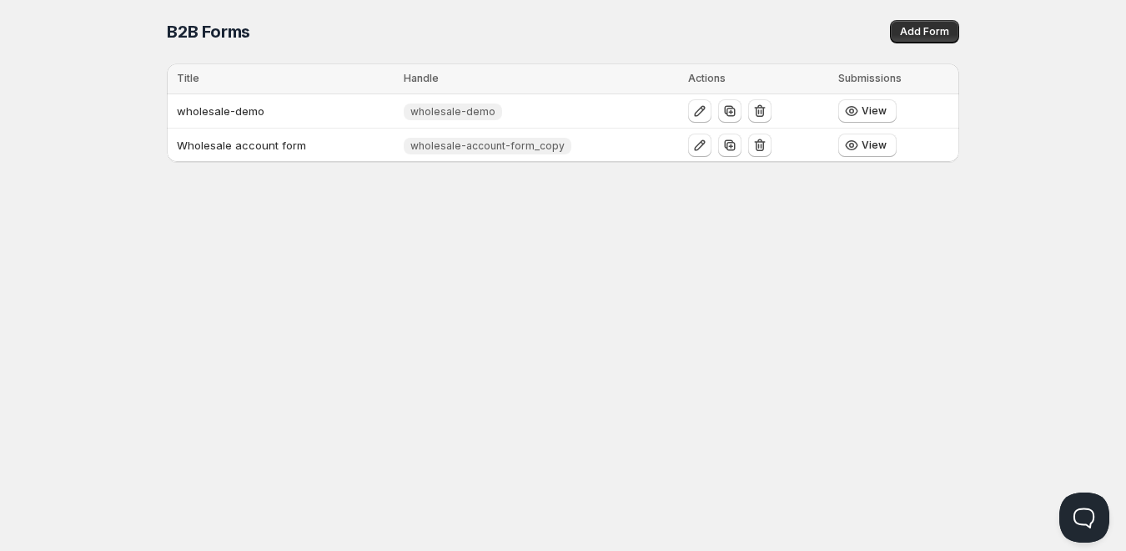
click at [491, 349] on div "Home Pricing Price lists Checkout Forms Submissions Settings Features Plans B2B…" at bounding box center [563, 275] width 1126 height 551
click at [752, 109] on icon "button" at bounding box center [760, 111] width 17 height 17
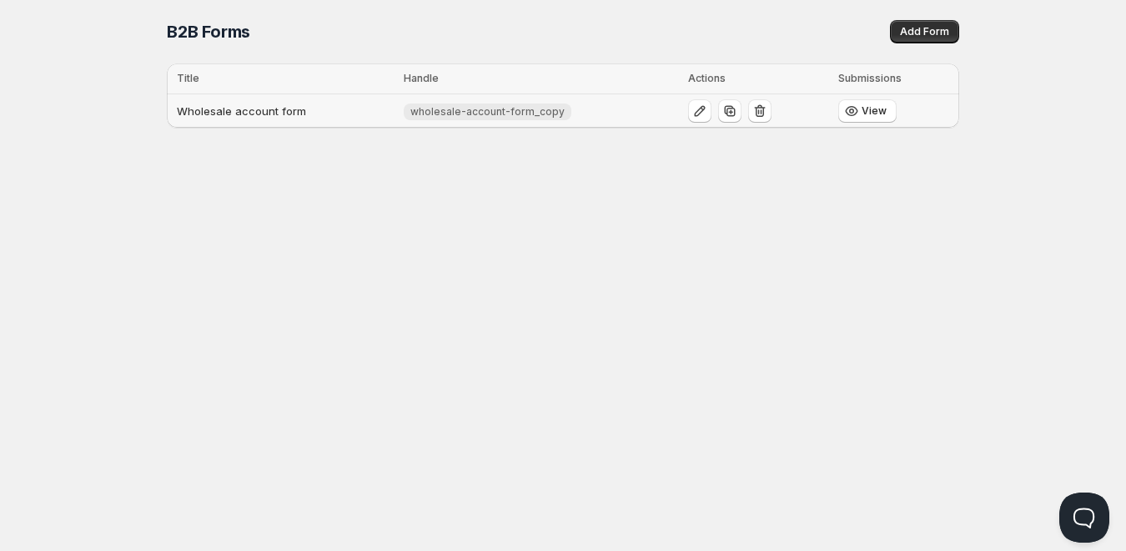
click at [345, 120] on td "Wholesale account form" at bounding box center [283, 111] width 232 height 34
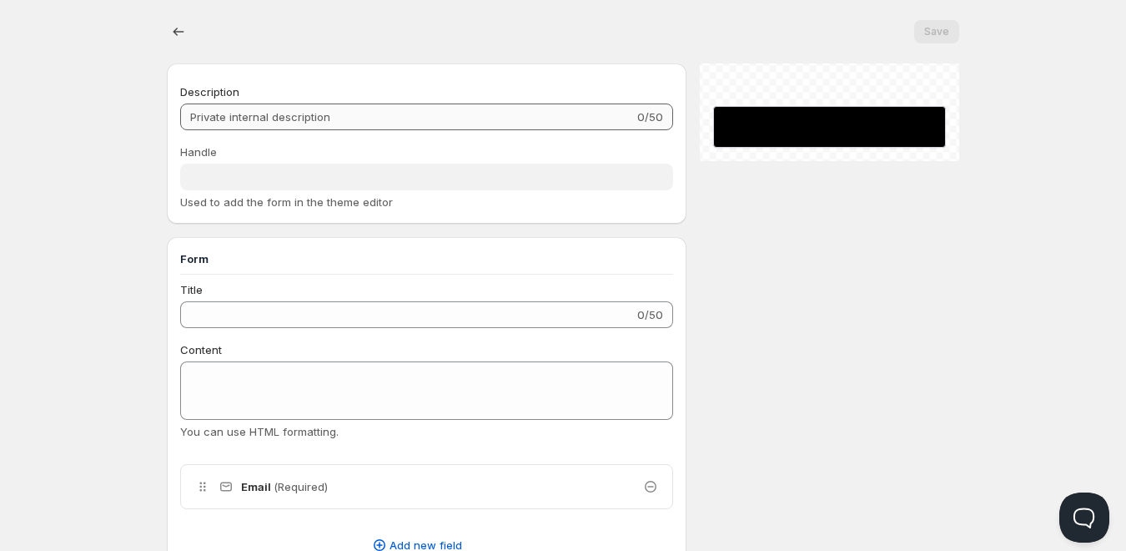
type input "Wholesale account form"
type input "wholesale-account-form_copy"
type input "Register as a Company Account"
type input "Create an Account"
radio input "true"
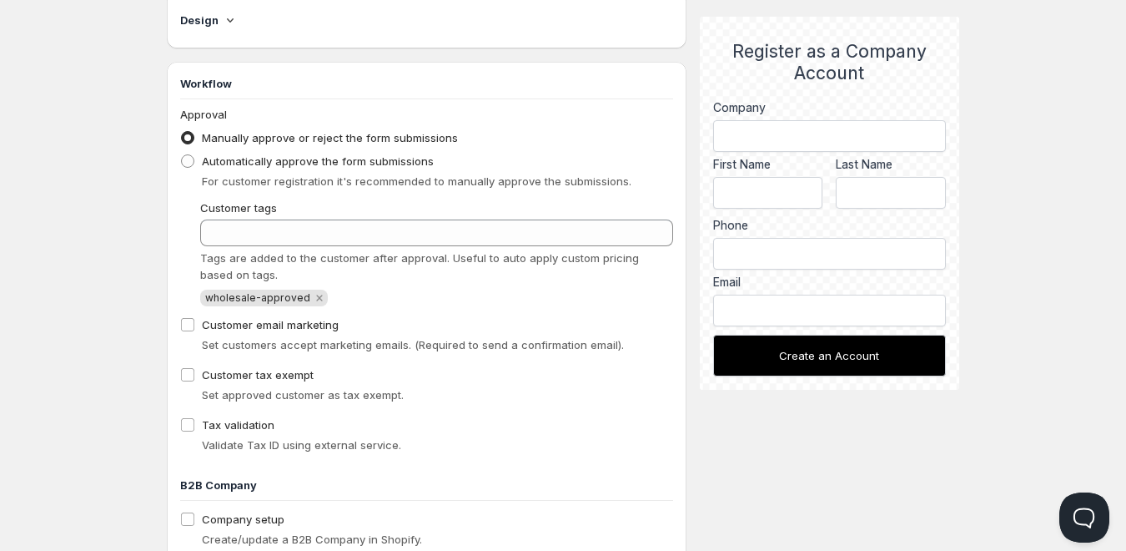
scroll to position [918, 0]
drag, startPoint x: 303, startPoint y: 299, endPoint x: 185, endPoint y: 292, distance: 117.9
click at [185, 292] on div "Customer tags Tags are added to the customer after approval. Useful to auto app…" at bounding box center [426, 252] width 493 height 107
copy span "wholesale-approved"
click at [196, 323] on label "Customer email marketing" at bounding box center [259, 323] width 159 height 23
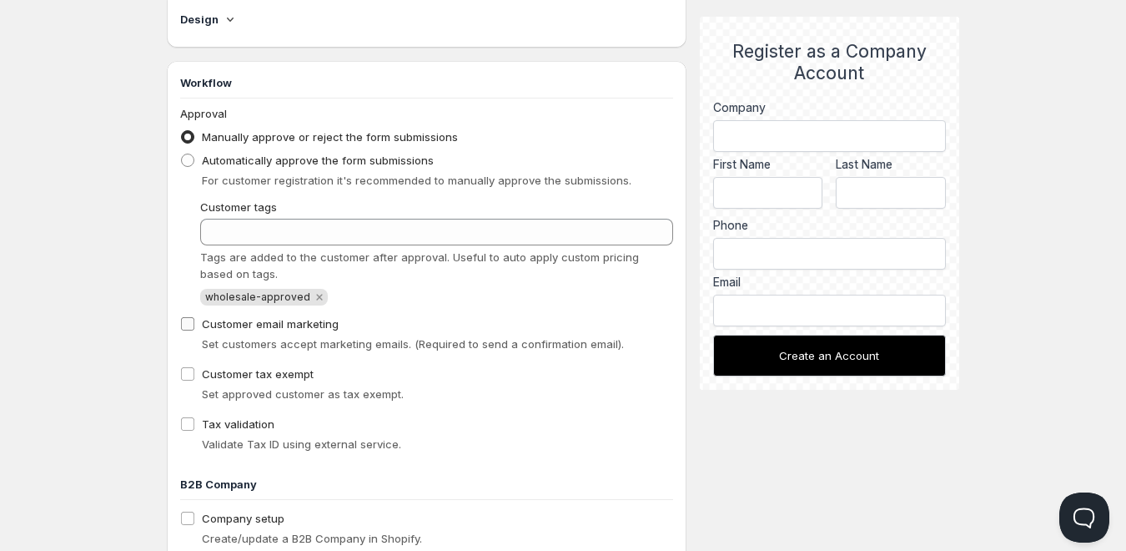
click at [194, 323] on input "Customer email marketing" at bounding box center [187, 323] width 13 height 13
click at [196, 323] on label "Customer email marketing" at bounding box center [259, 323] width 159 height 23
click at [194, 323] on input "Customer email marketing" at bounding box center [187, 323] width 13 height 13
checkbox input "false"
click at [403, 309] on div "Approval Manually approve or reject the form submissions Automatically approve …" at bounding box center [426, 280] width 493 height 350
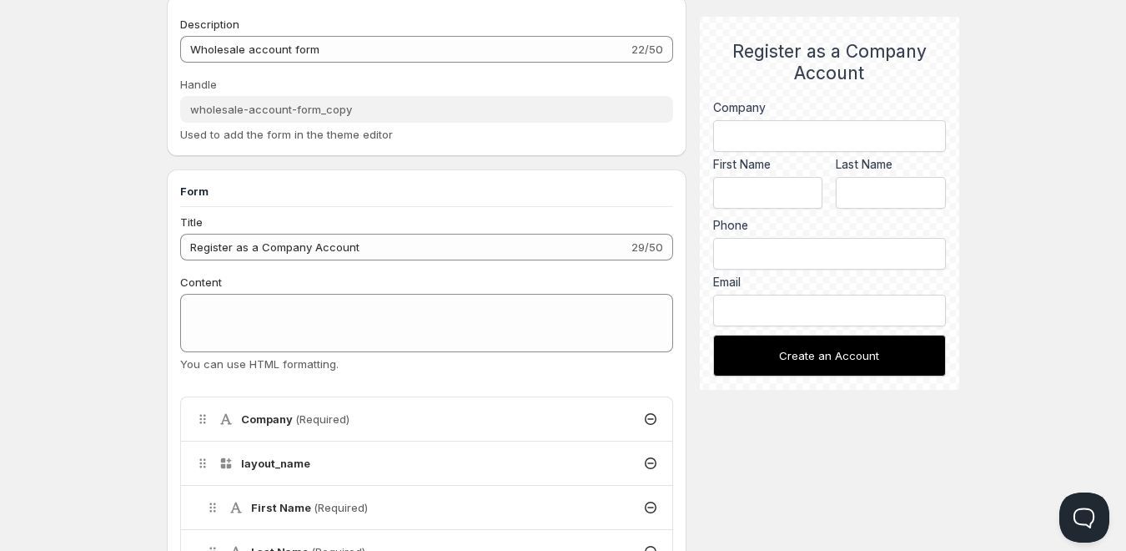
scroll to position [0, 0]
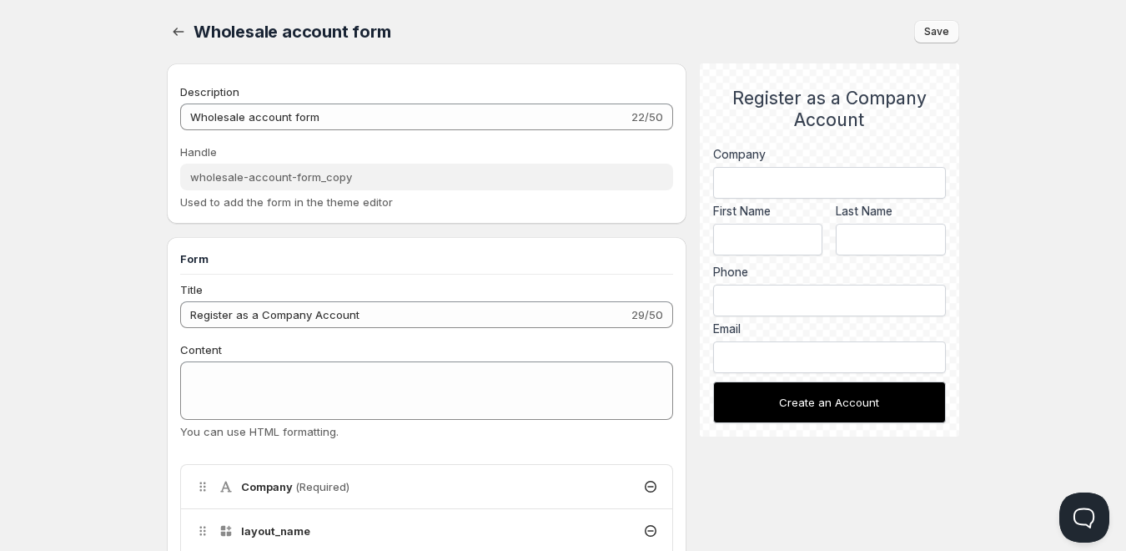
click at [954, 29] on button "Save" at bounding box center [936, 31] width 45 height 23
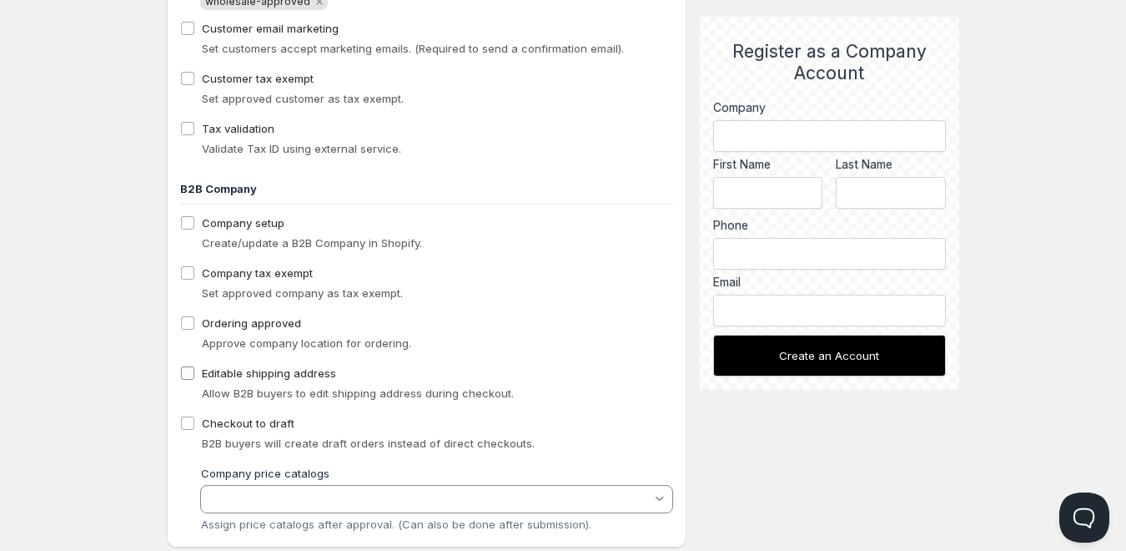
scroll to position [1252, 0]
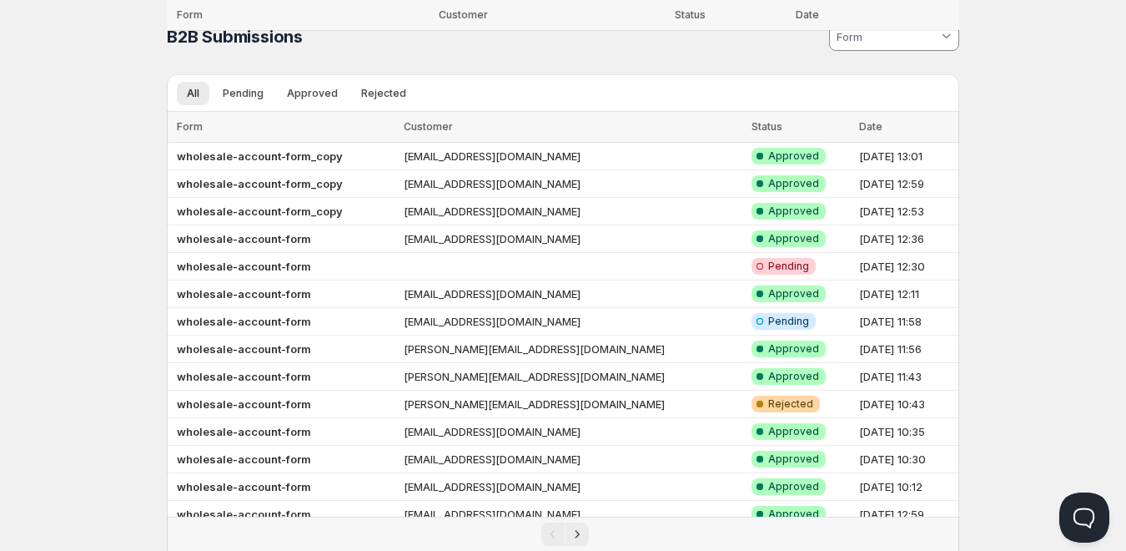
scroll to position [219, 0]
